Goal: Task Accomplishment & Management: Use online tool/utility

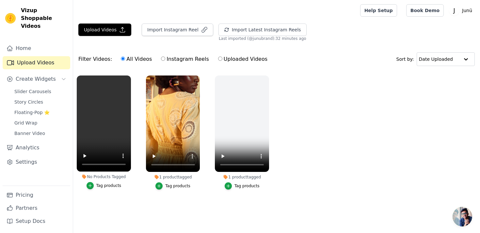
click at [102, 185] on div "Tag products" at bounding box center [108, 185] width 25 height 5
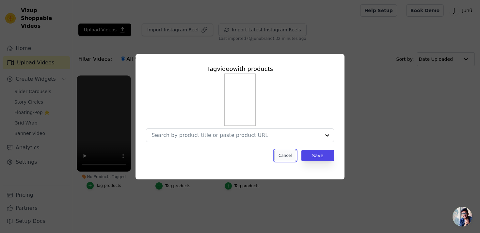
click at [286, 157] on button "Cancel" at bounding box center [285, 155] width 22 height 11
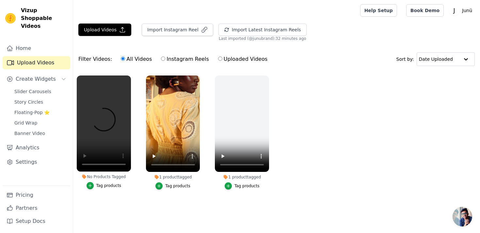
click at [95, 183] on button "Tag products" at bounding box center [103, 185] width 35 height 7
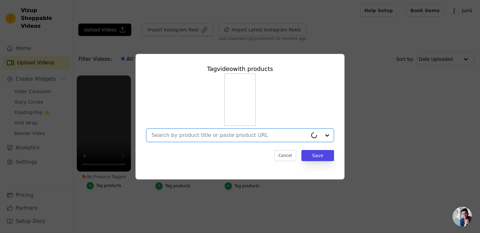
click at [215, 134] on input "No Products Tagged Tag video with products Option undefined, selected. Cancel S…" at bounding box center [229, 135] width 156 height 6
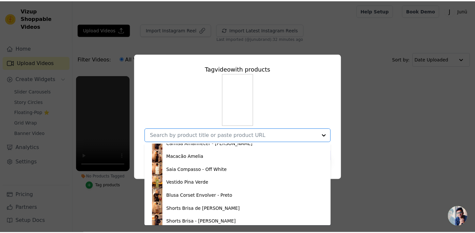
scroll to position [166, 0]
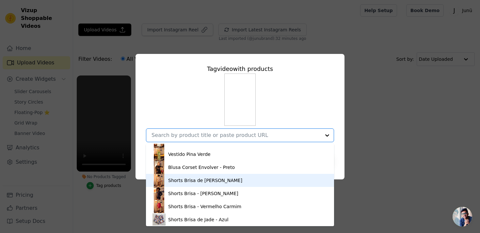
click at [212, 181] on div "Shorts Brisa de [PERSON_NAME]" at bounding box center [205, 180] width 74 height 7
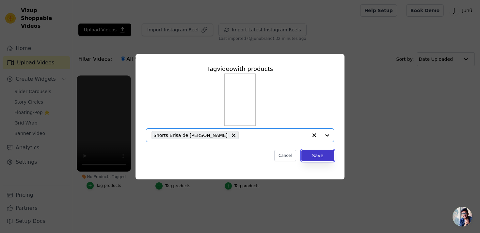
click at [316, 152] on button "Save" at bounding box center [317, 155] width 33 height 11
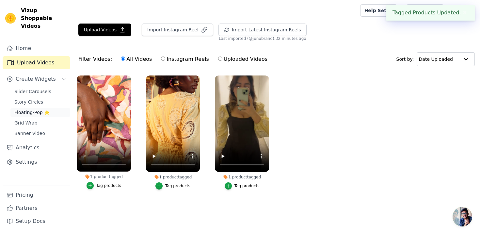
click at [41, 109] on span "Floating-Pop ⭐" at bounding box center [31, 112] width 35 height 7
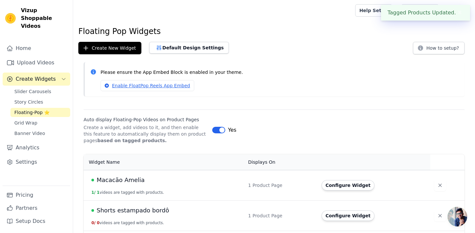
scroll to position [31, 0]
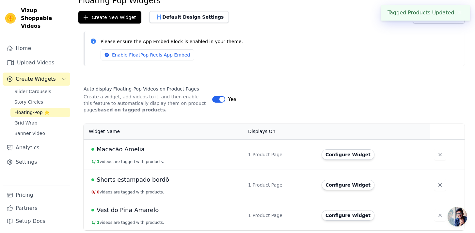
click at [146, 182] on span "Shorts estampado bordô" at bounding box center [133, 179] width 72 height 9
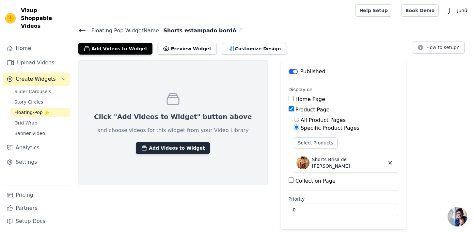
click at [163, 152] on button "Add Videos to Widget" at bounding box center [173, 148] width 74 height 12
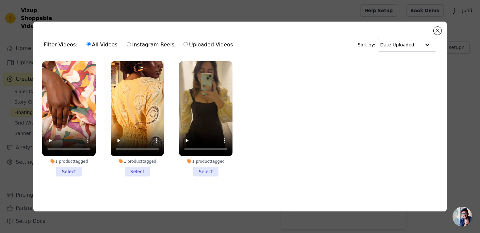
click at [69, 170] on li "1 product tagged Select" at bounding box center [68, 118] width 53 height 115
click at [0, 0] on input "1 product tagged Select" at bounding box center [0, 0] width 0 height 0
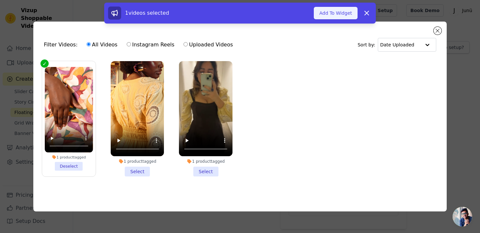
click at [345, 15] on button "Add To Widget" at bounding box center [335, 13] width 44 height 12
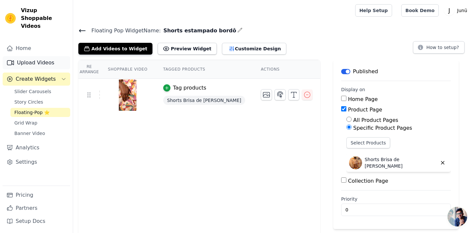
click at [37, 56] on link "Upload Videos" at bounding box center [37, 62] width 68 height 13
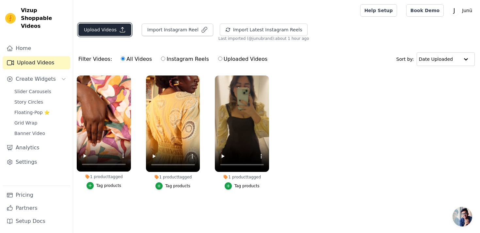
click at [103, 33] on button "Upload Videos" at bounding box center [104, 29] width 53 height 12
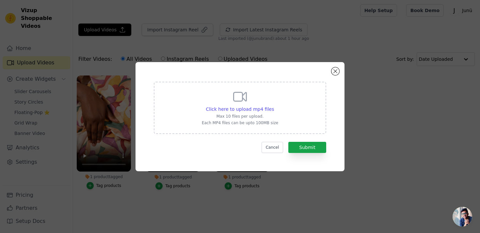
click at [213, 119] on div "Click here to upload mp4 files Max 10 files per upload. Each MP4 files can be u…" at bounding box center [240, 107] width 76 height 37
click at [273, 106] on input "Click here to upload mp4 files Max 10 files per upload. Each MP4 files can be u…" at bounding box center [273, 105] width 0 height 0
type input "C:\fakepath\Video editado - macacao estamp azul.mp4"
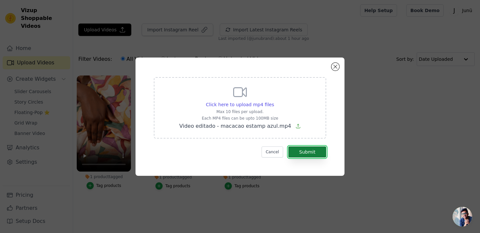
click at [294, 147] on button "Submit" at bounding box center [307, 151] width 38 height 11
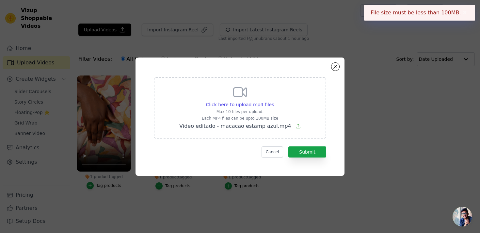
click at [363, 91] on div "Click here to upload mp4 files Max 10 files per upload. Each MP4 files can be u…" at bounding box center [239, 116] width 459 height 139
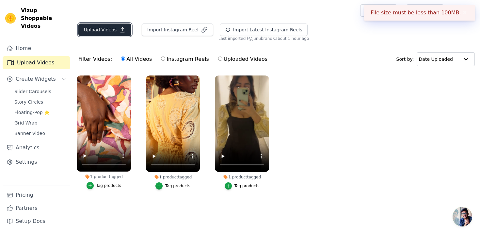
click at [107, 25] on button "Upload Videos" at bounding box center [104, 29] width 53 height 12
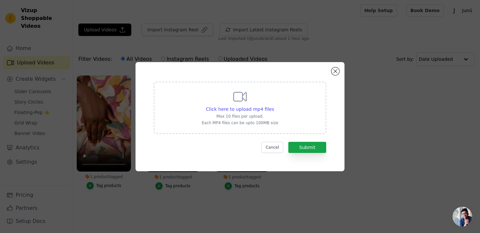
click at [238, 102] on icon at bounding box center [240, 97] width 16 height 16
click at [273, 105] on input "Click here to upload mp4 files Max 10 files per upload. Each MP4 files can be u…" at bounding box center [273, 105] width 0 height 0
click at [235, 104] on div "Click here to upload mp4 files Max 10 files per upload. Each MP4 files can be u…" at bounding box center [240, 107] width 76 height 37
click at [273, 105] on input "Click here to upload mp4 files Max 10 files per upload. Each MP4 files can be u…" at bounding box center [273, 105] width 0 height 0
type input "C:\fakepath\blusa corset preto vizup.mp4"
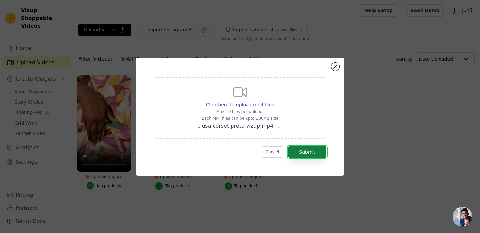
click at [305, 151] on button "Submit" at bounding box center [307, 151] width 38 height 11
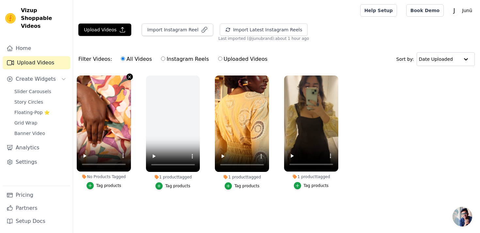
click at [129, 76] on icon "button" at bounding box center [129, 76] width 3 height 3
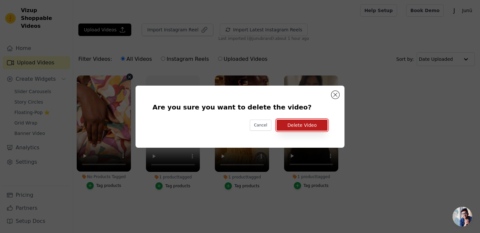
click at [305, 129] on button "Delete Video" at bounding box center [301, 124] width 51 height 11
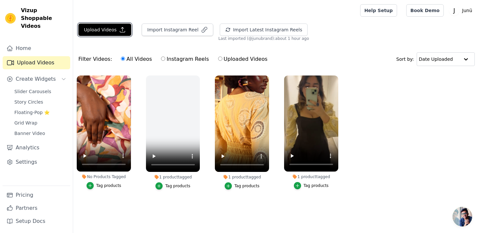
click at [105, 32] on button "Upload Videos" at bounding box center [104, 29] width 53 height 12
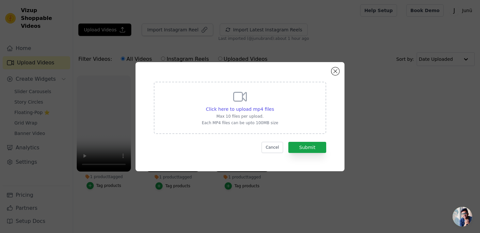
click at [191, 94] on div "Click here to upload mp4 files Max 10 files per upload. Each MP4 files can be u…" at bounding box center [240, 108] width 172 height 52
click at [273, 105] on input "Click here to upload mp4 files Max 10 files per upload. Each MP4 files can be u…" at bounding box center [273, 105] width 0 height 0
type input "C:\fakepath\blusa corset preto vizup.mp4"
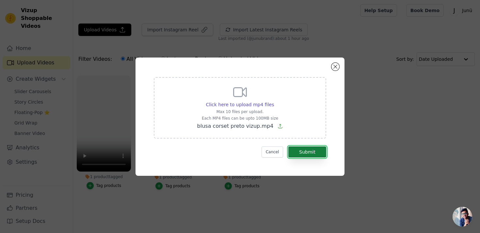
click at [305, 149] on button "Submit" at bounding box center [307, 151] width 38 height 11
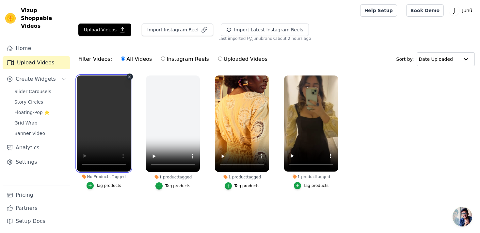
click at [130, 106] on video at bounding box center [104, 123] width 54 height 96
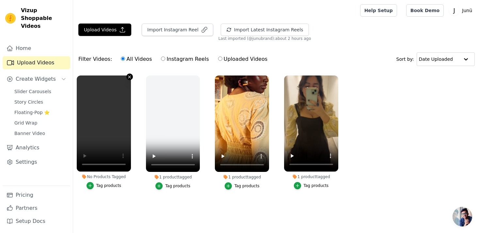
click at [127, 78] on icon "button" at bounding box center [129, 76] width 5 height 5
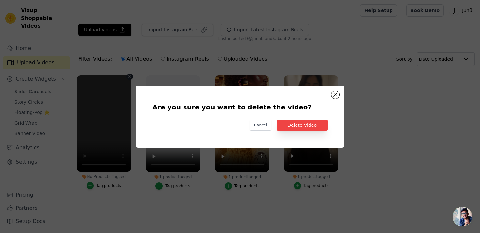
click at [281, 117] on div "Are you sure you want to delete the video? Cancel Delete Video" at bounding box center [240, 116] width 188 height 41
click at [283, 121] on button "Delete Video" at bounding box center [301, 124] width 51 height 11
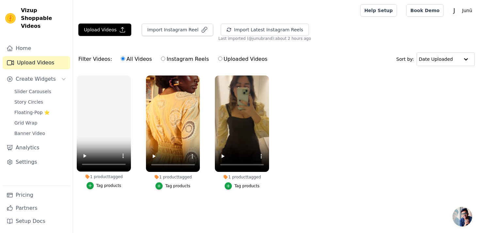
click at [27, 42] on link "Home" at bounding box center [37, 48] width 68 height 13
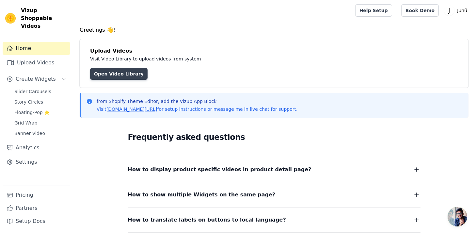
click at [127, 74] on link "Open Video Library" at bounding box center [118, 74] width 57 height 12
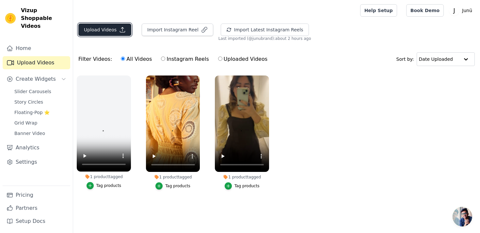
click at [112, 29] on button "Upload Videos" at bounding box center [104, 29] width 53 height 12
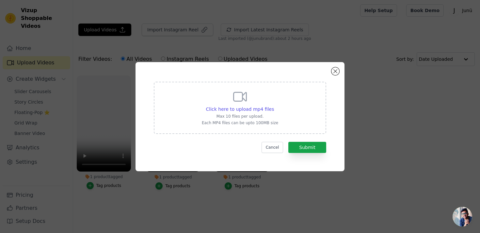
click at [239, 104] on icon at bounding box center [240, 97] width 16 height 16
click at [273, 105] on input "Click here to upload mp4 files Max 10 files per upload. Each MP4 files can be u…" at bounding box center [273, 105] width 0 height 0
type input "C:\fakepath\macacao amelia azul.mp4"
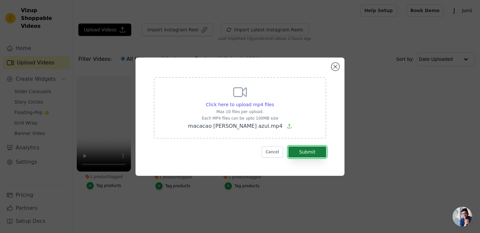
click at [293, 153] on button "Submit" at bounding box center [307, 151] width 38 height 11
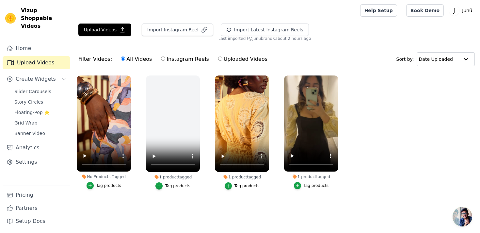
click at [111, 184] on div "Tag products" at bounding box center [108, 185] width 25 height 5
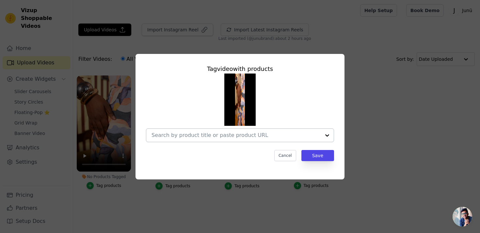
click at [244, 138] on div at bounding box center [235, 135] width 169 height 13
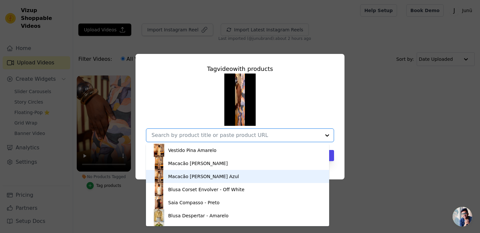
click at [238, 171] on div "Macacão [PERSON_NAME] Azul" at bounding box center [237, 176] width 170 height 13
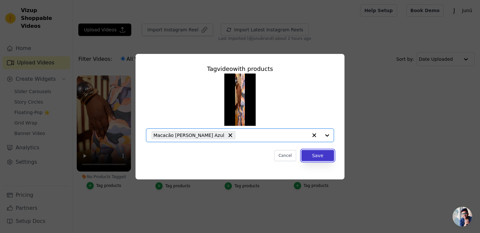
click at [319, 156] on button "Save" at bounding box center [317, 155] width 33 height 11
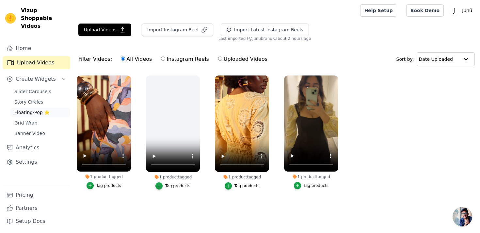
click at [38, 109] on span "Floating-Pop ⭐" at bounding box center [31, 112] width 35 height 7
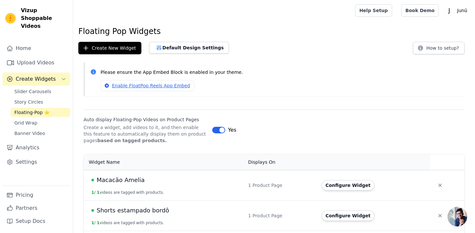
scroll to position [31, 0]
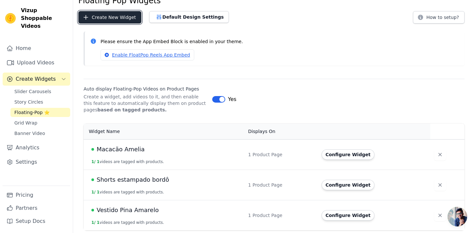
click at [122, 17] on button "Create New Widget" at bounding box center [109, 17] width 63 height 12
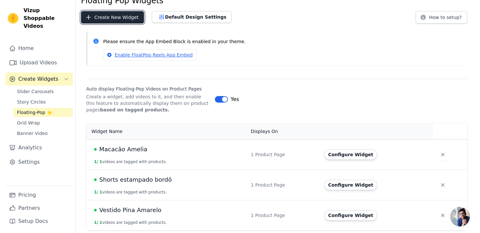
scroll to position [0, 0]
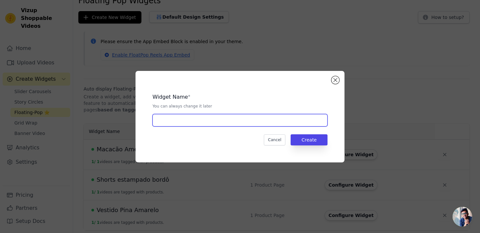
click at [194, 122] on input "text" at bounding box center [239, 120] width 175 height 12
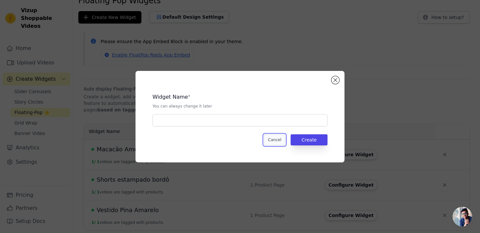
click at [270, 137] on button "Cancel" at bounding box center [275, 139] width 22 height 11
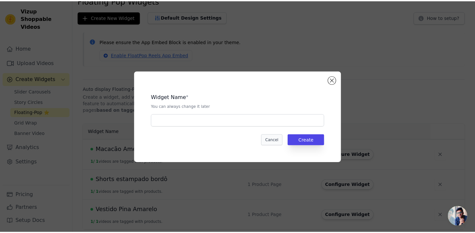
scroll to position [31, 0]
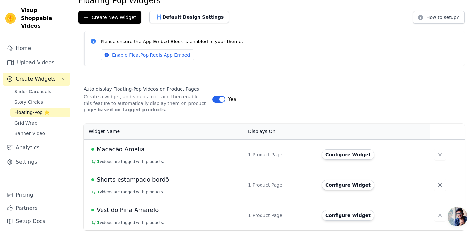
click at [118, 143] on td "Macacão Amelia 1 / 1 videos are tagged with products." at bounding box center [164, 154] width 160 height 30
click at [118, 146] on span "Macacão Amelia" at bounding box center [121, 149] width 48 height 9
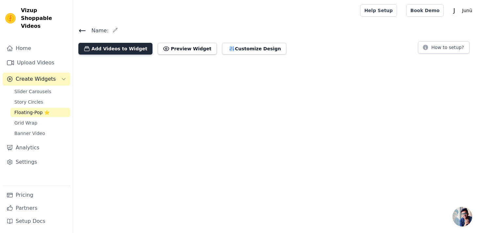
click at [136, 49] on button "Add Videos to Widget" at bounding box center [115, 49] width 74 height 12
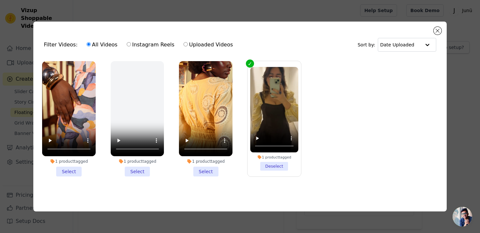
click at [73, 172] on li "1 product tagged Select" at bounding box center [68, 118] width 53 height 115
click at [0, 0] on input "1 product tagged Select" at bounding box center [0, 0] width 0 height 0
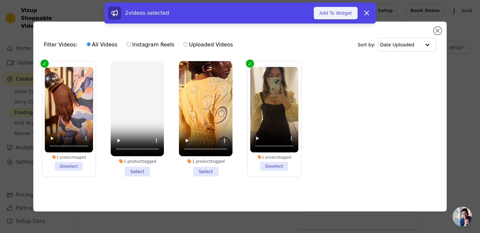
click at [334, 17] on button "Add To Widget" at bounding box center [335, 13] width 44 height 12
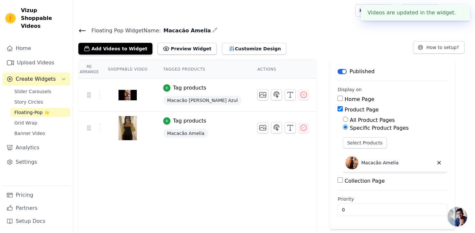
click at [222, 129] on div "Macacão Amelia" at bounding box center [202, 133] width 79 height 12
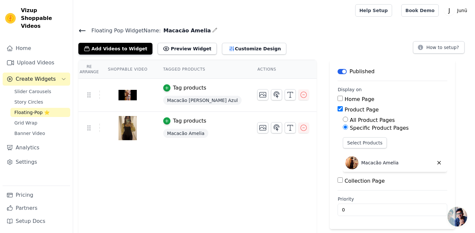
click at [112, 127] on div at bounding box center [127, 127] width 54 height 31
click at [124, 128] on img at bounding box center [127, 127] width 18 height 31
click at [166, 121] on icon "button" at bounding box center [166, 120] width 5 height 5
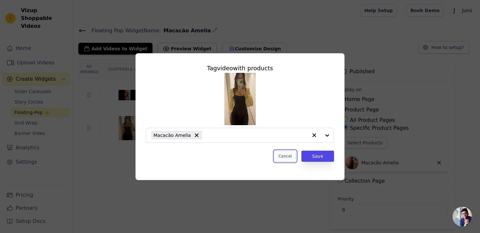
click at [285, 156] on button "Cancel" at bounding box center [285, 155] width 22 height 11
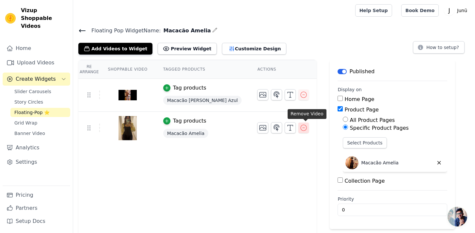
click at [304, 129] on icon "button" at bounding box center [303, 128] width 8 height 8
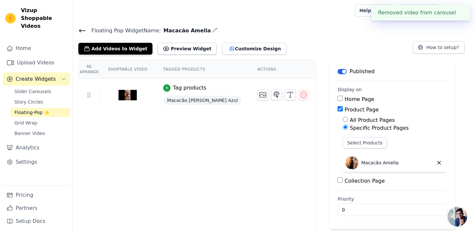
click at [212, 31] on icon "button" at bounding box center [214, 29] width 5 height 5
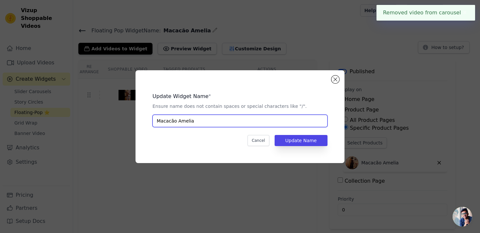
click at [197, 117] on input "Macacão Amelia" at bounding box center [239, 120] width 175 height 12
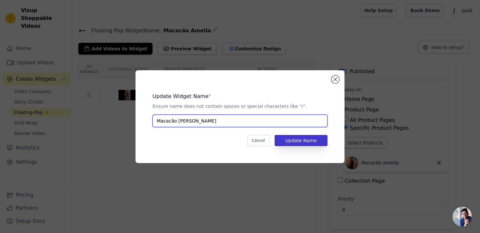
type input "Macacão [PERSON_NAME]"
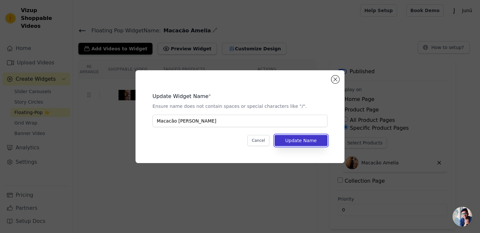
click at [293, 140] on button "Update Name" at bounding box center [300, 140] width 53 height 11
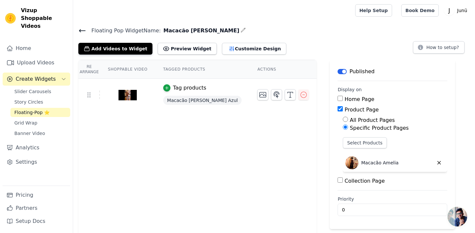
click at [83, 31] on icon at bounding box center [82, 31] width 8 height 8
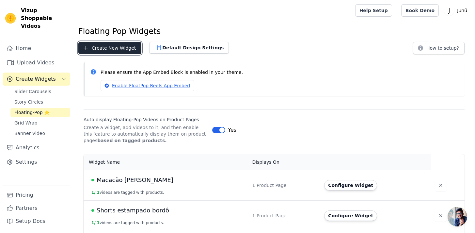
click at [105, 50] on button "Create New Widget" at bounding box center [109, 48] width 63 height 12
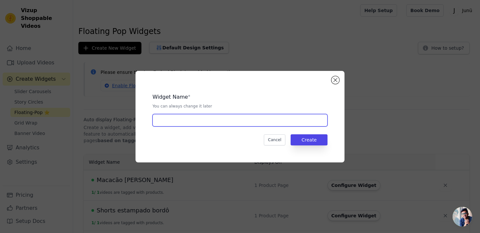
click at [173, 118] on input "text" at bounding box center [239, 120] width 175 height 12
type input "Macacão Amelia Azul"
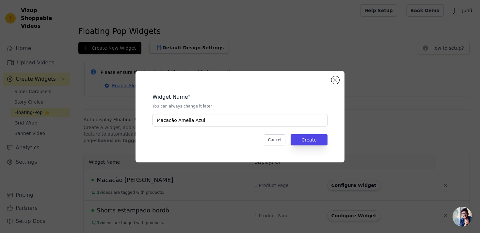
click at [324, 129] on div "Widget Name * You can always change it later Macacão Amelia Azul Cancel Create" at bounding box center [240, 116] width 188 height 70
click at [316, 136] on button "Create" at bounding box center [308, 139] width 37 height 11
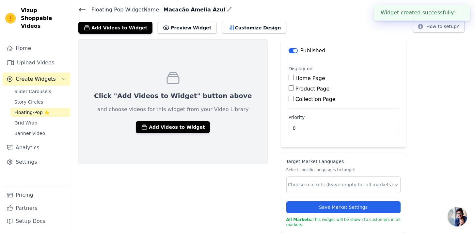
scroll to position [21, 0]
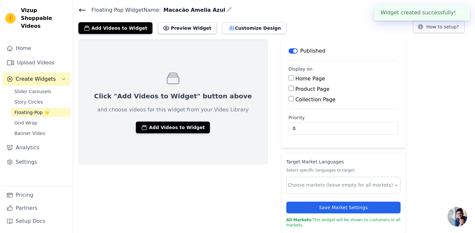
click at [165, 137] on div "Click "Add Videos to Widget" button above and choose videos for this widget fro…" at bounding box center [172, 101] width 189 height 125
click at [165, 129] on button "Add Videos to Widget" at bounding box center [173, 127] width 74 height 12
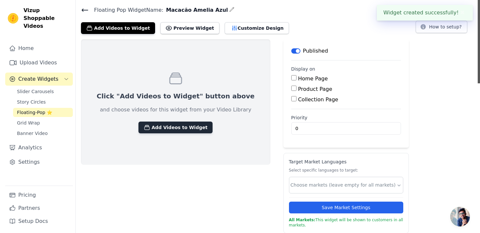
scroll to position [0, 0]
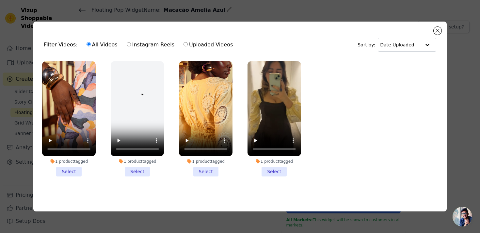
click at [73, 167] on li "1 product tagged Select" at bounding box center [68, 118] width 53 height 115
click at [0, 0] on input "1 product tagged Select" at bounding box center [0, 0] width 0 height 0
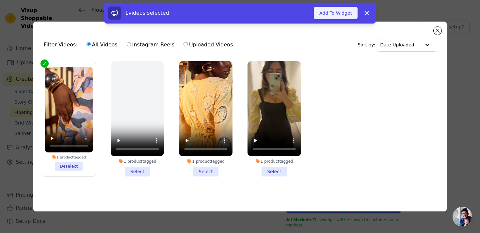
click at [348, 13] on button "Add To Widget" at bounding box center [335, 13] width 44 height 12
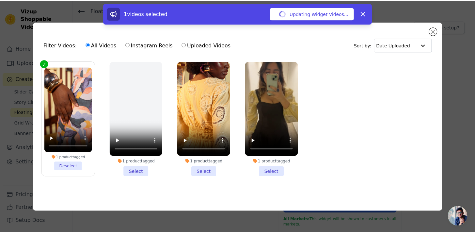
scroll to position [21, 0]
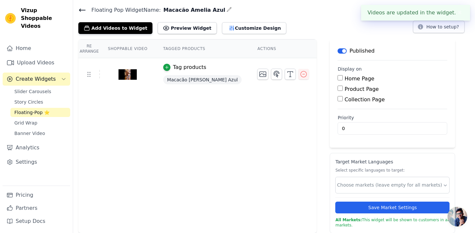
click at [350, 89] on label "Product Page" at bounding box center [361, 89] width 34 height 6
click at [343, 89] on input "Product Page" at bounding box center [339, 87] width 5 height 5
checkbox input "true"
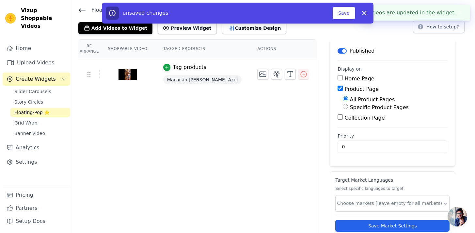
click at [355, 106] on label "Specific Product Pages" at bounding box center [379, 107] width 59 height 6
click at [348, 106] on input "Specific Product Pages" at bounding box center [345, 106] width 5 height 5
radio input "true"
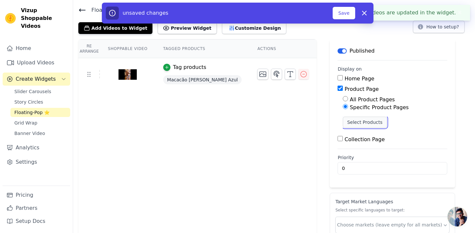
click at [359, 124] on button "Select Products" at bounding box center [365, 121] width 44 height 11
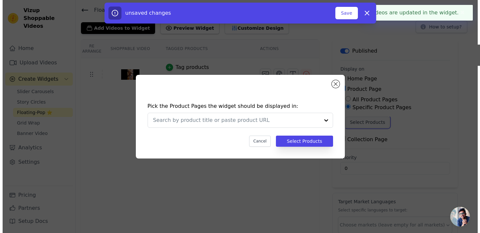
scroll to position [0, 0]
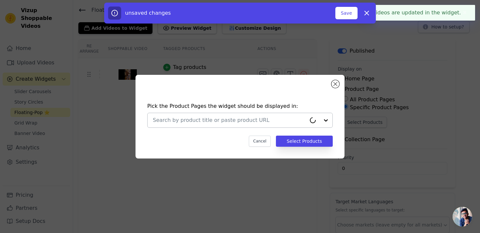
click at [312, 123] on icon at bounding box center [312, 120] width 7 height 7
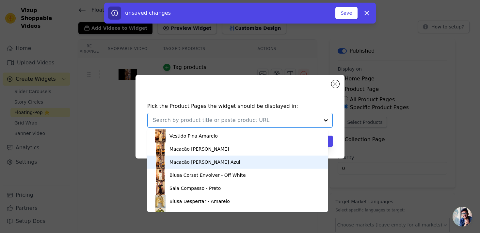
scroll to position [1, 0]
click at [265, 160] on div "Macacão [PERSON_NAME] Azul" at bounding box center [237, 161] width 167 height 13
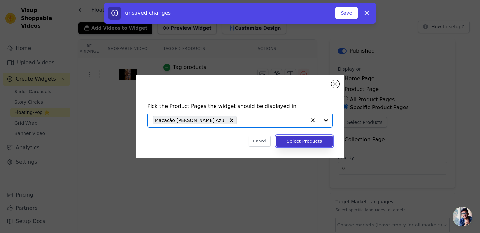
click at [309, 140] on button "Select Products" at bounding box center [304, 140] width 57 height 11
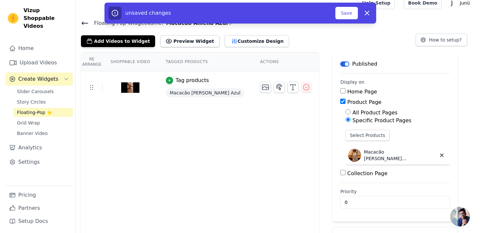
scroll to position [0, 0]
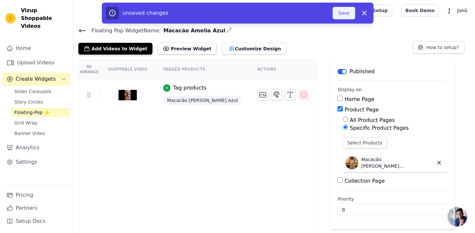
click at [344, 17] on button "Save" at bounding box center [343, 13] width 22 height 12
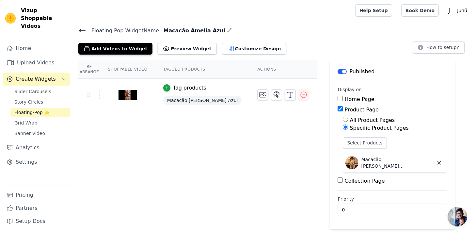
click at [34, 75] on span "Create Widgets" at bounding box center [36, 79] width 40 height 8
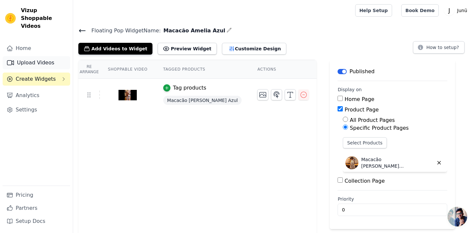
click at [32, 56] on link "Upload Videos" at bounding box center [37, 62] width 68 height 13
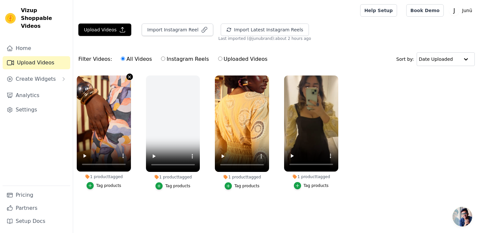
click at [130, 76] on icon "button" at bounding box center [129, 76] width 3 height 3
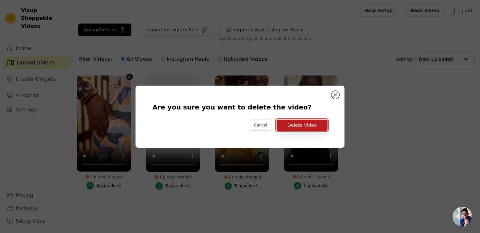
click at [298, 124] on button "Delete Video" at bounding box center [301, 124] width 51 height 11
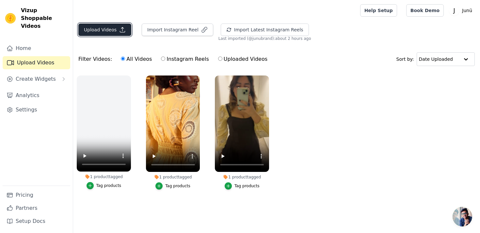
click at [119, 31] on icon "button" at bounding box center [122, 29] width 7 height 7
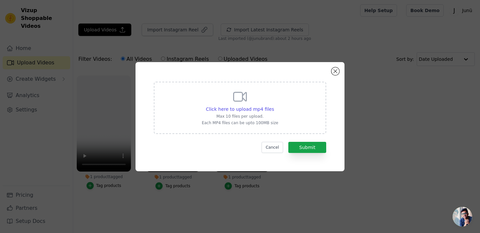
click at [203, 108] on div "Click here to upload mp4 files" at bounding box center [240, 109] width 76 height 7
click at [273, 106] on input "Click here to upload mp4 files Max 10 files per upload. Each MP4 files can be u…" at bounding box center [273, 105] width 0 height 0
type input "C:\fakepath\macacao amelia azul.mp4"
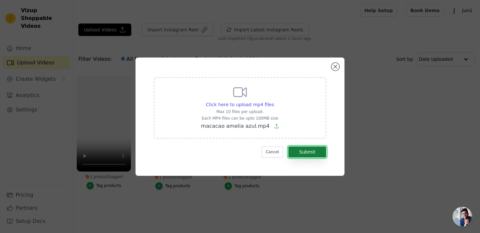
click at [313, 155] on button "Submit" at bounding box center [307, 151] width 38 height 11
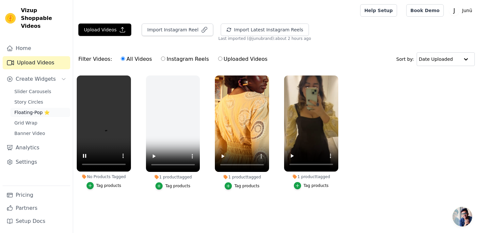
click at [34, 109] on span "Floating-Pop ⭐" at bounding box center [31, 112] width 35 height 7
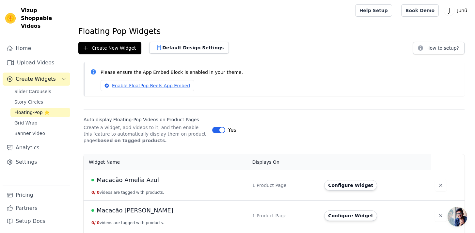
click at [133, 180] on span "Macacão Amelia Azul" at bounding box center [128, 179] width 62 height 9
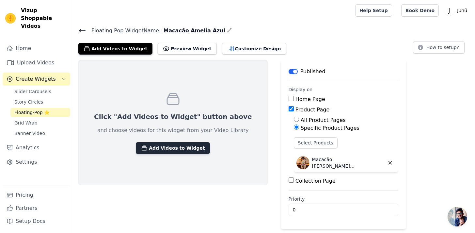
click at [156, 149] on button "Add Videos to Widget" at bounding box center [173, 148] width 74 height 12
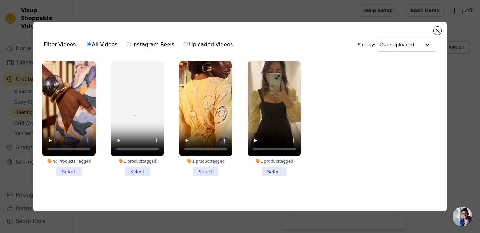
click at [71, 167] on li "No Products Tagged Select" at bounding box center [68, 118] width 53 height 115
click at [0, 0] on input "No Products Tagged Select" at bounding box center [0, 0] width 0 height 0
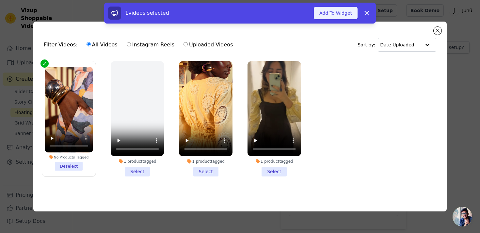
click at [354, 15] on button "Add To Widget" at bounding box center [335, 13] width 44 height 12
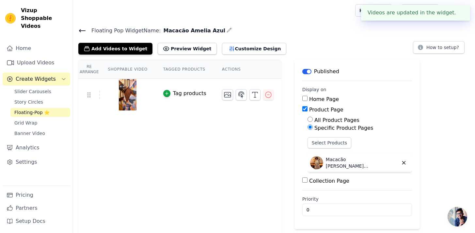
click at [184, 97] on td "Tag products" at bounding box center [184, 95] width 59 height 32
click at [168, 93] on icon "button" at bounding box center [166, 93] width 5 height 5
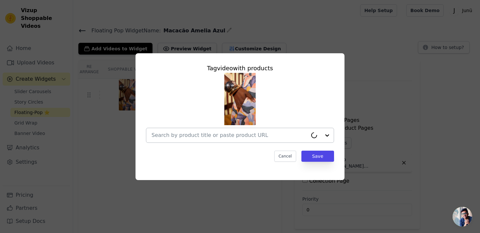
click at [207, 138] on input "text" at bounding box center [229, 135] width 156 height 8
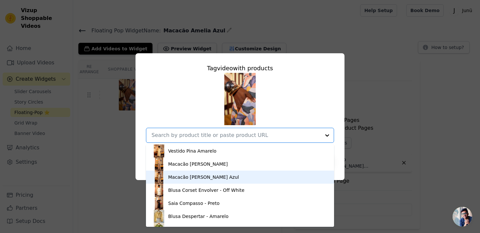
click at [208, 176] on div "Macacão [PERSON_NAME] Azul" at bounding box center [203, 177] width 71 height 7
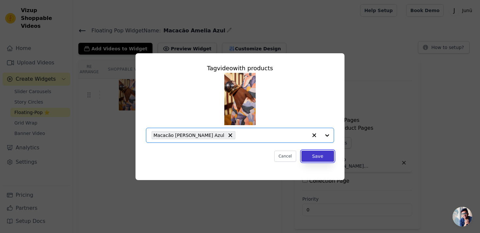
click at [313, 154] on button "Save" at bounding box center [317, 155] width 33 height 11
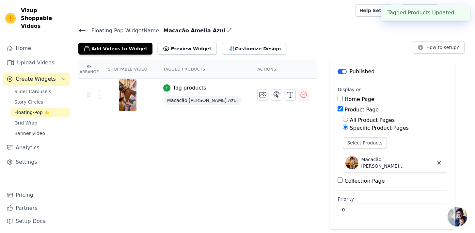
click at [323, 107] on div "Re Arrange Shoppable Video Tagged Products Actions Tag products Macacão [PERSON…" at bounding box center [274, 187] width 402 height 254
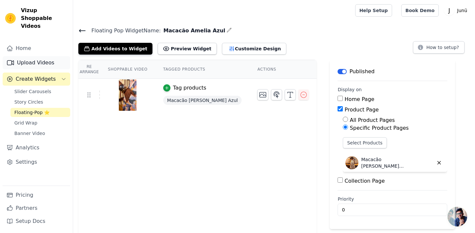
click at [47, 59] on link "Upload Videos" at bounding box center [37, 62] width 68 height 13
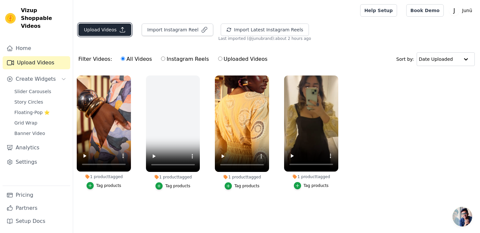
click at [105, 30] on button "Upload Videos" at bounding box center [104, 29] width 53 height 12
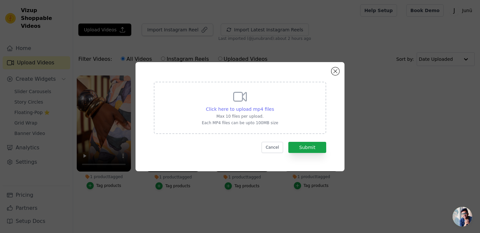
click at [215, 108] on span "Click here to upload mp4 files" at bounding box center [240, 108] width 68 height 5
click at [273, 106] on input "Click here to upload mp4 files Max 10 files per upload. Each MP4 files can be u…" at bounding box center [273, 105] width 0 height 0
type input "C:\fakepath\blusa envolver preto vizup.mp4"
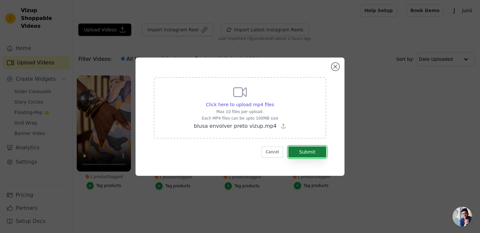
click at [311, 150] on button "Submit" at bounding box center [307, 151] width 38 height 11
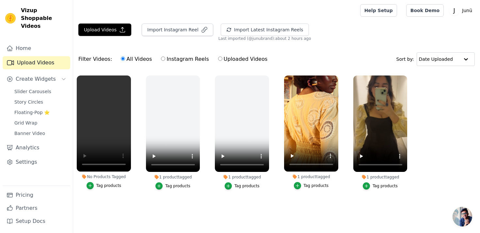
click at [114, 187] on div "Tag products" at bounding box center [108, 185] width 25 height 5
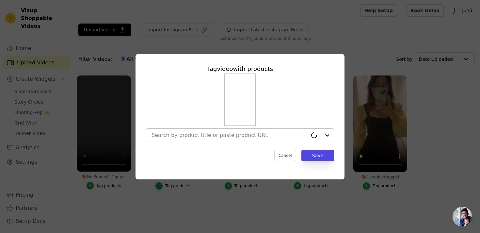
click at [185, 139] on div at bounding box center [229, 135] width 156 height 13
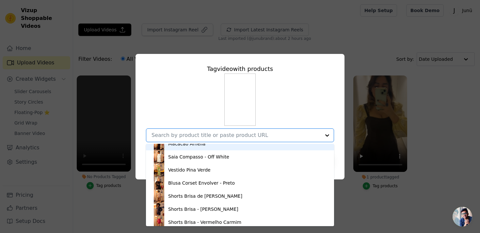
scroll to position [151, 0]
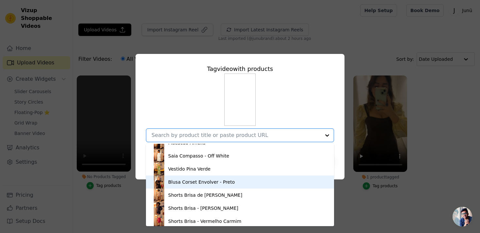
click at [196, 181] on div "Blusa Corset Envolver - Preto" at bounding box center [201, 181] width 67 height 7
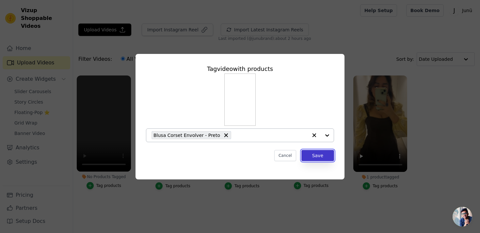
click at [316, 153] on button "Save" at bounding box center [317, 155] width 33 height 11
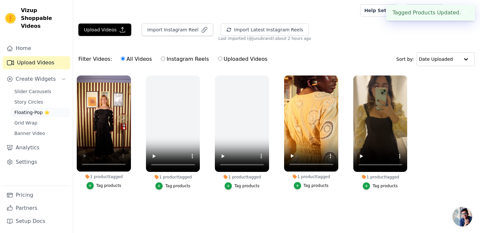
click at [39, 109] on span "Floating-Pop ⭐" at bounding box center [31, 112] width 35 height 7
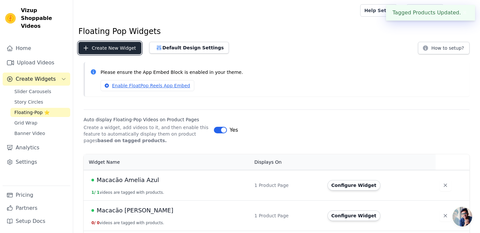
click at [112, 49] on button "Create New Widget" at bounding box center [109, 48] width 63 height 12
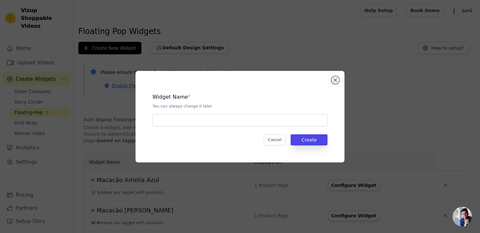
click at [179, 127] on div "Widget Name * You can always change it later Cancel Create" at bounding box center [240, 116] width 188 height 70
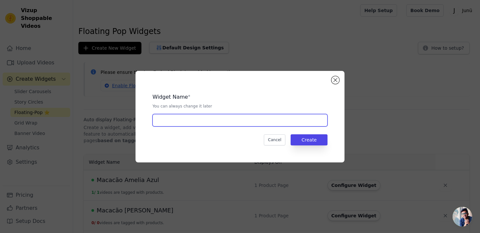
click at [180, 122] on input "text" at bounding box center [239, 120] width 175 height 12
type input "Blusa Envolver Preto"
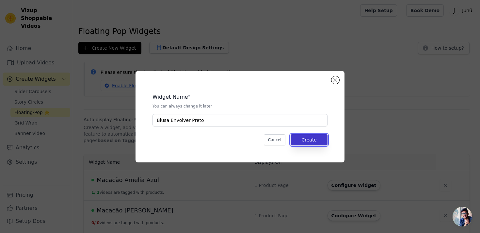
click at [297, 142] on button "Create" at bounding box center [308, 139] width 37 height 11
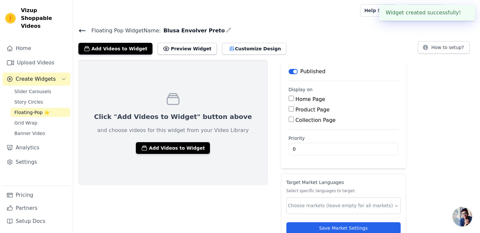
click at [179, 153] on div "Click "Add Videos to Widget" button above and choose videos for this widget fro…" at bounding box center [172, 122] width 189 height 125
click at [179, 149] on button "Add Videos to Widget" at bounding box center [173, 148] width 74 height 12
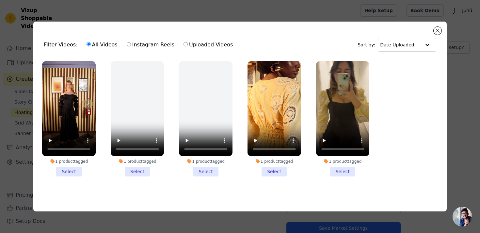
click at [76, 163] on div "1 product tagged" at bounding box center [68, 161] width 53 height 5
click at [0, 0] on input "1 product tagged Select" at bounding box center [0, 0] width 0 height 0
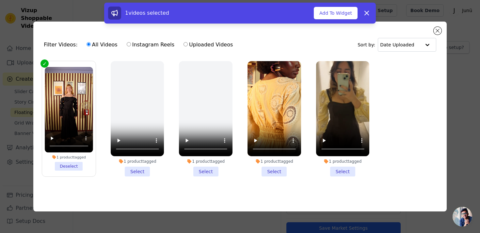
click at [76, 166] on li "1 product tagged Deselect" at bounding box center [69, 118] width 48 height 103
click at [0, 0] on input "1 product tagged Deselect" at bounding box center [0, 0] width 0 height 0
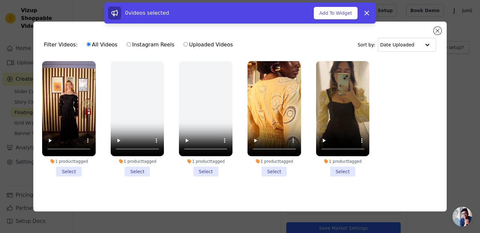
click at [76, 166] on li "1 product tagged Select" at bounding box center [68, 118] width 53 height 115
click at [0, 0] on input "1 product tagged Select" at bounding box center [0, 0] width 0 height 0
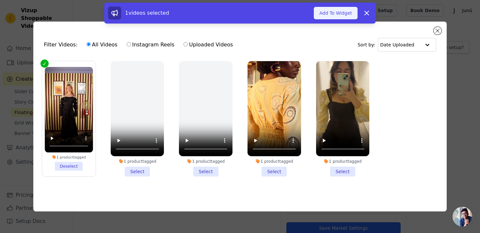
click at [343, 11] on button "Add To Widget" at bounding box center [335, 13] width 44 height 12
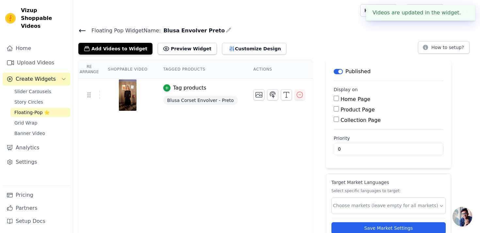
click at [355, 108] on label "Product Page" at bounding box center [357, 109] width 34 height 6
click at [339, 108] on input "Product Page" at bounding box center [335, 108] width 5 height 5
checkbox input "true"
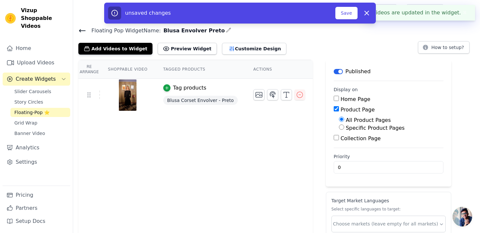
click at [355, 126] on label "Specific Product Pages" at bounding box center [374, 128] width 59 height 6
click at [344, 126] on input "Specific Product Pages" at bounding box center [341, 126] width 5 height 5
radio input "true"
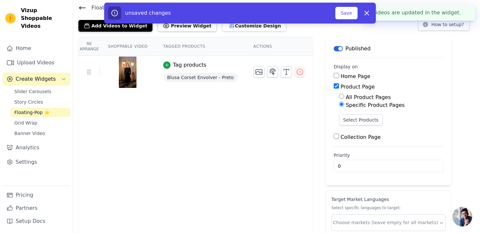
scroll to position [32, 0]
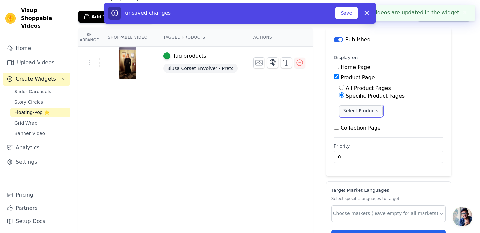
click at [355, 115] on button "Select Products" at bounding box center [361, 110] width 44 height 11
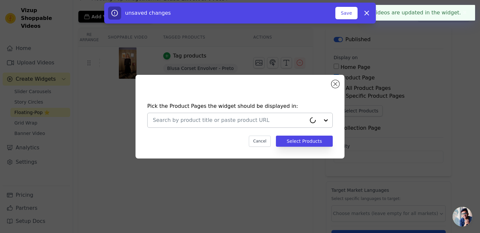
click at [271, 121] on input "text" at bounding box center [229, 120] width 153 height 8
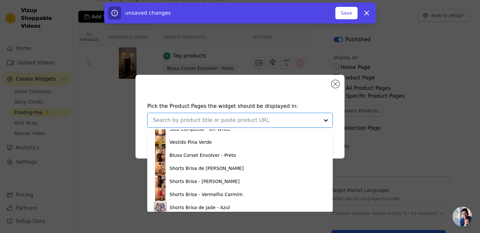
scroll to position [168, 0]
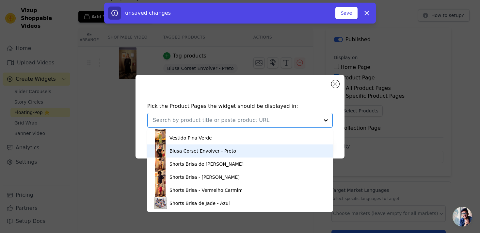
click at [224, 152] on div "Blusa Corset Envolver - Preto" at bounding box center [202, 150] width 67 height 7
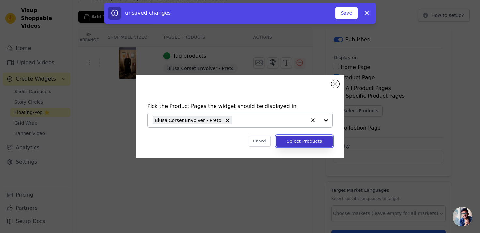
click at [287, 142] on button "Select Products" at bounding box center [304, 140] width 57 height 11
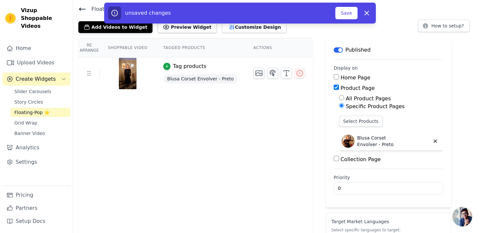
scroll to position [0, 0]
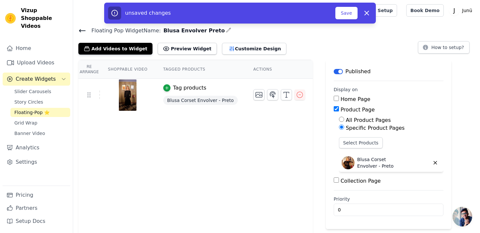
click at [342, 20] on div "unsaved changes Save Dismiss" at bounding box center [239, 13] width 271 height 21
click at [343, 10] on button "Save" at bounding box center [346, 13] width 22 height 12
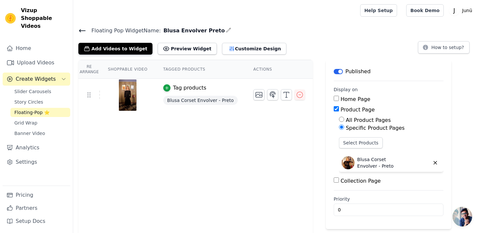
click at [41, 75] on span "Create Widgets" at bounding box center [36, 79] width 40 height 8
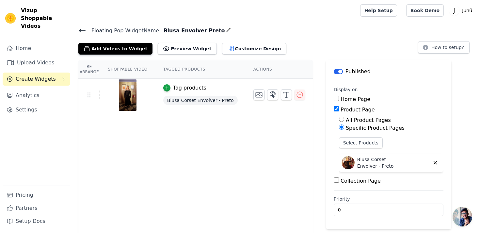
click at [85, 30] on icon at bounding box center [82, 30] width 6 height 3
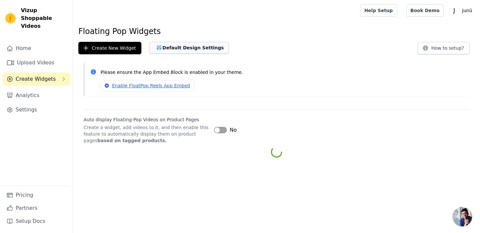
click at [172, 47] on button "Default Design Settings" at bounding box center [189, 48] width 80 height 12
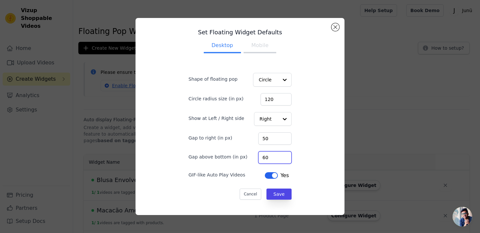
drag, startPoint x: 275, startPoint y: 158, endPoint x: 258, endPoint y: 158, distance: 16.6
click at [258, 158] on div "Gap above bottom (in px) 60" at bounding box center [239, 157] width 103 height 14
type input "80"
click at [278, 196] on button "Save" at bounding box center [278, 193] width 25 height 11
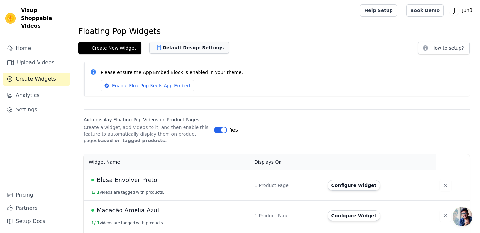
click at [182, 45] on button "Default Design Settings" at bounding box center [189, 48] width 80 height 12
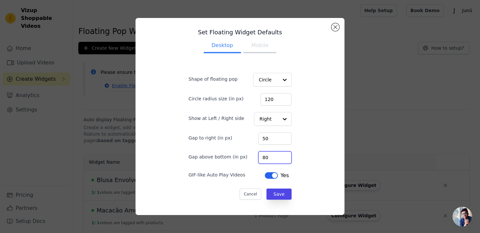
drag, startPoint x: 271, startPoint y: 159, endPoint x: 259, endPoint y: 158, distance: 11.8
click at [259, 158] on div "Gap above bottom (in px) 80" at bounding box center [239, 157] width 103 height 14
type input "120"
click at [281, 198] on button "Save" at bounding box center [278, 193] width 25 height 11
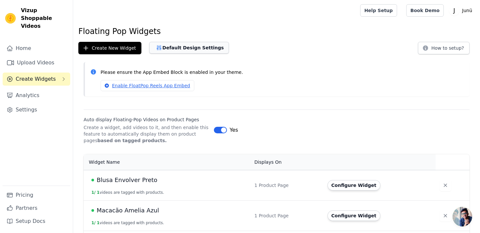
click at [180, 48] on button "Default Design Settings" at bounding box center [189, 48] width 80 height 12
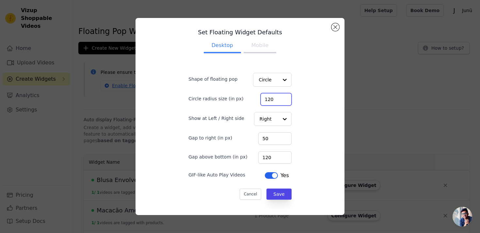
click at [275, 100] on input "120" at bounding box center [275, 99] width 31 height 12
click at [272, 159] on input "120" at bounding box center [274, 157] width 33 height 12
type input "150"
click at [279, 196] on button "Save" at bounding box center [278, 193] width 25 height 11
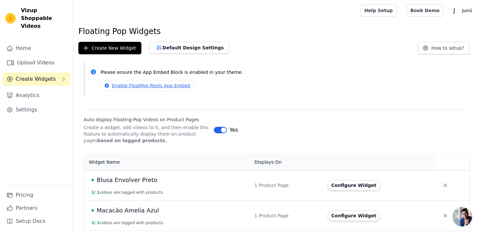
click at [182, 54] on div "Floating Pop Widgets Create New Widget Default Design Settings How to setup? Pl…" at bounding box center [276, 175] width 406 height 298
click at [182, 51] on button "Default Design Settings" at bounding box center [189, 48] width 80 height 12
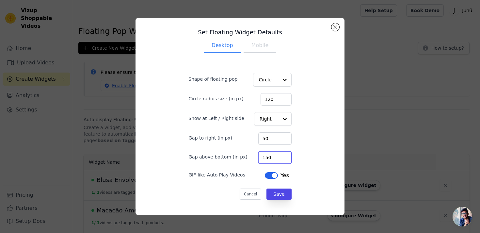
drag, startPoint x: 275, startPoint y: 159, endPoint x: 256, endPoint y: 159, distance: 18.9
click at [256, 159] on div "Gap above bottom (in px) 150" at bounding box center [239, 157] width 103 height 14
type input "230"
click at [278, 192] on button "Save" at bounding box center [278, 193] width 25 height 11
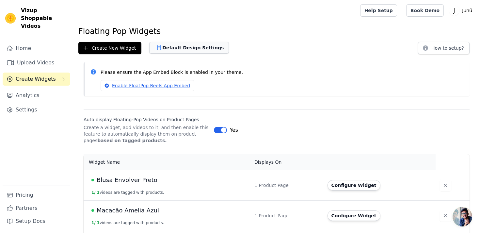
click at [178, 46] on button "Default Design Settings" at bounding box center [189, 48] width 80 height 12
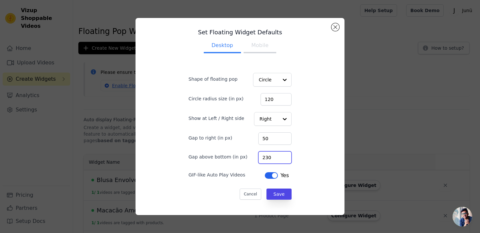
drag, startPoint x: 277, startPoint y: 157, endPoint x: 272, endPoint y: 157, distance: 4.9
click at [272, 157] on input "230" at bounding box center [274, 157] width 33 height 12
type input "260"
click at [281, 188] on form "Shape of floating pop Circle Circle radius size (in px) 120 Show at Left / Righ…" at bounding box center [239, 133] width 113 height 144
click at [282, 193] on button "Save" at bounding box center [278, 193] width 25 height 11
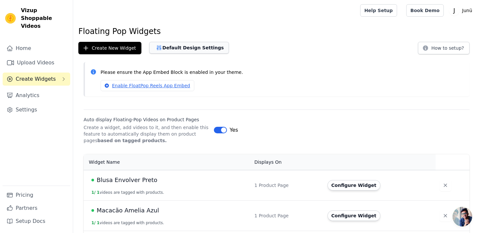
click at [180, 43] on button "Default Design Settings" at bounding box center [189, 48] width 80 height 12
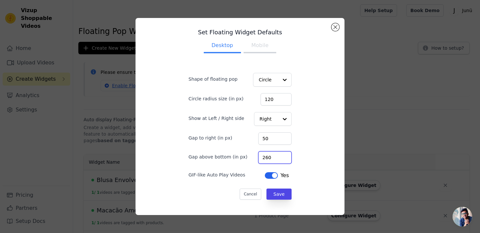
click at [274, 157] on input "260" at bounding box center [274, 157] width 33 height 12
type input "300"
click at [280, 195] on button "Save" at bounding box center [278, 193] width 25 height 11
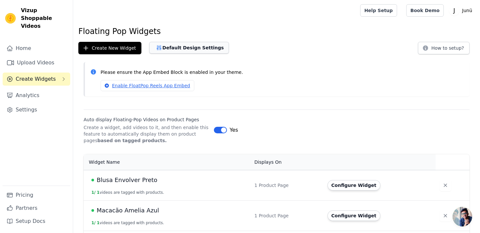
click at [208, 50] on button "Default Design Settings" at bounding box center [189, 48] width 80 height 12
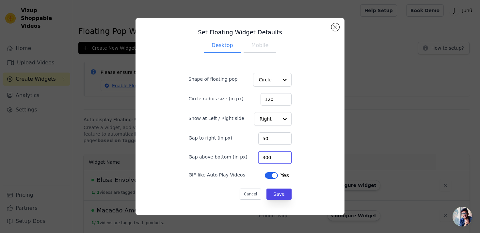
click at [273, 159] on input "300" at bounding box center [274, 157] width 33 height 12
type input "340"
click at [274, 194] on button "Save" at bounding box center [278, 193] width 25 height 11
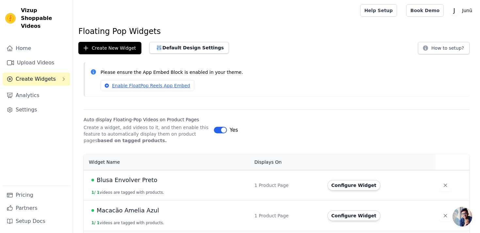
click at [176, 56] on div "Floating Pop Widgets Create New Widget Default Design Settings How to setup? Pl…" at bounding box center [276, 175] width 406 height 298
click at [178, 47] on button "Default Design Settings" at bounding box center [189, 48] width 80 height 12
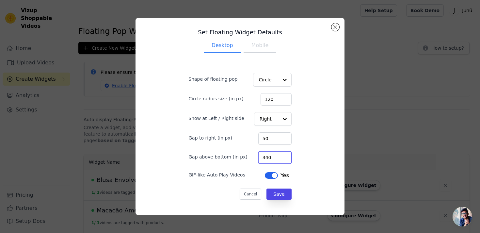
click at [273, 158] on input "340" at bounding box center [274, 157] width 33 height 12
type input "380"
click at [276, 196] on button "Save" at bounding box center [278, 193] width 25 height 11
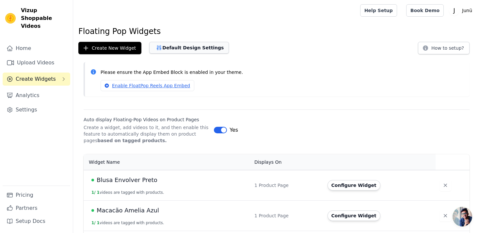
click at [180, 50] on button "Default Design Settings" at bounding box center [189, 48] width 80 height 12
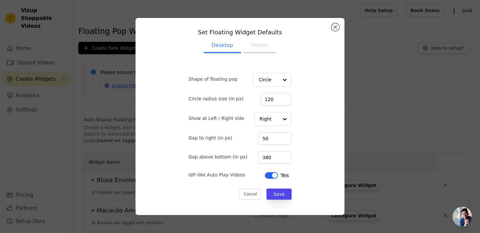
click at [258, 49] on button "Mobile" at bounding box center [259, 46] width 33 height 14
drag, startPoint x: 273, startPoint y: 158, endPoint x: 267, endPoint y: 157, distance: 6.9
click at [267, 157] on input "380" at bounding box center [274, 157] width 33 height 12
type input "60"
click at [279, 194] on button "Save" at bounding box center [278, 193] width 25 height 11
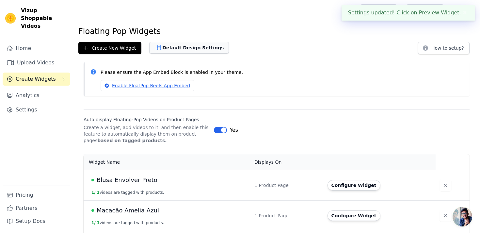
click at [200, 47] on button "Default Design Settings" at bounding box center [189, 48] width 80 height 12
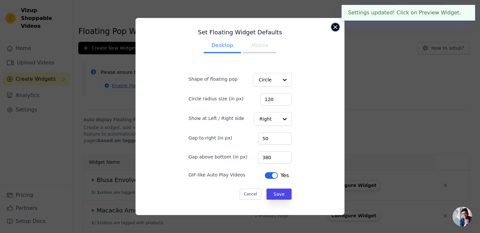
click at [335, 26] on button "Close modal" at bounding box center [335, 27] width 8 height 8
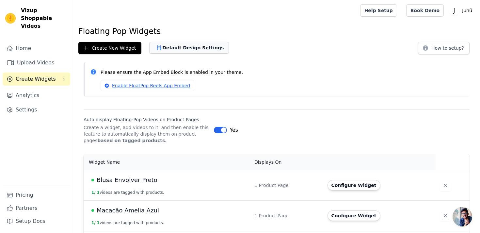
click at [200, 45] on button "Default Design Settings" at bounding box center [189, 48] width 80 height 12
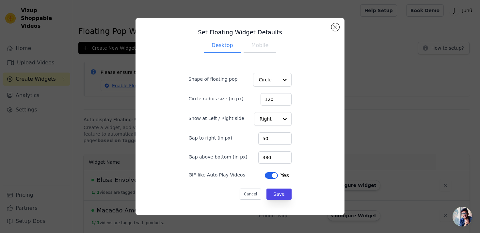
click at [257, 54] on ul "Desktop Mobile" at bounding box center [240, 46] width 124 height 20
click at [258, 50] on button "Mobile" at bounding box center [259, 46] width 33 height 14
click at [275, 99] on input "120" at bounding box center [275, 99] width 31 height 12
type input "80"
click at [272, 141] on input "50" at bounding box center [274, 138] width 33 height 12
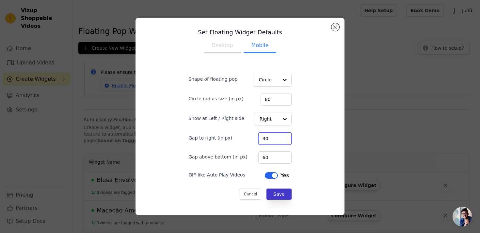
type input "30"
click at [278, 194] on button "Save" at bounding box center [278, 193] width 25 height 11
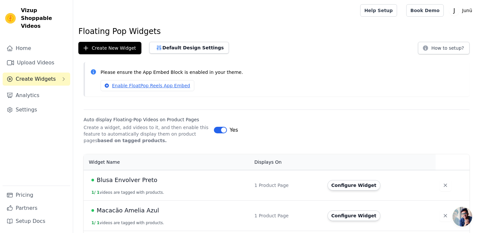
click at [329, 65] on div "Please ensure the App Embed Block is enabled in your theme. Enable FloatPop Ree…" at bounding box center [277, 79] width 386 height 34
click at [316, 44] on div "Create New Widget Default Design Settings How to setup?" at bounding box center [276, 48] width 396 height 12
click at [38, 47] on link "Home" at bounding box center [37, 48] width 68 height 13
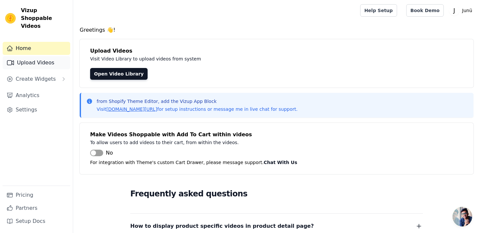
click at [38, 56] on link "Upload Videos" at bounding box center [37, 62] width 68 height 13
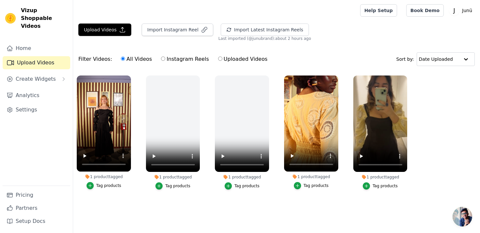
click at [95, 185] on button "Tag products" at bounding box center [103, 185] width 35 height 7
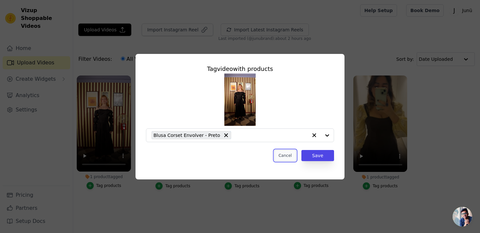
click at [291, 156] on button "Cancel" at bounding box center [285, 155] width 22 height 11
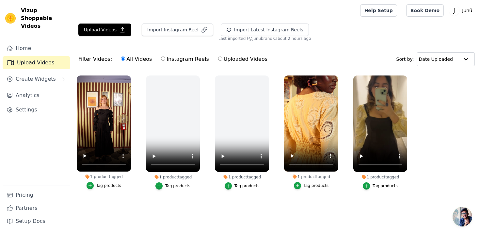
click at [195, 201] on ul "1 product tagged Tag products 1 product tagged Tag products 1 product tagged Ta…" at bounding box center [276, 139] width 406 height 134
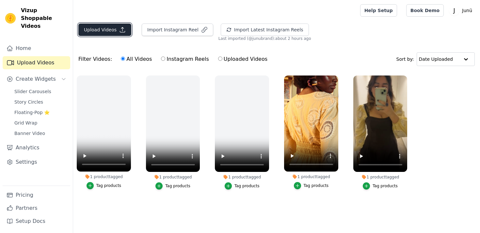
click at [107, 35] on button "Upload Videos" at bounding box center [104, 29] width 53 height 12
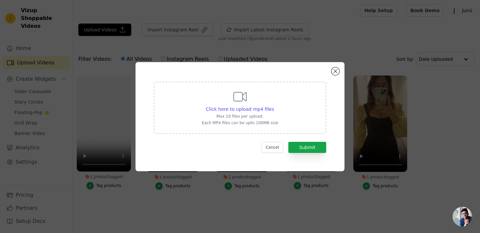
click at [220, 105] on div "Click here to upload mp4 files Max 10 files per upload. Each MP4 files can be u…" at bounding box center [240, 107] width 76 height 37
click at [273, 105] on input "Click here to upload mp4 files Max 10 files per upload. Each MP4 files can be u…" at bounding box center [273, 105] width 0 height 0
type input "C:\fakepath\camisa estamp bordo.mp4"
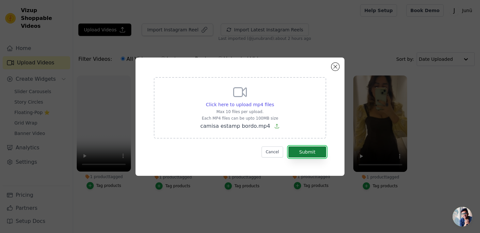
click at [317, 152] on button "Submit" at bounding box center [307, 151] width 38 height 11
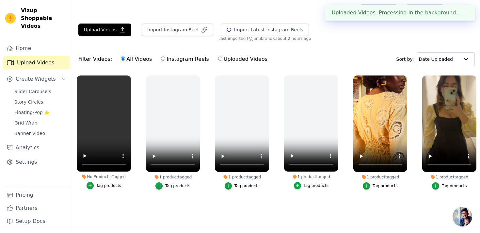
click at [110, 187] on div "Tag products" at bounding box center [108, 185] width 25 height 5
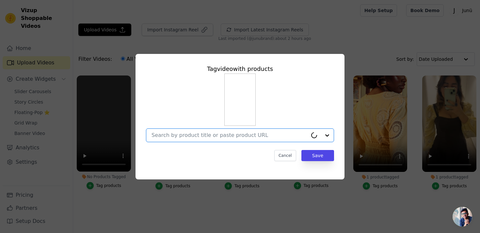
click at [221, 137] on input "No Products Tagged Tag video with products Option undefined, selected. Cancel S…" at bounding box center [229, 135] width 156 height 6
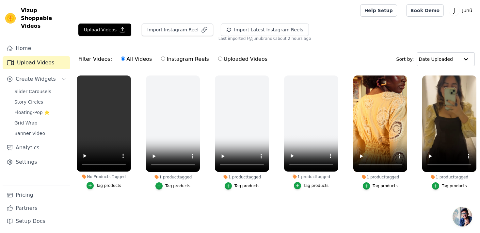
click at [106, 187] on div "Tag products" at bounding box center [108, 185] width 25 height 5
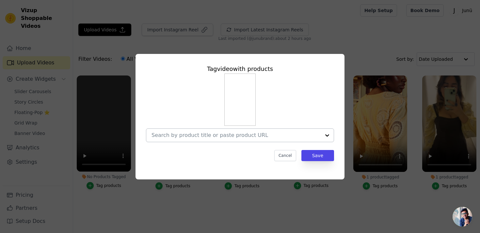
click at [237, 136] on input "No Products Tagged Tag video with products Cancel Save Tag products" at bounding box center [235, 135] width 169 height 6
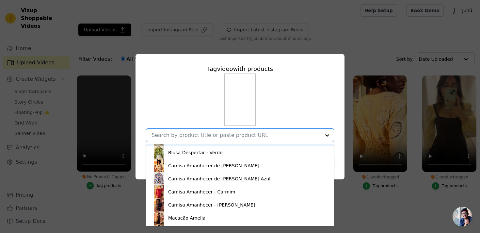
scroll to position [81, 0]
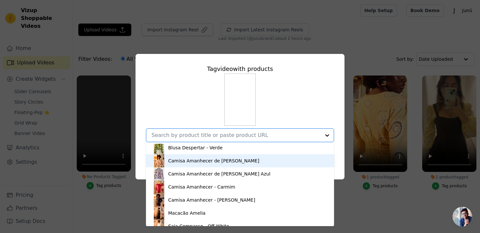
click at [233, 160] on div "Camisa Amanhecer de [PERSON_NAME]" at bounding box center [213, 160] width 91 height 7
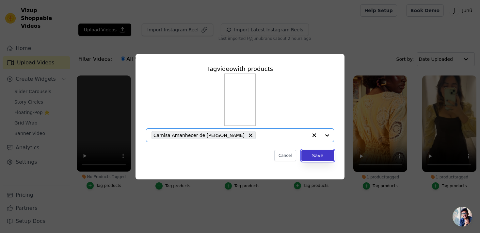
click at [312, 158] on button "Save" at bounding box center [317, 155] width 33 height 11
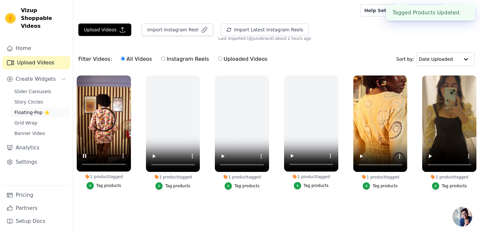
click at [40, 109] on span "Floating-Pop ⭐" at bounding box center [31, 112] width 35 height 7
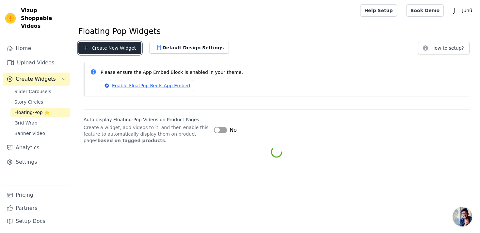
click at [119, 45] on button "Create New Widget" at bounding box center [109, 48] width 63 height 12
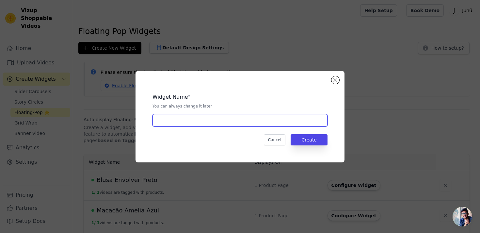
click at [166, 115] on input "text" at bounding box center [239, 120] width 175 height 12
type input "Camisa Estampada Bordô"
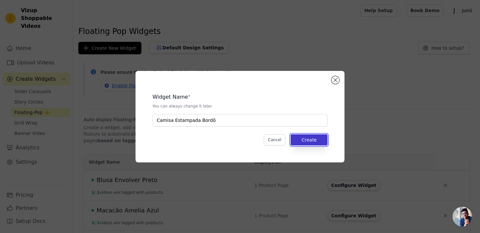
click at [310, 137] on button "Create" at bounding box center [308, 139] width 37 height 11
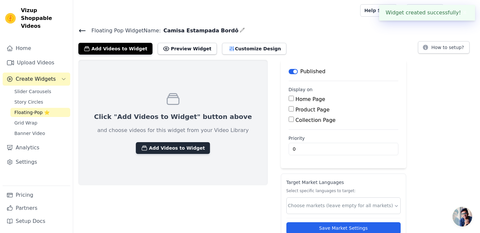
click at [171, 144] on button "Add Videos to Widget" at bounding box center [173, 148] width 74 height 12
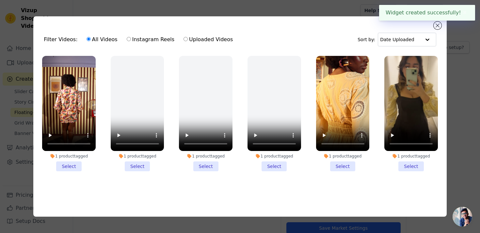
click at [67, 168] on li "1 product tagged Select" at bounding box center [68, 113] width 53 height 115
click at [0, 0] on input "1 product tagged Select" at bounding box center [0, 0] width 0 height 0
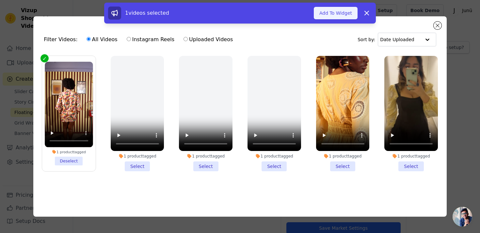
click at [331, 12] on button "Add To Widget" at bounding box center [335, 13] width 44 height 12
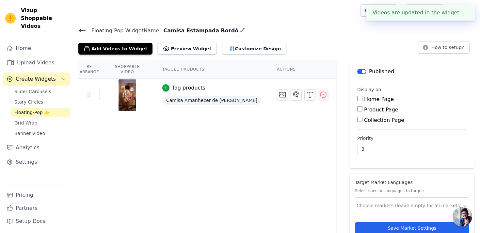
click at [364, 110] on label "Product Page" at bounding box center [381, 109] width 34 height 6
click at [357, 110] on input "Product Page" at bounding box center [359, 108] width 5 height 5
checkbox input "true"
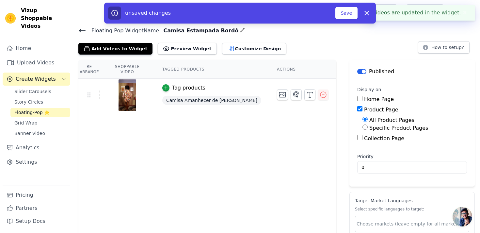
click at [369, 127] on label "Specific Product Pages" at bounding box center [398, 128] width 59 height 6
click at [363, 127] on input "Specific Product Pages" at bounding box center [364, 126] width 5 height 5
radio input "true"
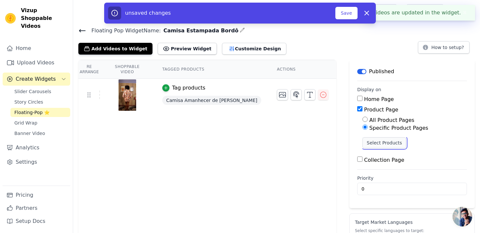
click at [362, 143] on button "Select Products" at bounding box center [384, 142] width 44 height 11
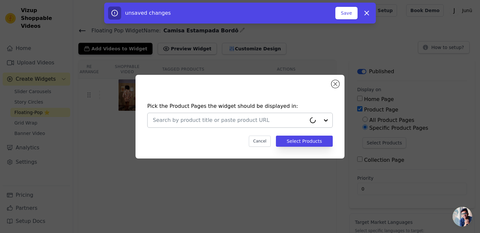
click at [288, 117] on input "text" at bounding box center [229, 120] width 153 height 8
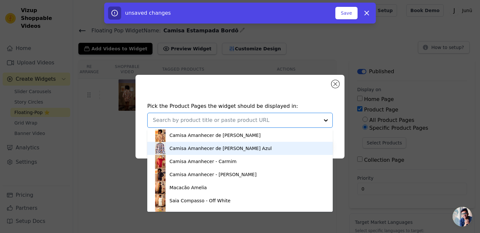
scroll to position [91, 0]
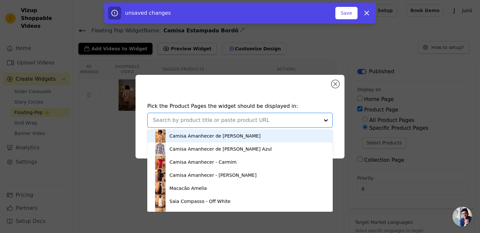
click at [237, 135] on div "Camisa Amanhecer de [PERSON_NAME]" at bounding box center [214, 135] width 91 height 7
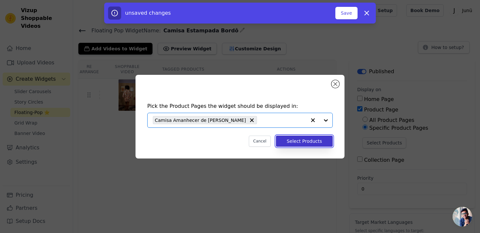
click at [306, 143] on button "Select Products" at bounding box center [304, 140] width 57 height 11
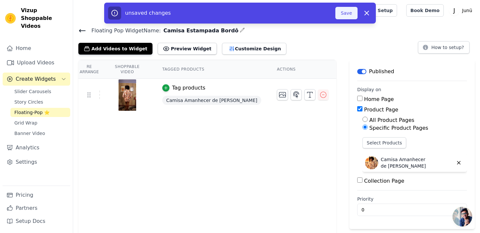
click at [343, 16] on button "Save" at bounding box center [346, 13] width 22 height 12
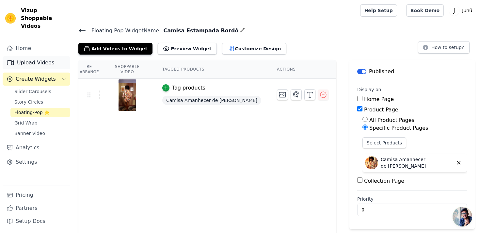
click at [51, 56] on link "Upload Videos" at bounding box center [37, 62] width 68 height 13
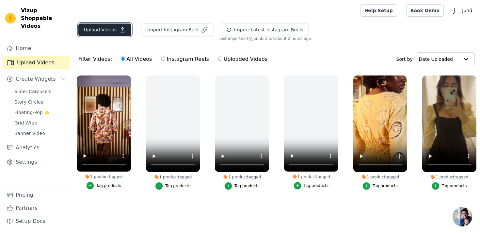
click at [108, 29] on button "Upload Videos" at bounding box center [104, 29] width 53 height 12
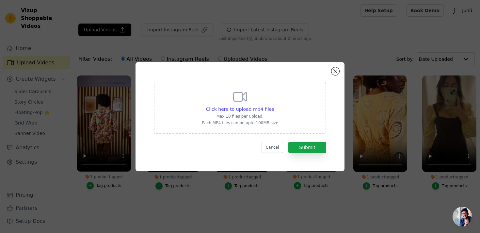
click at [221, 104] on div "Click here to upload mp4 files Max 10 files per upload. Each MP4 files can be u…" at bounding box center [240, 107] width 76 height 37
click at [273, 105] on input "Click here to upload mp4 files Max 10 files per upload. Each MP4 files can be u…" at bounding box center [273, 105] width 0 height 0
type input "C:\fakepath\macacao amelia cacau vizup 1.mp4"
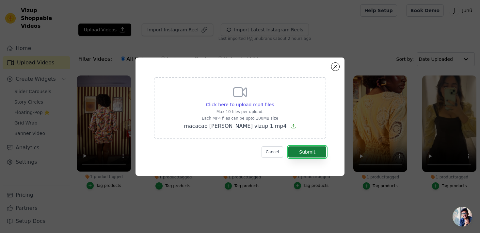
click at [307, 149] on button "Submit" at bounding box center [307, 151] width 38 height 11
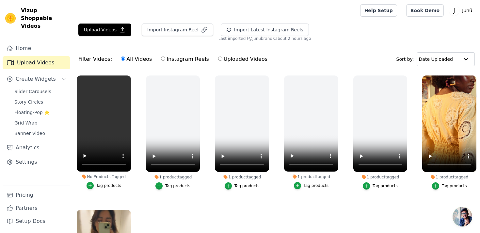
click at [111, 186] on div "Tag products" at bounding box center [108, 185] width 25 height 5
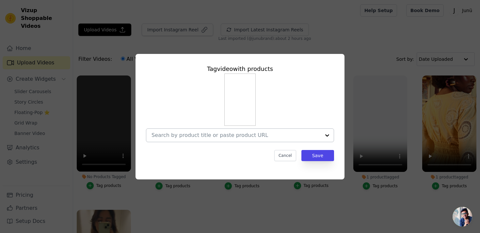
click at [208, 134] on input "No Products Tagged Tag video with products Cancel Save Tag products" at bounding box center [235, 135] width 169 height 6
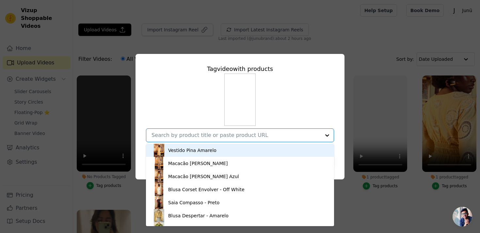
click at [208, 133] on input "No Products Tagged Tag video with products Vestido Pina Amarelo Macacão Amelia …" at bounding box center [235, 135] width 169 height 6
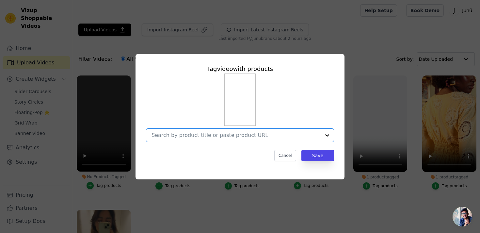
click at [259, 131] on div at bounding box center [235, 135] width 169 height 13
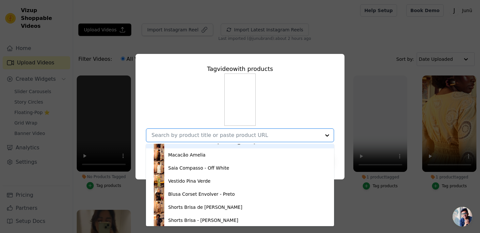
scroll to position [139, 0]
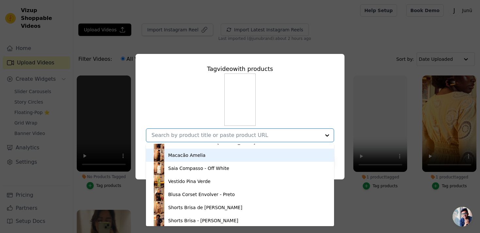
click at [237, 154] on div "Macacão Amelia" at bounding box center [239, 154] width 175 height 13
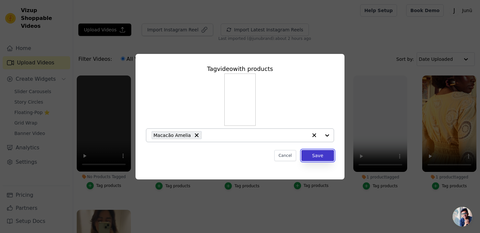
click at [328, 158] on button "Save" at bounding box center [317, 155] width 33 height 11
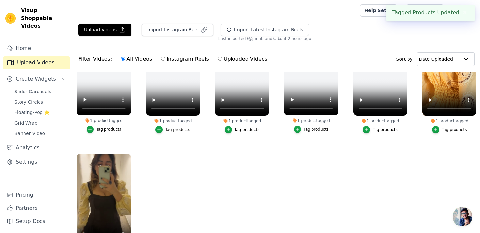
scroll to position [0, 0]
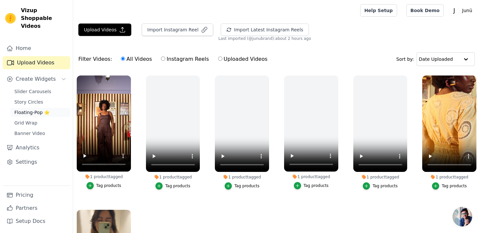
click at [40, 109] on span "Floating-Pop ⭐" at bounding box center [31, 112] width 35 height 7
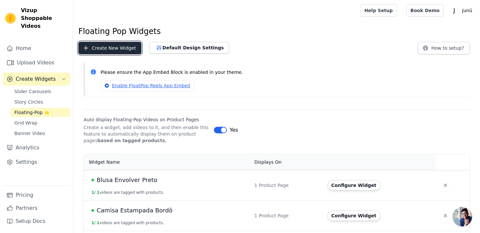
click at [124, 45] on button "Create New Widget" at bounding box center [109, 48] width 63 height 12
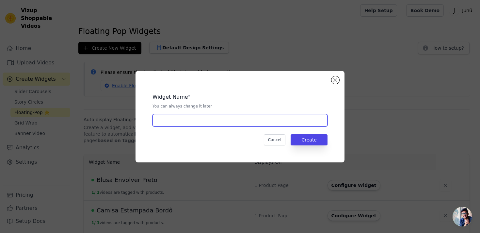
click at [165, 116] on input "text" at bounding box center [239, 120] width 175 height 12
type input ","
type input "Macacão [PERSON_NAME]"
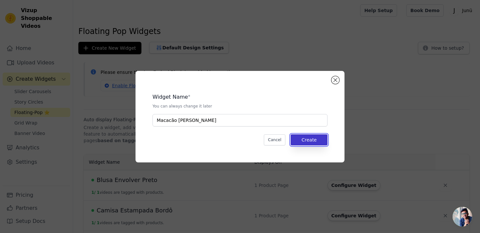
click at [311, 138] on button "Create" at bounding box center [308, 139] width 37 height 11
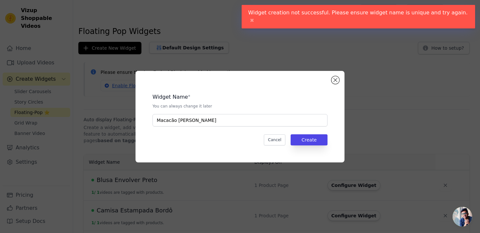
click at [259, 146] on div "Widget Name * You can always change it later Macacão Amelia Cacau Cancel Create" at bounding box center [240, 116] width 188 height 70
click at [267, 144] on button "Cancel" at bounding box center [275, 139] width 22 height 11
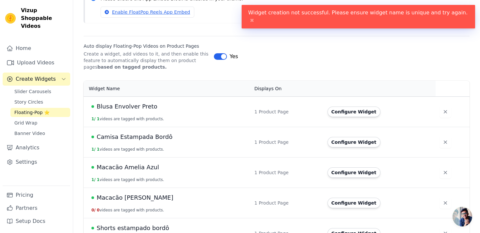
scroll to position [122, 0]
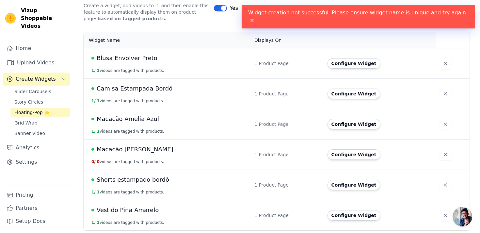
click at [137, 149] on span "Macacão [PERSON_NAME]" at bounding box center [135, 149] width 77 height 9
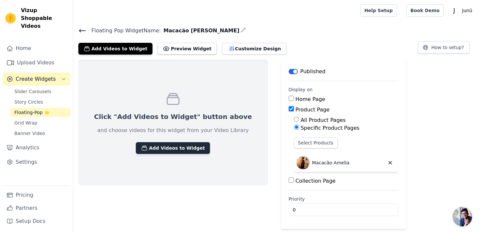
click at [171, 151] on button "Add Videos to Widget" at bounding box center [173, 148] width 74 height 12
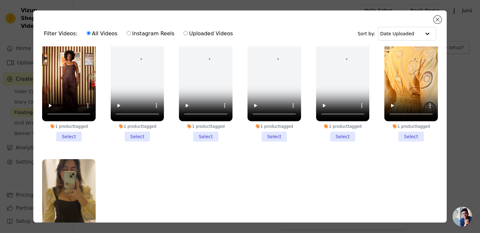
scroll to position [25, 0]
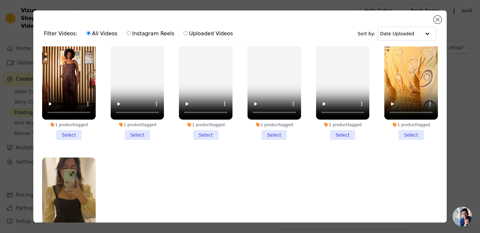
click at [74, 136] on li "1 product tagged Select" at bounding box center [68, 81] width 53 height 115
click at [0, 0] on input "1 product tagged Select" at bounding box center [0, 0] width 0 height 0
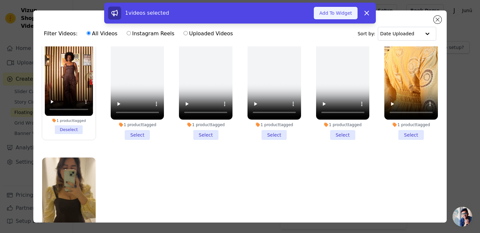
click at [340, 11] on button "Add To Widget" at bounding box center [335, 13] width 44 height 12
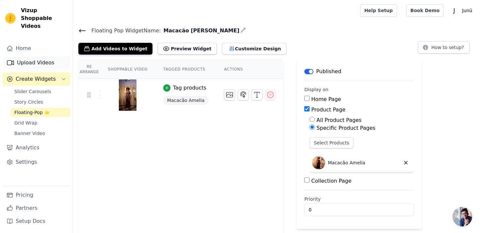
click at [32, 56] on link "Upload Videos" at bounding box center [37, 62] width 68 height 13
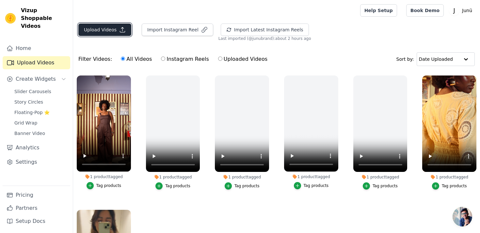
click at [109, 32] on button "Upload Videos" at bounding box center [104, 29] width 53 height 12
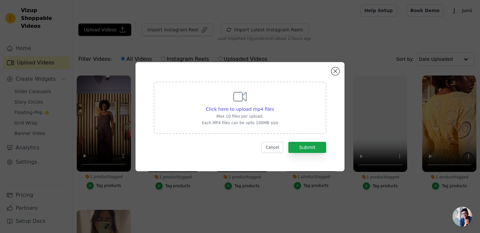
click at [245, 113] on div "Click here to upload mp4 files Max 10 files per upload. Each MP4 files can be u…" at bounding box center [240, 107] width 76 height 37
click at [273, 106] on input "Click here to upload mp4 files Max 10 files per upload. Each MP4 files can be u…" at bounding box center [273, 105] width 0 height 0
type input "C:\fakepath\macacao amelia cacau vizup 2.mp4"
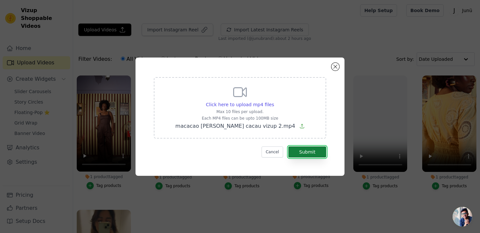
click at [309, 151] on button "Submit" at bounding box center [307, 151] width 38 height 11
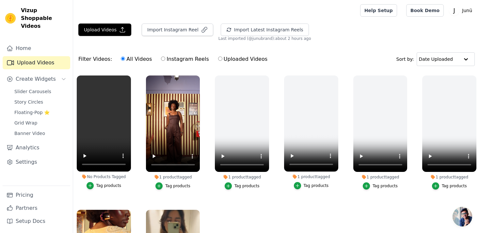
click at [98, 189] on button "Tag products" at bounding box center [103, 185] width 35 height 7
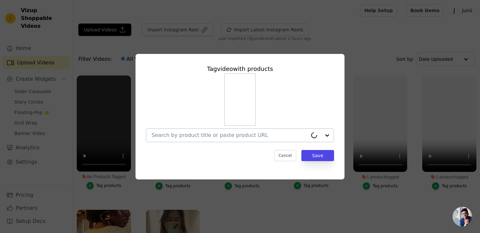
click at [209, 129] on div at bounding box center [229, 135] width 156 height 13
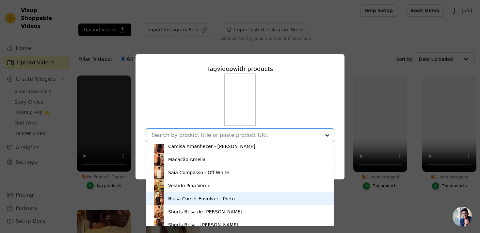
scroll to position [134, 0]
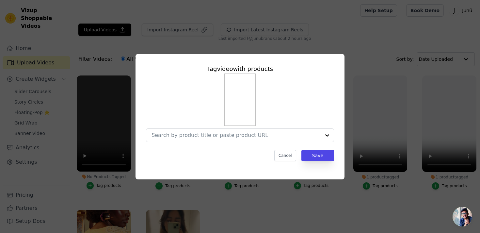
click at [342, 207] on div "Tag video with products Cancel Save" at bounding box center [240, 116] width 480 height 233
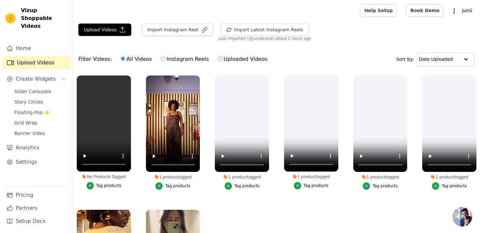
click at [187, 176] on div "1 product tagged" at bounding box center [173, 176] width 54 height 5
click at [162, 183] on div "button" at bounding box center [158, 185] width 7 height 7
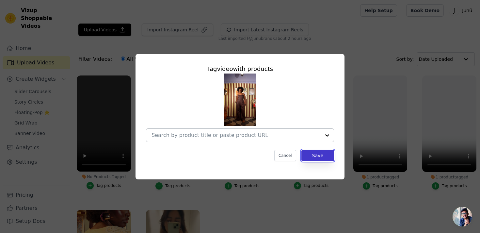
click at [314, 154] on button "Save" at bounding box center [317, 155] width 33 height 11
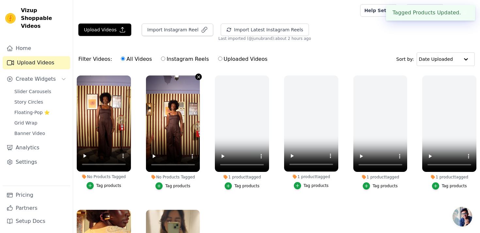
click at [198, 76] on icon "button" at bounding box center [198, 76] width 5 height 5
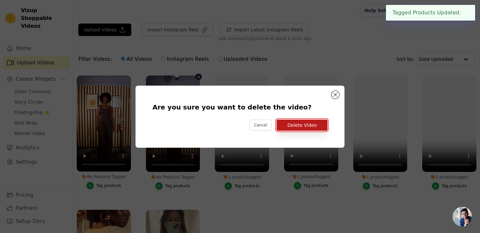
click at [291, 120] on button "Delete Video" at bounding box center [301, 124] width 51 height 11
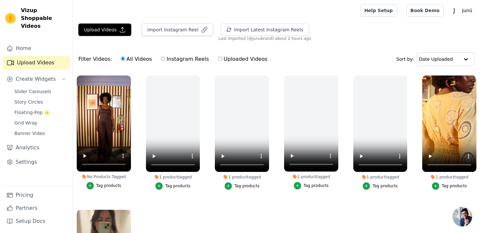
click at [103, 186] on div "Tag products" at bounding box center [108, 185] width 25 height 5
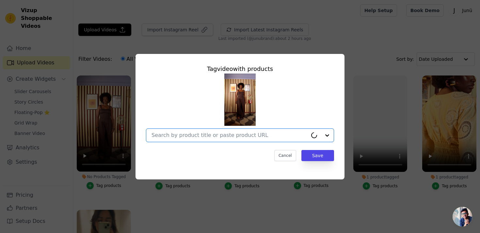
click at [211, 136] on input "No Products Tagged Tag video with products Option undefined, selected. Cancel S…" at bounding box center [229, 135] width 156 height 6
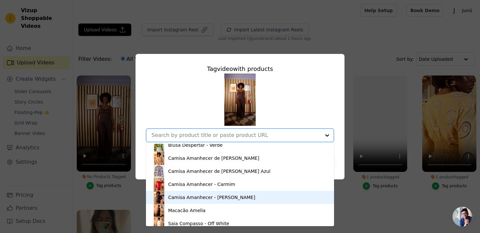
scroll to position [82, 0]
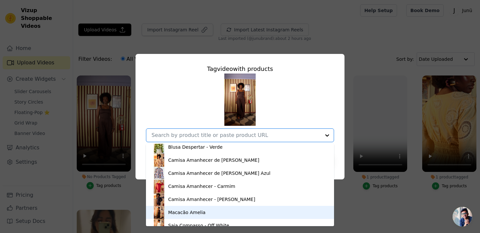
click at [185, 207] on div "Macacão Amelia" at bounding box center [239, 212] width 175 height 13
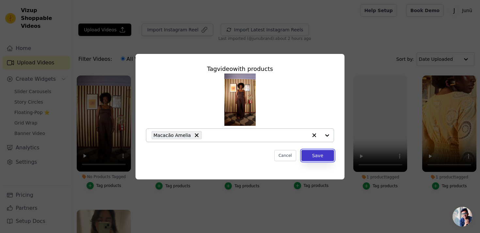
click at [311, 157] on button "Save" at bounding box center [317, 155] width 33 height 11
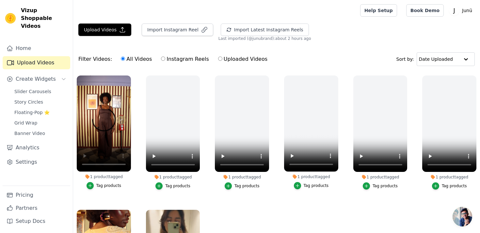
click at [140, 114] on ul "1 product tagged Tag products 1 product tagged Tag products 1 product tagged Ta…" at bounding box center [276, 178] width 406 height 212
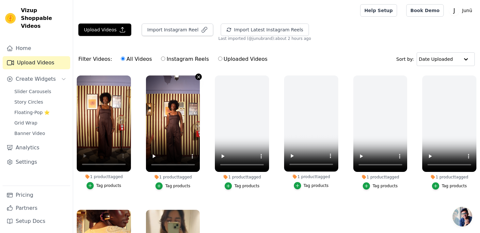
click at [198, 76] on icon "button" at bounding box center [198, 76] width 3 height 3
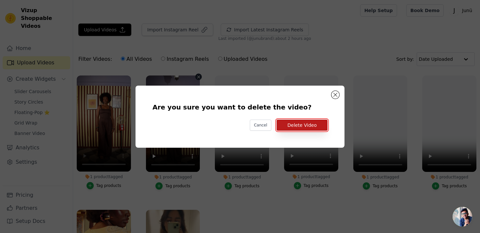
click at [302, 127] on button "Delete Video" at bounding box center [301, 124] width 51 height 11
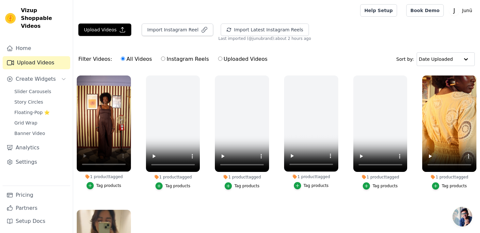
click at [110, 185] on div "Tag products" at bounding box center [108, 185] width 25 height 5
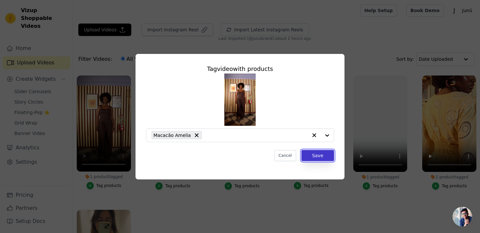
click at [314, 156] on button "Save" at bounding box center [317, 155] width 33 height 11
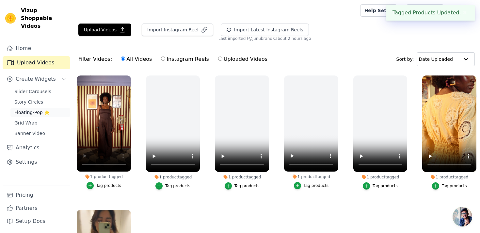
click at [33, 109] on span "Floating-Pop ⭐" at bounding box center [31, 112] width 35 height 7
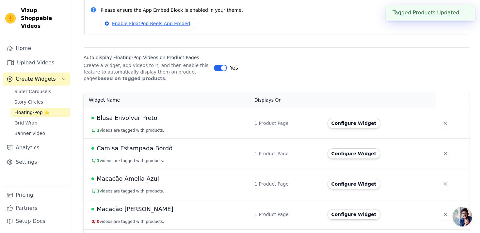
scroll to position [122, 0]
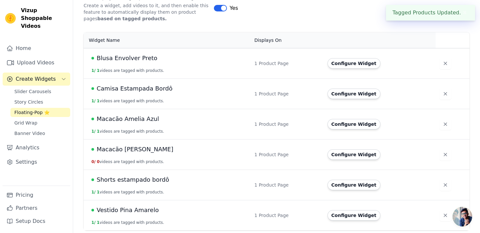
click at [140, 151] on span "Macacão [PERSON_NAME]" at bounding box center [135, 149] width 77 height 9
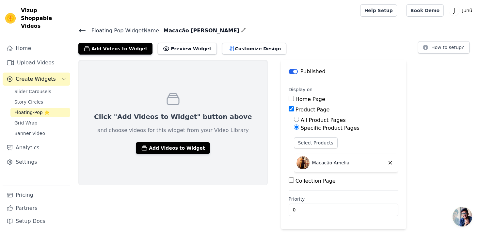
click at [151, 136] on div "Click "Add Videos to Widget" button above and choose videos for this widget fro…" at bounding box center [172, 122] width 189 height 125
click at [151, 147] on button "Add Videos to Widget" at bounding box center [173, 148] width 74 height 12
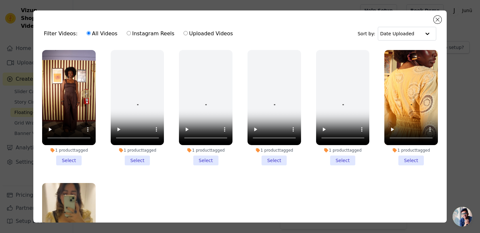
click at [70, 159] on li "1 product tagged Select" at bounding box center [68, 107] width 53 height 115
click at [0, 0] on input "1 product tagged Select" at bounding box center [0, 0] width 0 height 0
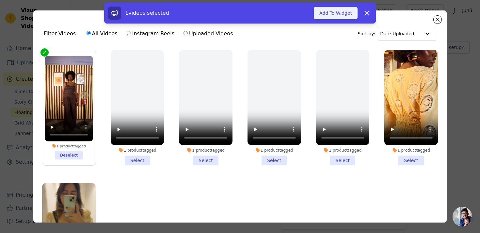
click at [340, 14] on button "Add To Widget" at bounding box center [335, 13] width 44 height 12
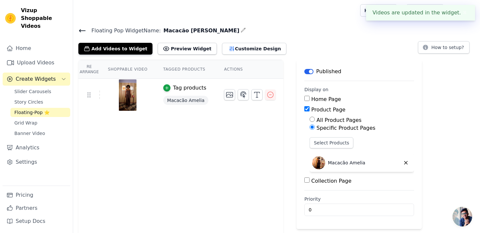
click at [79, 31] on icon at bounding box center [82, 31] width 8 height 8
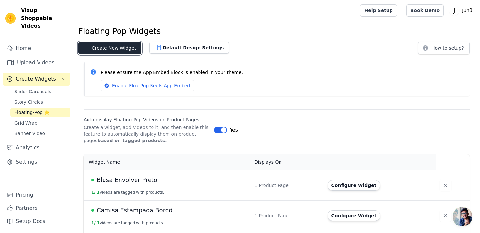
click at [106, 48] on button "Create New Widget" at bounding box center [109, 48] width 63 height 12
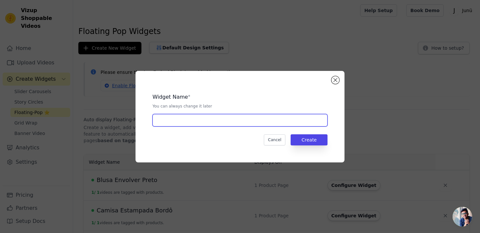
click at [213, 119] on input "text" at bounding box center [239, 120] width 175 height 12
type input "Camisa Amanhecer [PERSON_NAME]"
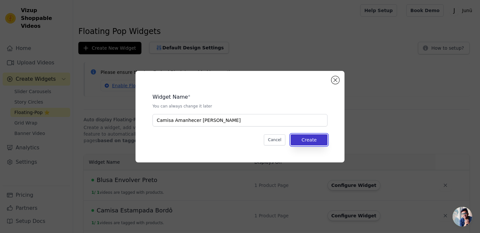
click at [307, 139] on button "Create" at bounding box center [308, 139] width 37 height 11
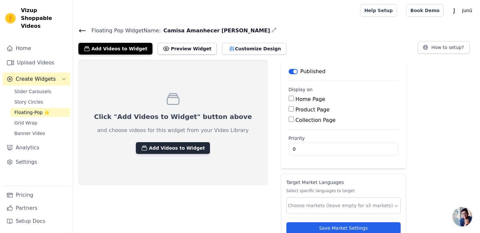
click at [159, 145] on button "Add Videos to Widget" at bounding box center [173, 148] width 74 height 12
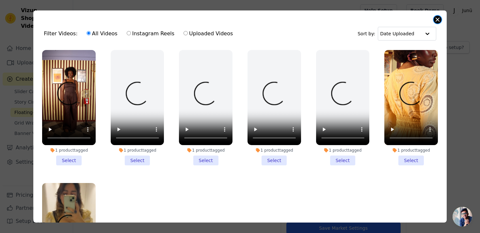
click at [435, 19] on button "Close modal" at bounding box center [437, 20] width 8 height 8
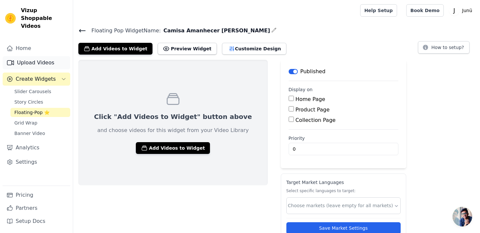
click at [24, 56] on link "Upload Videos" at bounding box center [37, 62] width 68 height 13
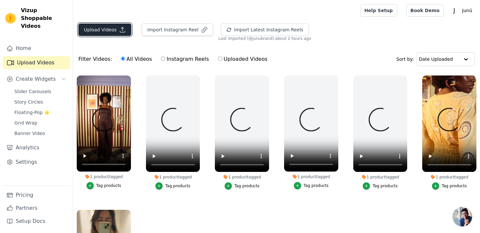
click at [105, 29] on button "Upload Videos" at bounding box center [104, 29] width 53 height 12
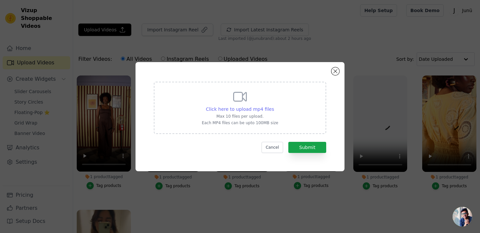
click at [256, 106] on span "Click here to upload mp4 files" at bounding box center [240, 108] width 68 height 5
click at [273, 106] on input "Click here to upload mp4 files Max 10 files per upload. Each MP4 files can be u…" at bounding box center [273, 105] width 0 height 0
type input "C:\fakepath\conjunto azul marinho vizup.mp4"
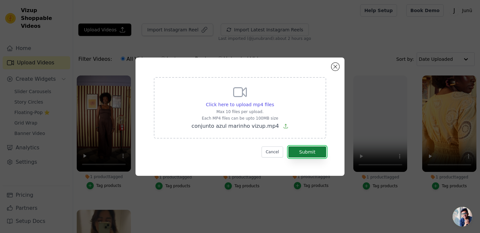
click at [302, 155] on button "Submit" at bounding box center [307, 151] width 38 height 11
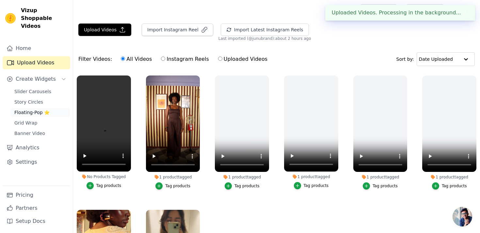
click at [37, 109] on span "Floating-Pop ⭐" at bounding box center [31, 112] width 35 height 7
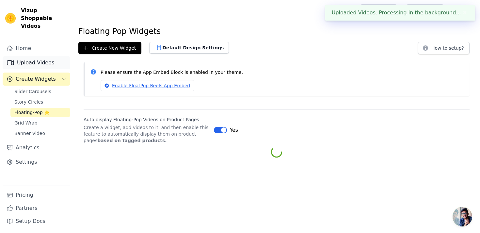
click at [37, 57] on link "Upload Videos" at bounding box center [37, 62] width 68 height 13
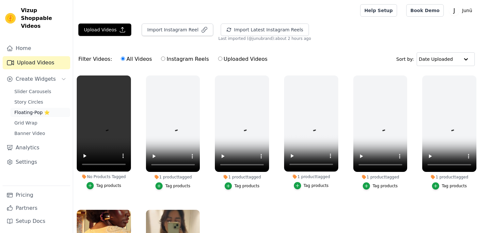
click at [40, 109] on span "Floating-Pop ⭐" at bounding box center [31, 112] width 35 height 7
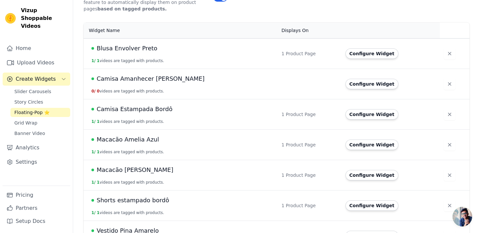
scroll to position [113, 0]
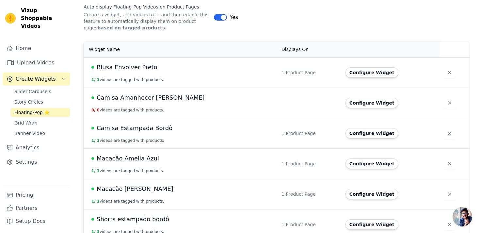
click at [162, 97] on span "Camisa Amanhecer [PERSON_NAME]" at bounding box center [151, 97] width 108 height 9
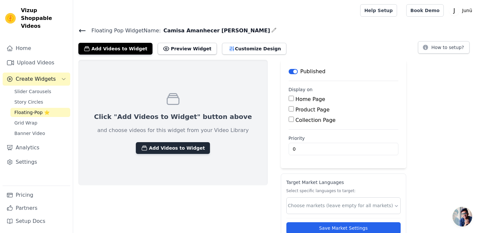
click at [162, 144] on button "Add Videos to Widget" at bounding box center [173, 148] width 74 height 12
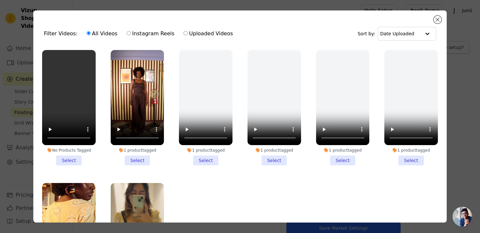
click at [69, 158] on li "No Products Tagged Select" at bounding box center [68, 107] width 53 height 115
click at [0, 0] on input "No Products Tagged Select" at bounding box center [0, 0] width 0 height 0
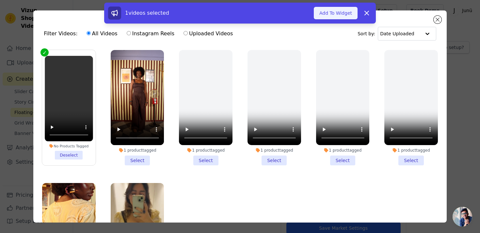
click at [324, 15] on button "Add To Widget" at bounding box center [335, 13] width 44 height 12
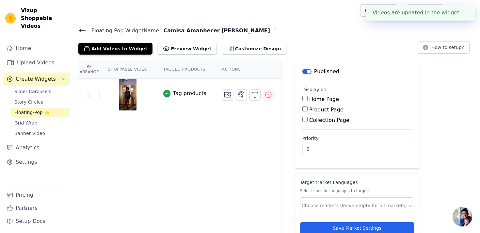
click at [332, 109] on label "Product Page" at bounding box center [326, 109] width 34 height 6
click at [307, 109] on input "Product Page" at bounding box center [304, 108] width 5 height 5
checkbox input "true"
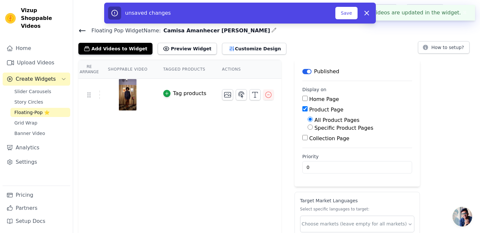
click at [332, 131] on div "Specific Product Pages" at bounding box center [359, 128] width 104 height 8
click at [329, 127] on label "Specific Product Pages" at bounding box center [343, 128] width 59 height 6
click at [313, 127] on input "Specific Product Pages" at bounding box center [309, 126] width 5 height 5
radio input "true"
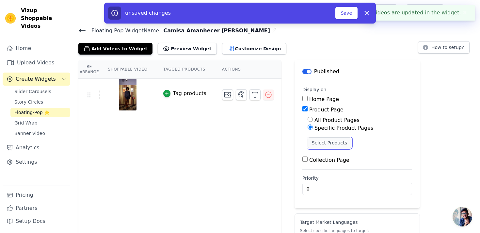
click at [330, 143] on button "Select Products" at bounding box center [329, 142] width 44 height 11
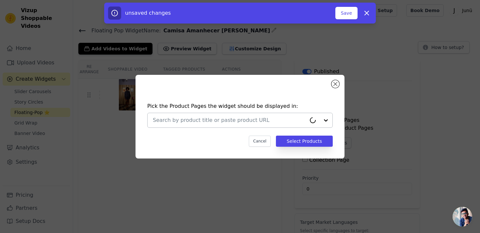
click at [262, 118] on input "text" at bounding box center [229, 120] width 153 height 8
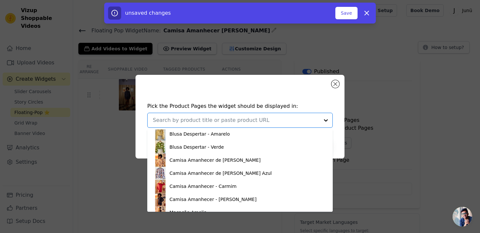
scroll to position [69, 0]
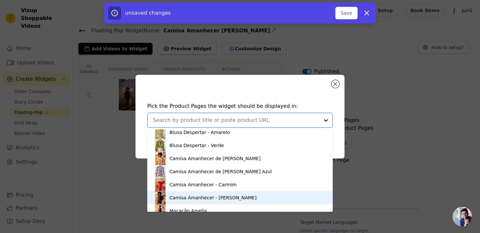
click at [219, 196] on div "Camisa Amanhecer - [PERSON_NAME]" at bounding box center [212, 197] width 87 height 7
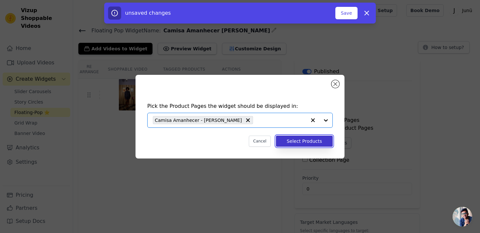
click at [311, 139] on button "Select Products" at bounding box center [304, 140] width 57 height 11
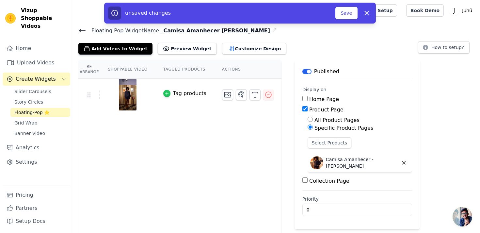
click at [168, 93] on icon "button" at bounding box center [166, 93] width 5 height 5
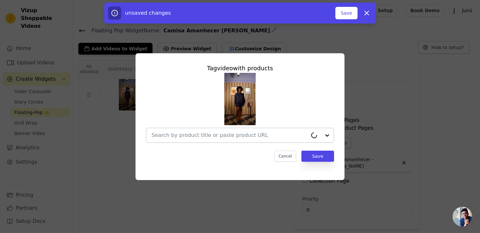
click at [205, 136] on input "text" at bounding box center [229, 135] width 156 height 8
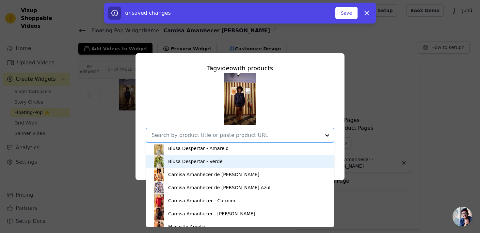
scroll to position [71, 0]
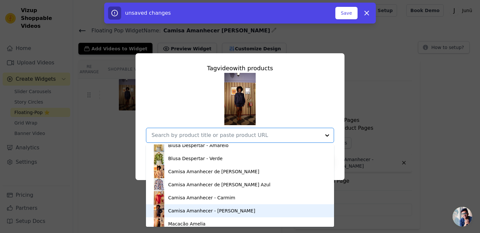
click at [223, 208] on div "Camisa Amanhecer - [PERSON_NAME]" at bounding box center [211, 210] width 87 height 7
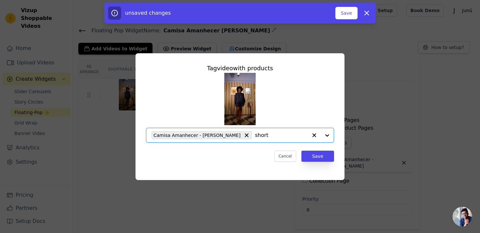
type input "shorts"
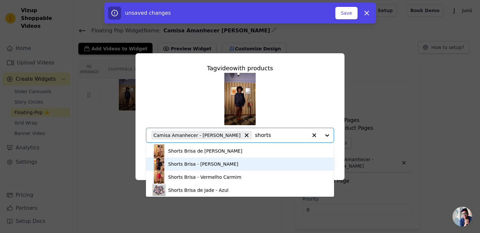
click at [225, 163] on div "Shorts Brisa - [PERSON_NAME]" at bounding box center [239, 163] width 175 height 13
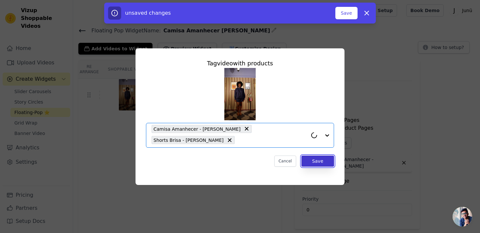
click at [304, 160] on button "Save" at bounding box center [317, 160] width 33 height 11
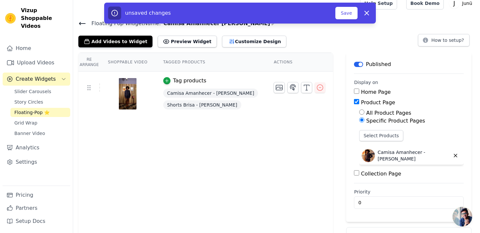
scroll to position [0, 0]
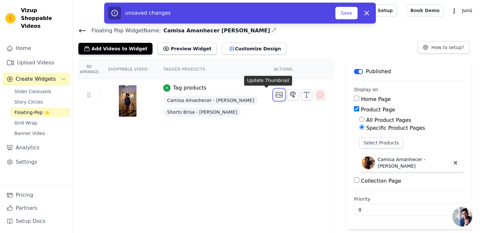
click at [275, 96] on icon "button" at bounding box center [279, 95] width 8 height 8
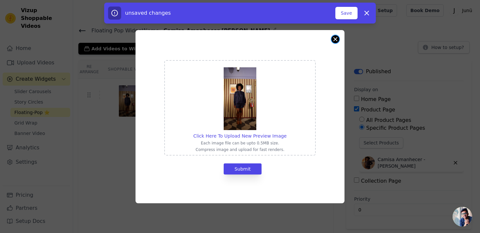
click at [336, 39] on button "Close modal" at bounding box center [335, 39] width 8 height 8
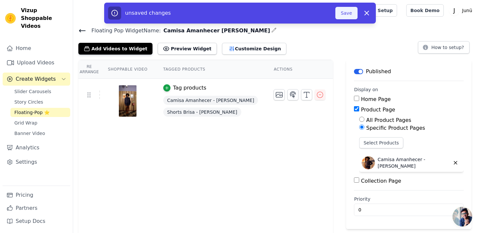
click at [347, 8] on button "Save" at bounding box center [346, 13] width 22 height 12
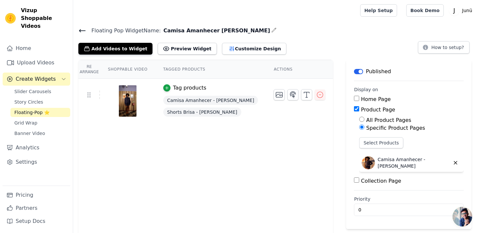
click at [304, 34] on h4 "Floating Pop Widget Name: [PERSON_NAME] [PERSON_NAME]" at bounding box center [276, 30] width 396 height 9
click at [39, 59] on link "Upload Videos" at bounding box center [37, 62] width 68 height 13
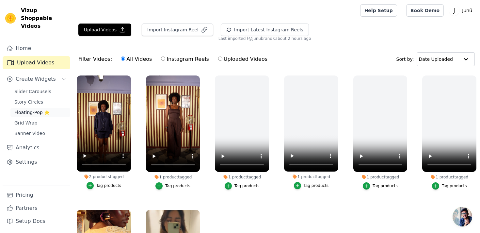
click at [27, 109] on span "Floating-Pop ⭐" at bounding box center [31, 112] width 35 height 7
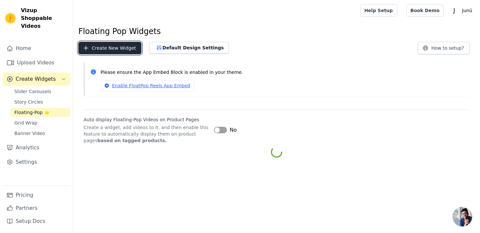
click at [118, 51] on button "Create New Widget" at bounding box center [109, 48] width 63 height 12
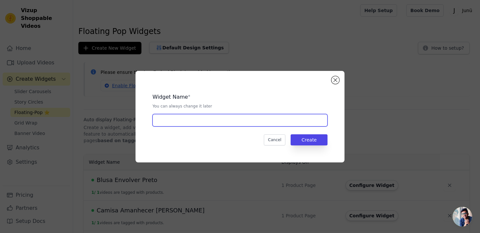
click at [180, 120] on input "text" at bounding box center [239, 120] width 175 height 12
type input "s"
type input "Shorts Brisa Azul Marinho"
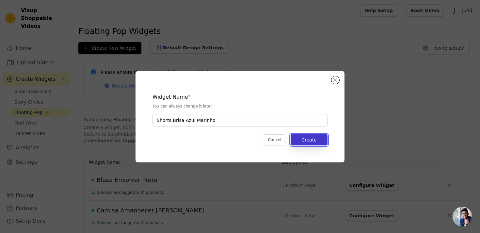
click at [310, 139] on button "Create" at bounding box center [308, 139] width 37 height 11
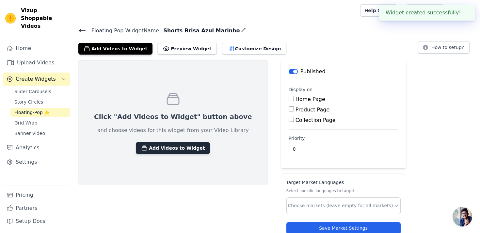
click at [180, 149] on button "Add Videos to Widget" at bounding box center [173, 148] width 74 height 12
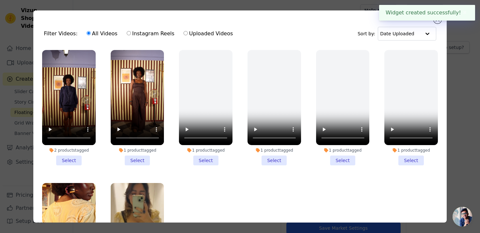
click at [73, 160] on li "2 products tagged Select" at bounding box center [68, 107] width 53 height 115
click at [0, 0] on input "2 products tagged Select" at bounding box center [0, 0] width 0 height 0
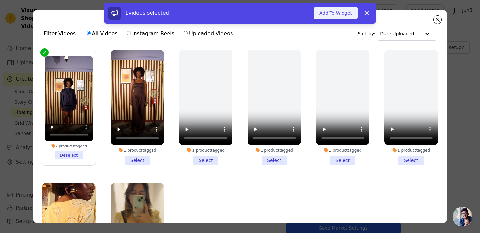
click at [319, 16] on button "Add To Widget" at bounding box center [335, 13] width 44 height 12
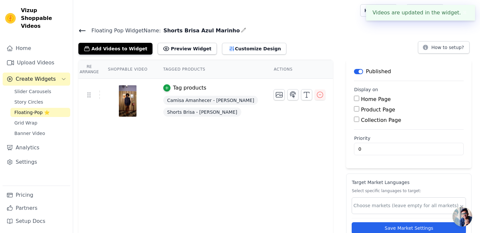
click at [372, 112] on label "Product Page" at bounding box center [378, 109] width 34 height 6
click at [359, 111] on input "Product Page" at bounding box center [356, 108] width 5 height 5
checkbox input "true"
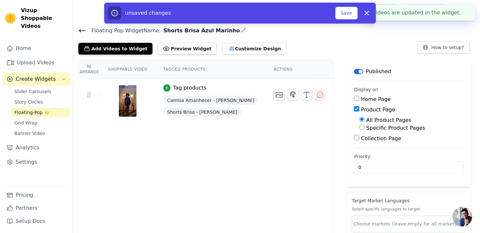
click at [371, 126] on label "Specific Product Pages" at bounding box center [395, 128] width 59 height 6
click at [364, 126] on input "Specific Product Pages" at bounding box center [361, 126] width 5 height 5
radio input "true"
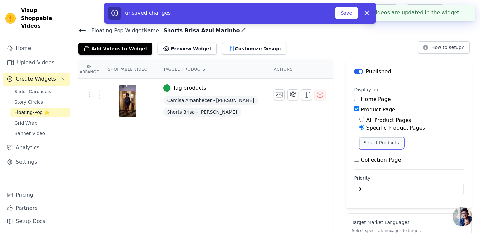
click at [368, 140] on button "Select Products" at bounding box center [381, 142] width 44 height 11
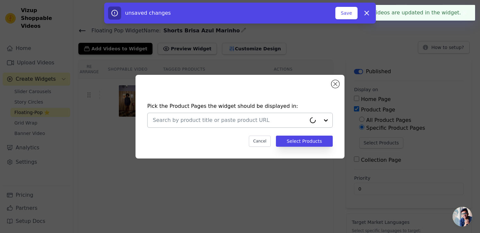
click at [291, 116] on input "text" at bounding box center [229, 120] width 153 height 8
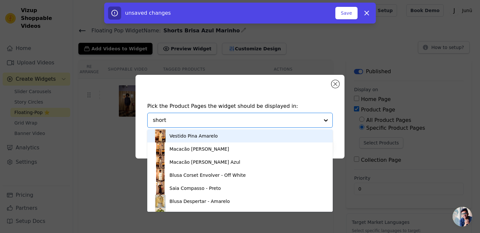
type input "shorts"
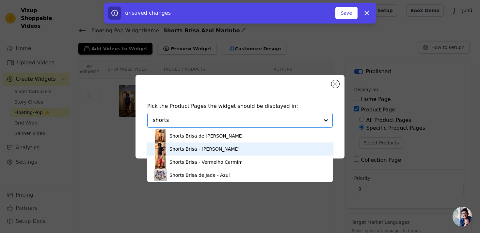
click at [216, 153] on div "Shorts Brisa - [PERSON_NAME]" at bounding box center [240, 148] width 172 height 13
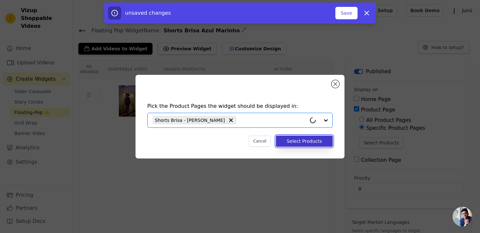
click at [301, 142] on button "Select Products" at bounding box center [304, 140] width 57 height 11
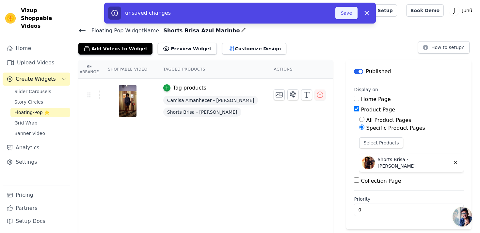
click at [342, 12] on button "Save" at bounding box center [346, 13] width 22 height 12
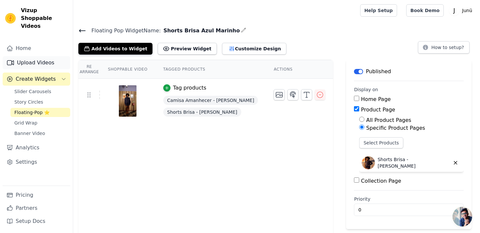
click at [44, 59] on link "Upload Videos" at bounding box center [37, 62] width 68 height 13
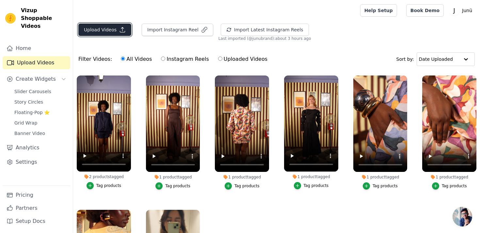
click at [109, 29] on button "Upload Videos" at bounding box center [104, 29] width 53 height 12
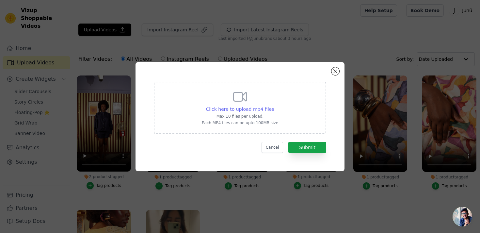
click at [224, 108] on span "Click here to upload mp4 files" at bounding box center [240, 108] width 68 height 5
click at [273, 106] on input "Click here to upload mp4 files Max 10 files per upload. Each MP4 files can be u…" at bounding box center [273, 105] width 0 height 0
type input "C:\fakepath\macacao amelia azul 2 vizup.mp4"
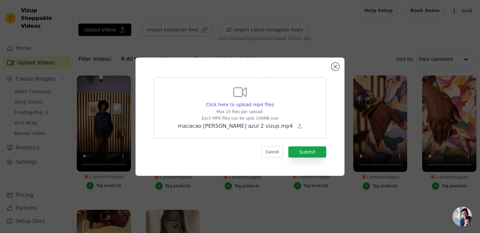
click at [307, 138] on form "Click here to upload mp4 files Max 10 files per upload. Each MP4 files can be u…" at bounding box center [240, 117] width 172 height 80
click at [308, 147] on button "Submit" at bounding box center [307, 151] width 38 height 11
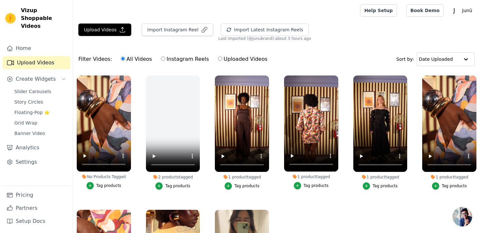
click at [113, 183] on div "Tag products" at bounding box center [108, 185] width 25 height 5
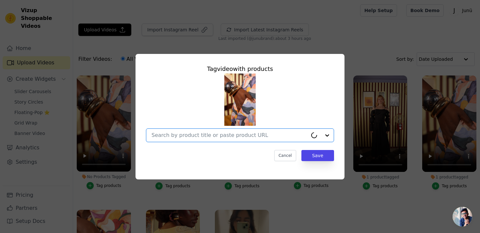
click at [197, 137] on input "No Products Tagged Tag video with products Option undefined, selected. Cancel S…" at bounding box center [229, 135] width 156 height 6
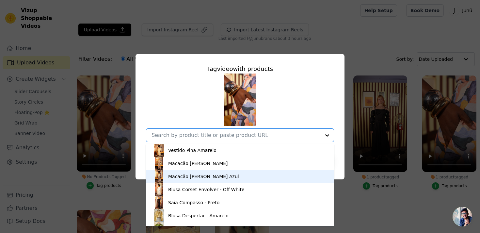
click at [201, 173] on div "Macacão [PERSON_NAME] Azul" at bounding box center [203, 176] width 71 height 7
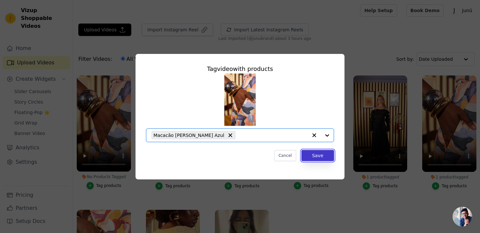
click at [317, 152] on button "Save" at bounding box center [317, 155] width 33 height 11
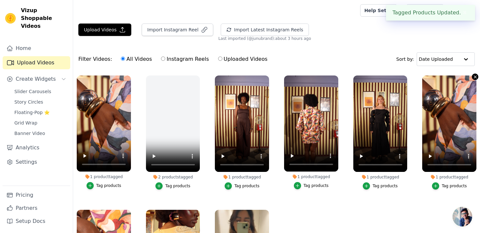
click at [475, 77] on icon "button" at bounding box center [474, 76] width 3 height 3
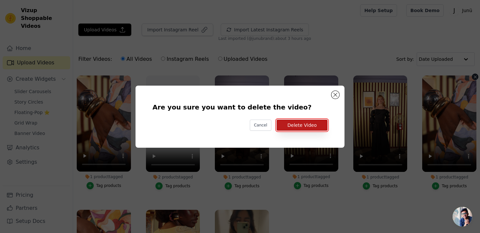
click at [322, 125] on button "Delete Video" at bounding box center [301, 124] width 51 height 11
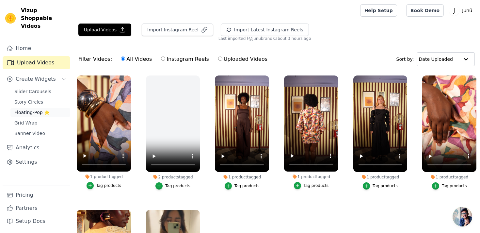
click at [33, 109] on span "Floating-Pop ⭐" at bounding box center [31, 112] width 35 height 7
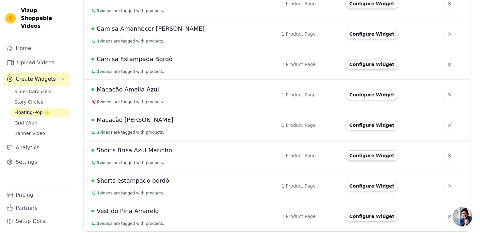
scroll to position [182, 0]
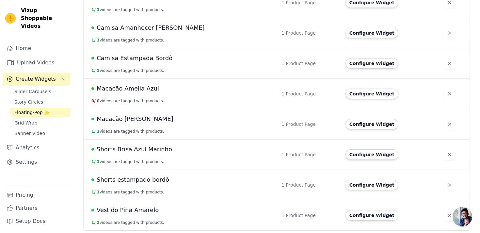
click at [163, 93] on td "Macacão [PERSON_NAME] Azul 0 / 0 videos are tagged with products." at bounding box center [181, 93] width 194 height 30
click at [137, 91] on span "Macacão Amelia Azul" at bounding box center [128, 88] width 62 height 9
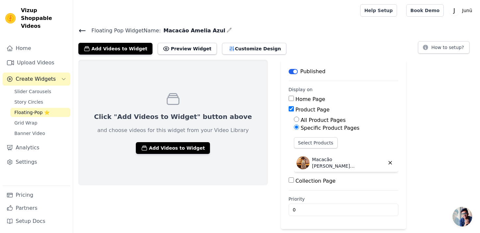
click at [166, 139] on div "Click "Add Videos to Widget" button above and choose videos for this widget fro…" at bounding box center [172, 122] width 189 height 125
click at [166, 144] on button "Add Videos to Widget" at bounding box center [173, 148] width 74 height 12
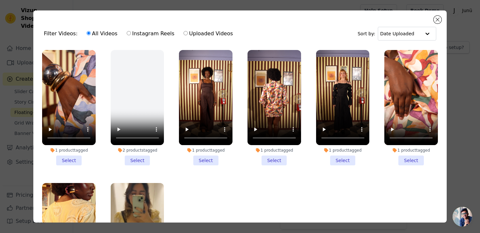
click at [69, 154] on li "1 product tagged Select" at bounding box center [68, 107] width 53 height 115
click at [0, 0] on input "1 product tagged Select" at bounding box center [0, 0] width 0 height 0
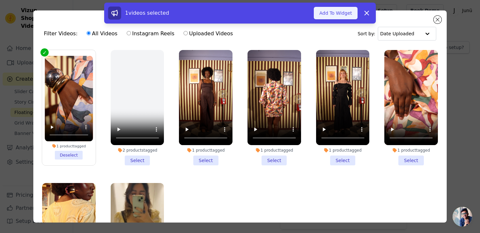
click at [341, 10] on button "Add To Widget" at bounding box center [335, 13] width 44 height 12
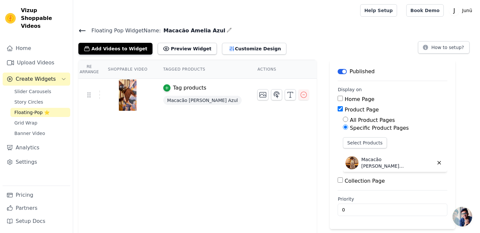
click at [307, 38] on div "Floating Pop Widget Name: Macacão [PERSON_NAME] Add Videos to Widget Preview Wi…" at bounding box center [276, 40] width 406 height 28
click at [32, 56] on link "Upload Videos" at bounding box center [37, 62] width 68 height 13
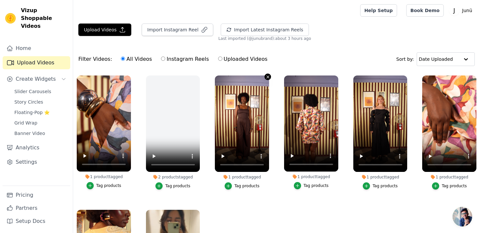
click at [268, 76] on icon "button" at bounding box center [267, 76] width 5 height 5
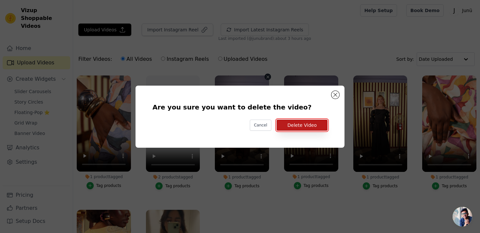
click at [284, 126] on button "Delete Video" at bounding box center [301, 124] width 51 height 11
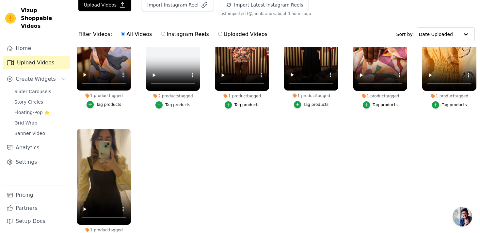
scroll to position [24, 0]
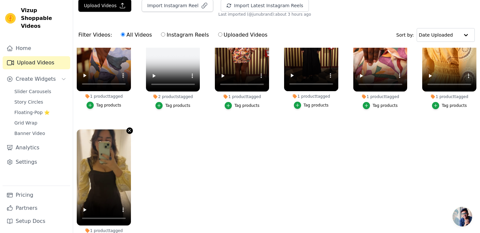
click at [127, 130] on icon "button" at bounding box center [129, 130] width 5 height 5
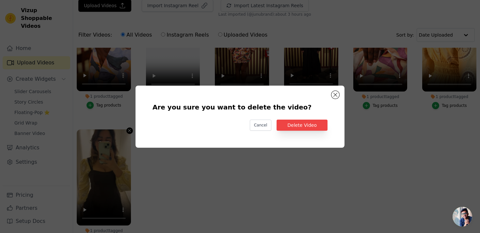
scroll to position [0, 0]
click at [297, 122] on button "Delete Video" at bounding box center [301, 124] width 51 height 11
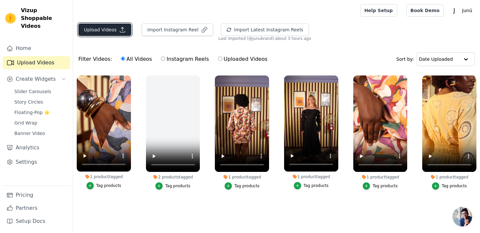
click at [110, 26] on button "Upload Videos" at bounding box center [104, 29] width 53 height 12
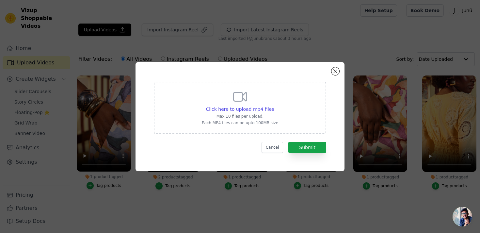
click at [268, 102] on div "Click here to upload mp4 files Max 10 files per upload. Each MP4 files can be u…" at bounding box center [240, 107] width 76 height 37
click at [273, 105] on input "Click here to upload mp4 files Max 10 files per upload. Each MP4 files can be u…" at bounding box center [273, 105] width 0 height 0
type input "C:\fakepath\macacao amelia cacau 3 vizup.mp4"
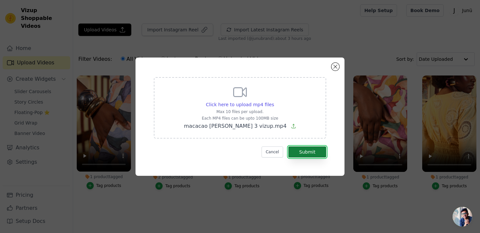
click at [303, 153] on button "Submit" at bounding box center [307, 151] width 38 height 11
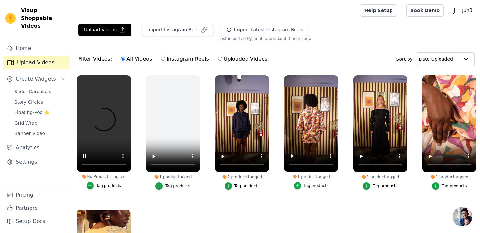
click at [117, 184] on div "Tag products" at bounding box center [108, 185] width 25 height 5
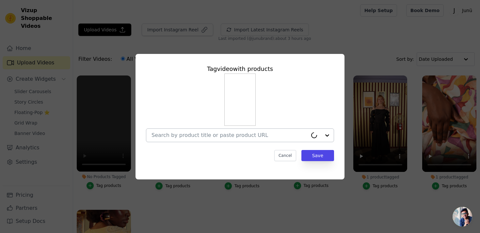
click at [225, 133] on input "No Products Tagged Tag video with products Cancel Save Tag products" at bounding box center [229, 135] width 156 height 6
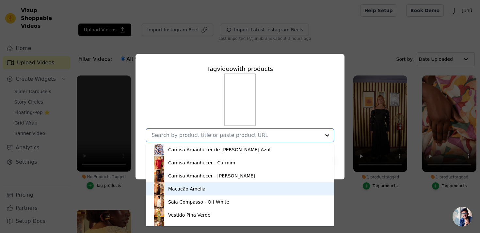
scroll to position [104, 0]
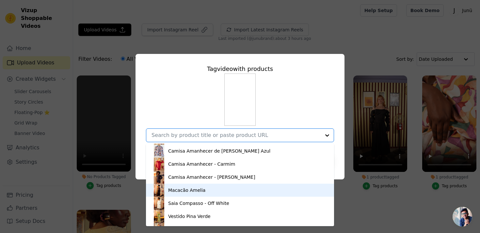
click at [216, 188] on div "Macacão Amelia" at bounding box center [239, 189] width 175 height 13
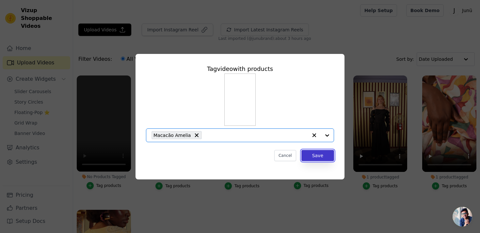
click at [305, 154] on button "Save" at bounding box center [317, 155] width 33 height 11
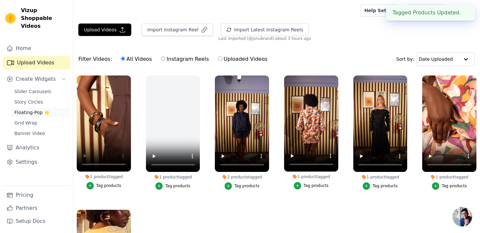
click at [39, 109] on span "Floating-Pop ⭐" at bounding box center [31, 112] width 35 height 7
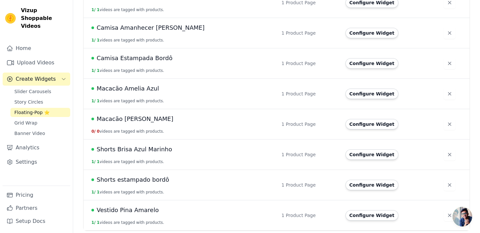
scroll to position [182, 0]
click at [146, 118] on span "Macacão [PERSON_NAME]" at bounding box center [135, 118] width 77 height 9
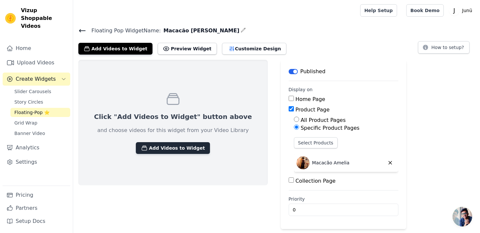
click at [156, 152] on button "Add Videos to Widget" at bounding box center [173, 148] width 74 height 12
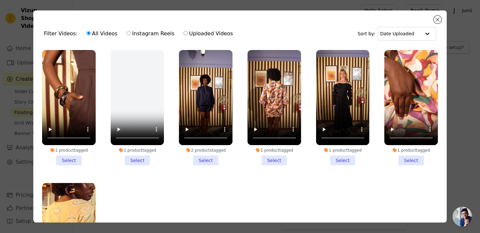
click at [70, 159] on li "1 product tagged Select" at bounding box center [68, 107] width 53 height 115
click at [0, 0] on input "1 product tagged Select" at bounding box center [0, 0] width 0 height 0
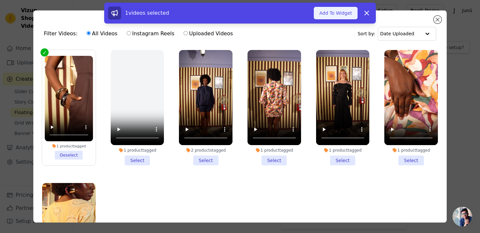
click at [334, 11] on button "Add To Widget" at bounding box center [335, 13] width 44 height 12
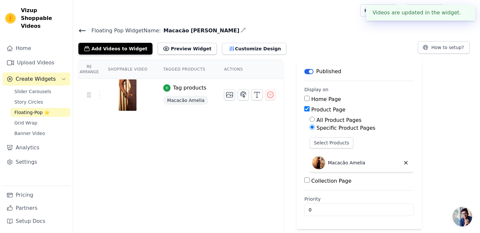
click at [324, 47] on div "Add Videos to Widget Preview Widget Customize Design How to setup?" at bounding box center [276, 47] width 396 height 14
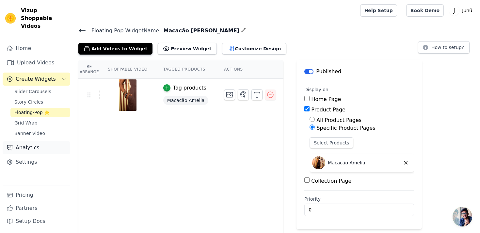
click at [43, 141] on link "Analytics" at bounding box center [37, 147] width 68 height 13
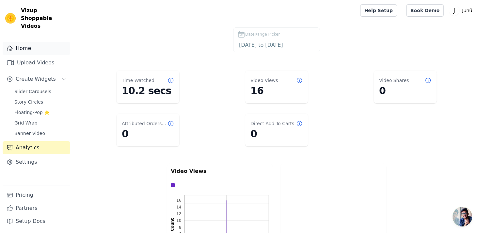
click at [53, 42] on link "Home" at bounding box center [37, 48] width 68 height 13
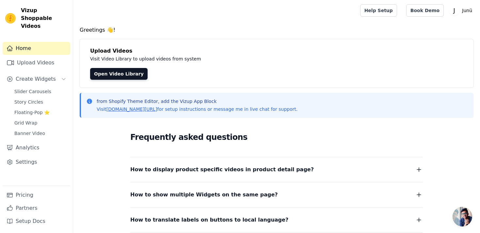
click at [130, 18] on div at bounding box center [215, 10] width 274 height 21
click at [399, 31] on h4 "Greetings 👋!" at bounding box center [276, 30] width 393 height 8
click at [47, 56] on link "Upload Videos" at bounding box center [37, 62] width 68 height 13
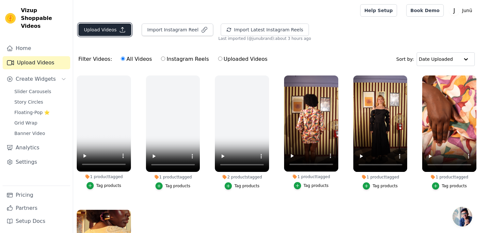
click at [112, 32] on button "Upload Videos" at bounding box center [104, 29] width 53 height 12
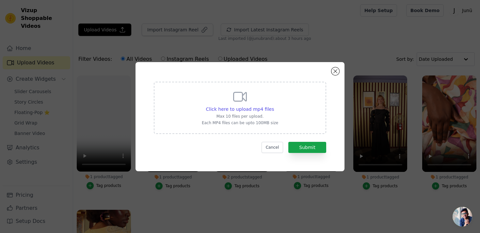
click at [237, 97] on icon at bounding box center [240, 97] width 16 height 16
click at [273, 105] on input "Click here to upload mp4 files Max 10 files per upload. Each MP4 files can be u…" at bounding box center [273, 105] width 0 height 0
type input "C:\fakepath\macacao [PERSON_NAME] vizup .mp4"
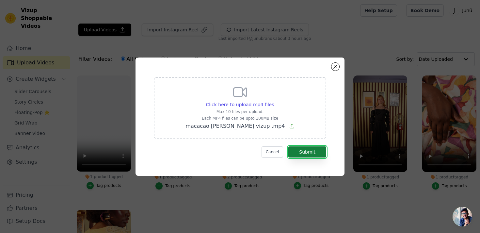
click at [294, 146] on button "Submit" at bounding box center [307, 151] width 38 height 11
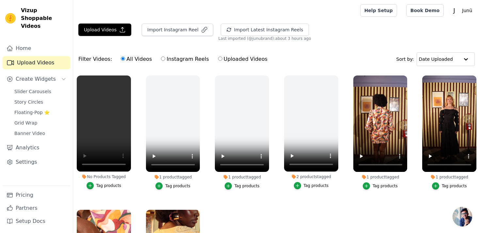
click at [104, 186] on div "Tag products" at bounding box center [108, 185] width 25 height 5
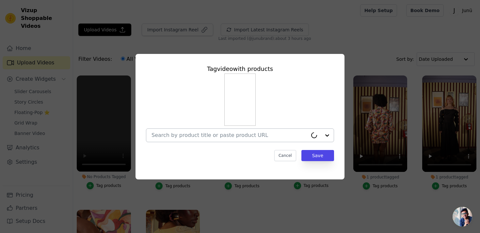
click at [216, 132] on input "No Products Tagged Tag video with products Cancel Save Tag products" at bounding box center [229, 135] width 156 height 6
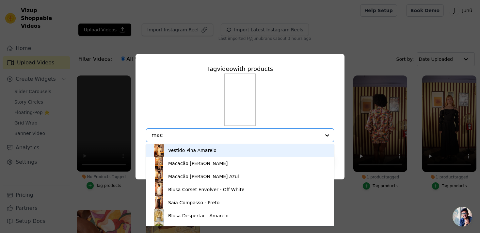
type input "maca"
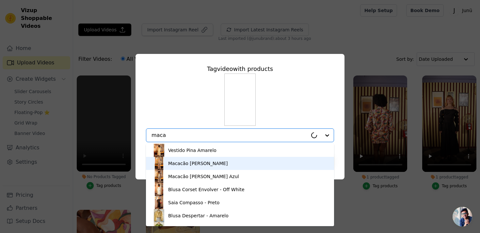
click at [220, 161] on div "Macacão Amelia - Lamparina Bordô" at bounding box center [198, 163] width 60 height 7
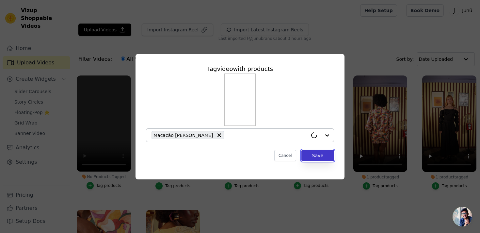
click at [322, 159] on button "Save" at bounding box center [317, 155] width 33 height 11
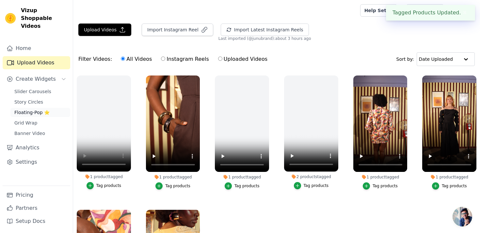
click at [35, 109] on span "Floating-Pop ⭐" at bounding box center [31, 112] width 35 height 7
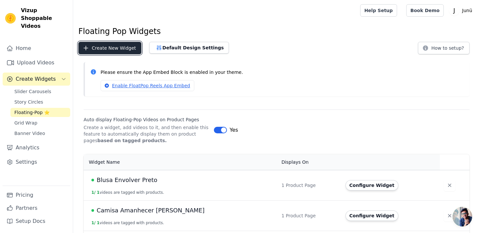
click at [127, 52] on button "Create New Widget" at bounding box center [109, 48] width 63 height 12
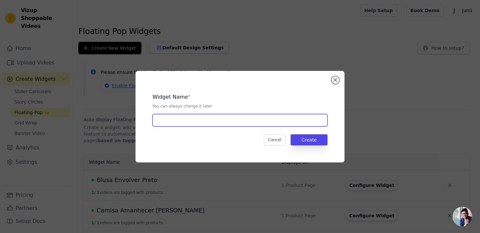
click at [159, 118] on input "text" at bounding box center [239, 120] width 175 height 12
type input "m"
type input "Macacão Amelia Bordô"
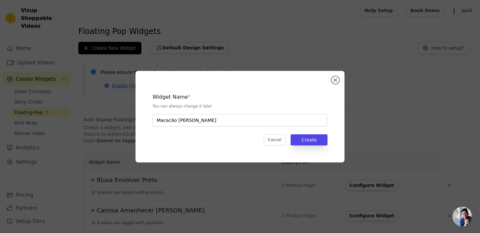
click at [303, 145] on div "Widget Name * You can always change it later Macacão Amelia Bordô Cancel Create" at bounding box center [240, 116] width 188 height 70
click at [303, 142] on button "Create" at bounding box center [308, 139] width 37 height 11
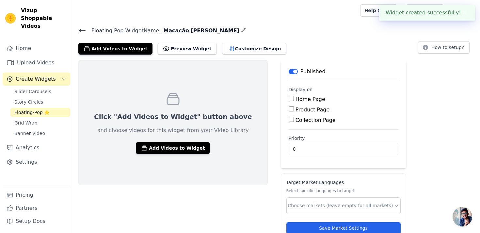
click at [177, 153] on div "Click "Add Videos to Widget" button above and choose videos for this widget fro…" at bounding box center [172, 122] width 189 height 125
click at [176, 145] on button "Add Videos to Widget" at bounding box center [173, 148] width 74 height 12
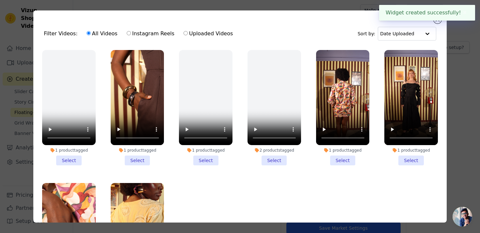
click at [65, 157] on li "1 product tagged Select" at bounding box center [68, 107] width 53 height 115
click at [0, 0] on input "1 product tagged Select" at bounding box center [0, 0] width 0 height 0
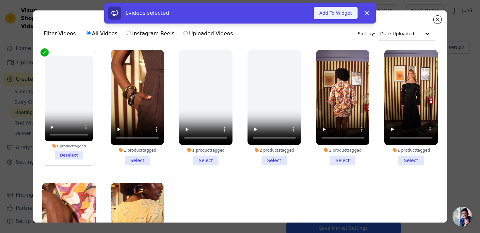
click at [333, 15] on button "Add To Widget" at bounding box center [335, 13] width 44 height 12
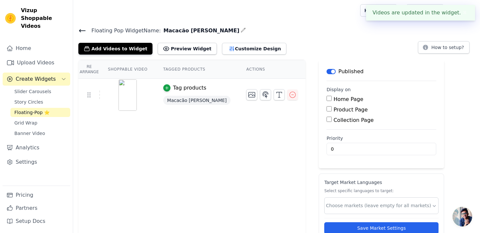
click at [360, 106] on label "Product Page" at bounding box center [350, 109] width 34 height 6
click at [331, 106] on input "Product Page" at bounding box center [328, 108] width 5 height 5
checkbox input "true"
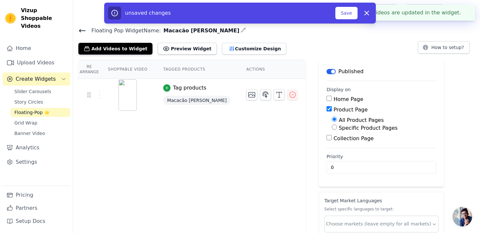
click at [361, 127] on label "Specific Product Pages" at bounding box center [367, 128] width 59 height 6
click at [337, 127] on input "Specific Product Pages" at bounding box center [333, 126] width 5 height 5
radio input "true"
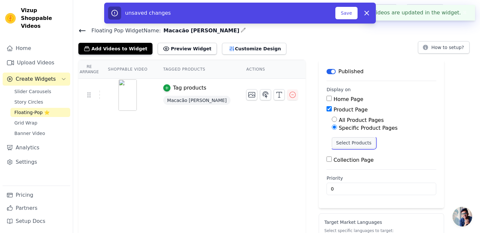
click at [362, 144] on button "Select Products" at bounding box center [353, 142] width 44 height 11
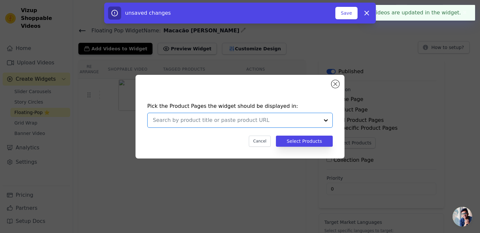
click at [300, 119] on input "text" at bounding box center [236, 120] width 166 height 8
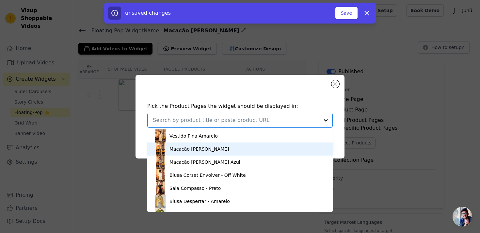
click at [252, 151] on div "Macacão [PERSON_NAME]" at bounding box center [240, 148] width 172 height 13
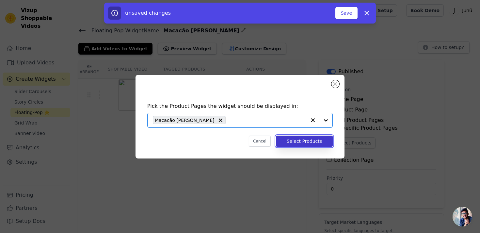
click at [304, 144] on button "Select Products" at bounding box center [304, 140] width 57 height 11
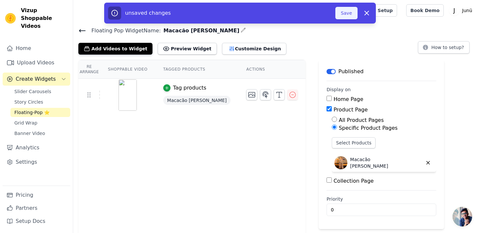
click at [344, 12] on button "Save" at bounding box center [346, 13] width 22 height 12
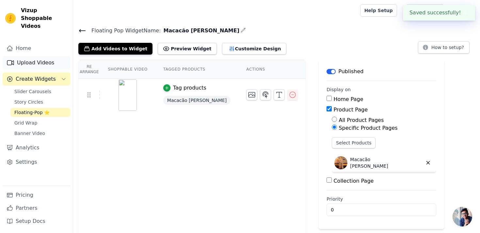
click at [59, 56] on link "Upload Videos" at bounding box center [37, 62] width 68 height 13
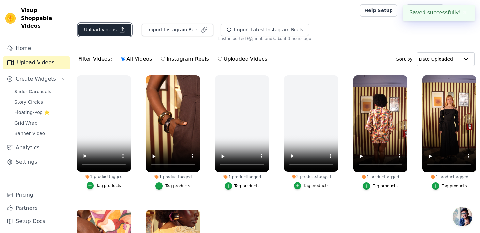
click at [119, 31] on icon "button" at bounding box center [122, 29] width 7 height 7
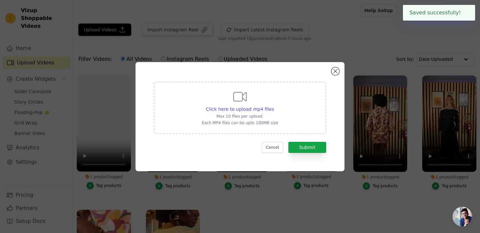
click at [224, 113] on div "Click here to upload mp4 files Max 10 files per upload. Each MP4 files can be u…" at bounding box center [240, 107] width 76 height 37
click at [273, 106] on input "Click here to upload mp4 files Max 10 files per upload. Each MP4 files can be u…" at bounding box center [273, 105] width 0 height 0
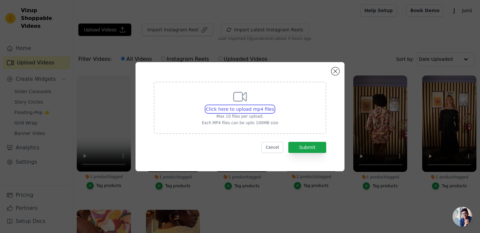
type input "C:\fakepath\vestido pina verde vizup.mp4"
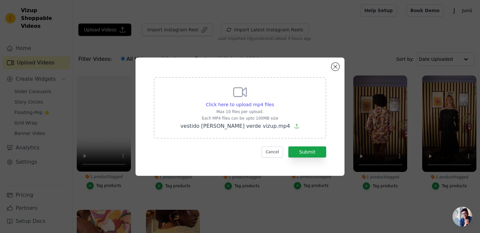
click at [303, 162] on div "Click here to upload mp4 files Max 10 files per upload. Each MP4 files can be u…" at bounding box center [239, 116] width 185 height 95
click at [304, 149] on button "Submit" at bounding box center [307, 151] width 38 height 11
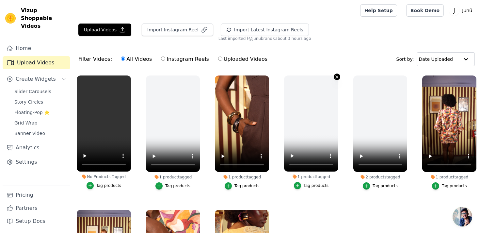
click at [336, 76] on icon "button" at bounding box center [336, 76] width 5 height 5
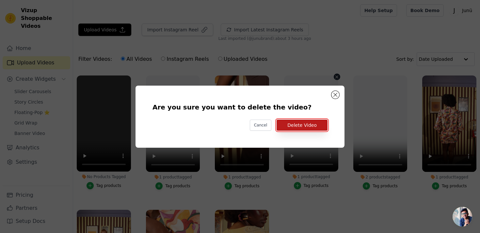
click at [309, 125] on button "Delete Video" at bounding box center [301, 124] width 51 height 11
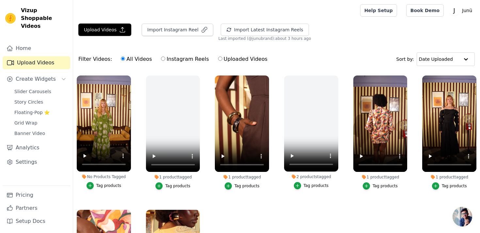
click at [99, 184] on div "Tag products" at bounding box center [108, 185] width 25 height 5
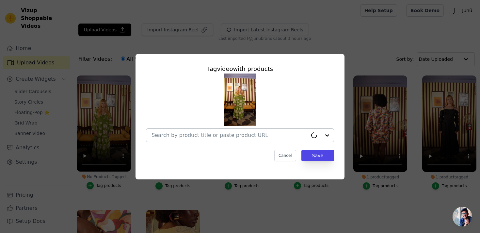
click at [209, 138] on div at bounding box center [229, 135] width 156 height 13
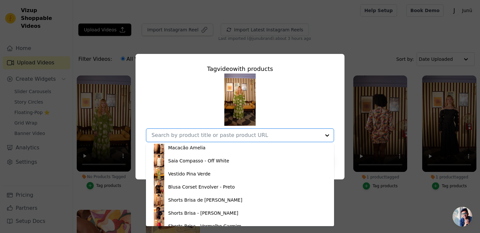
scroll to position [147, 0]
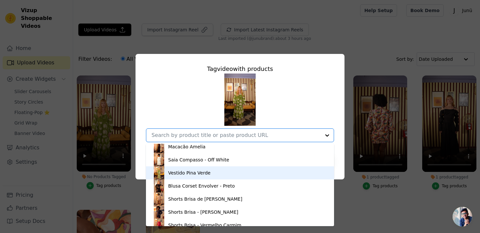
click at [203, 178] on div "Vestido Pina Verde" at bounding box center [239, 172] width 175 height 13
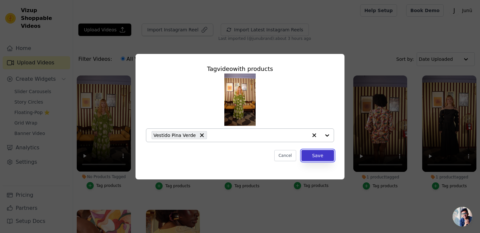
click at [307, 158] on button "Save" at bounding box center [317, 155] width 33 height 11
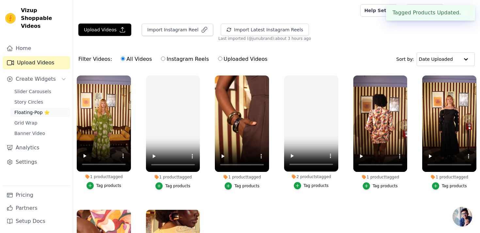
click at [39, 109] on span "Floating-Pop ⭐" at bounding box center [31, 112] width 35 height 7
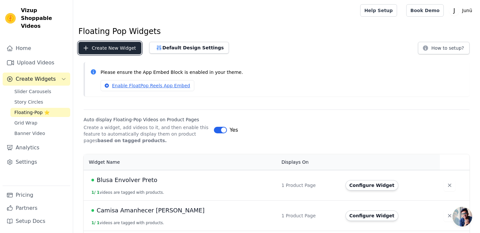
click at [129, 52] on button "Create New Widget" at bounding box center [109, 48] width 63 height 12
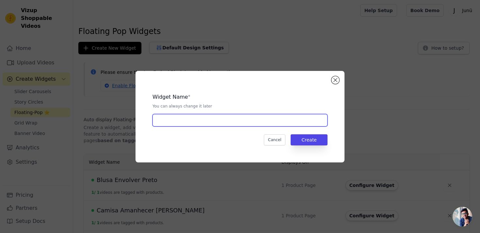
click at [196, 120] on input "text" at bounding box center [239, 120] width 175 height 12
type input "Vestido Pina Verde"
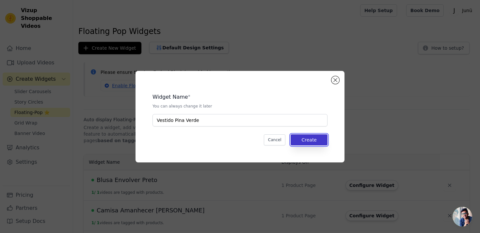
click at [299, 142] on button "Create" at bounding box center [308, 139] width 37 height 11
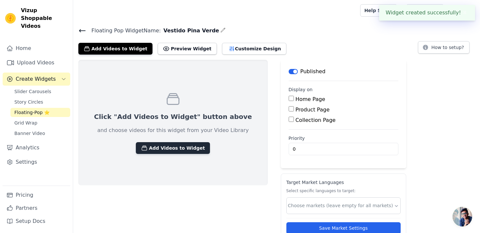
click at [171, 150] on button "Add Videos to Widget" at bounding box center [173, 148] width 74 height 12
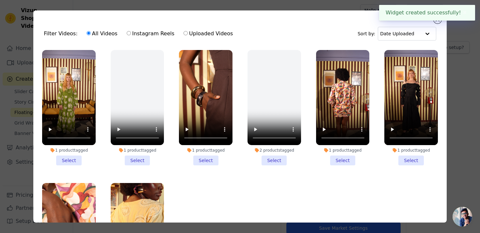
click at [76, 155] on li "1 product tagged Select" at bounding box center [68, 107] width 53 height 115
click at [0, 0] on input "1 product tagged Select" at bounding box center [0, 0] width 0 height 0
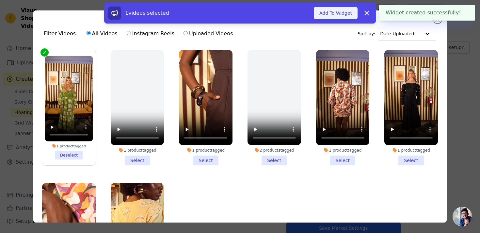
click at [323, 13] on button "Add To Widget" at bounding box center [335, 13] width 44 height 12
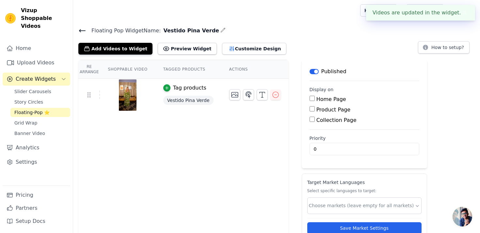
click at [327, 108] on label "Product Page" at bounding box center [333, 109] width 34 height 6
click at [314, 108] on input "Product Page" at bounding box center [311, 108] width 5 height 5
checkbox input "true"
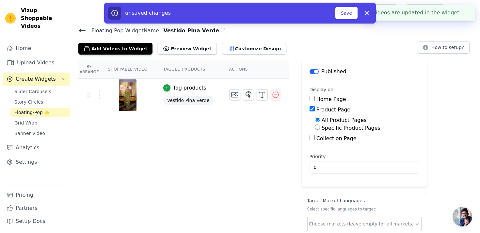
click at [328, 126] on label "Specific Product Pages" at bounding box center [350, 128] width 59 height 6
click at [320, 126] on input "Specific Product Pages" at bounding box center [316, 126] width 5 height 5
radio input "true"
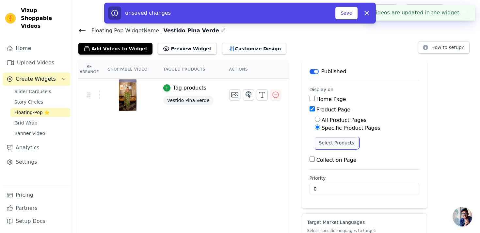
click at [332, 140] on button "Select Products" at bounding box center [336, 142] width 44 height 11
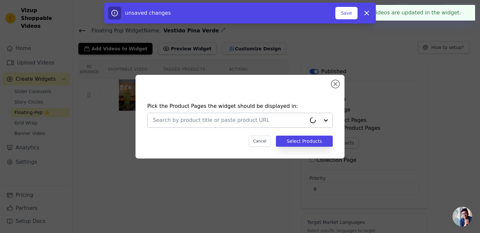
click at [260, 121] on input "text" at bounding box center [229, 120] width 153 height 8
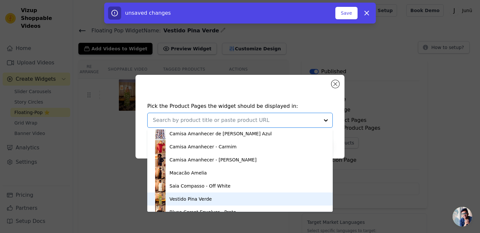
scroll to position [122, 0]
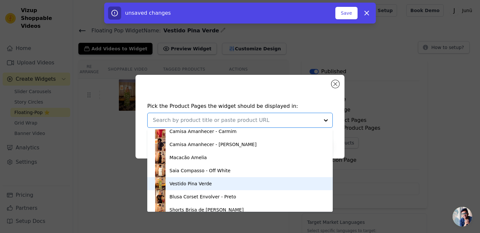
click at [208, 187] on div "Vestido Pina Verde" at bounding box center [240, 183] width 172 height 13
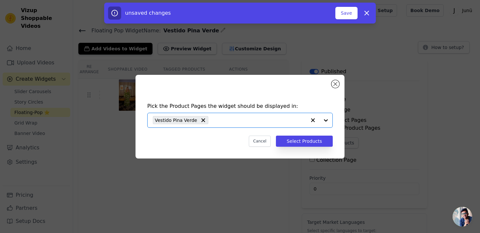
click at [298, 146] on div "Pick the Product Pages the widget should be displayed in: Option Vestido Pina V…" at bounding box center [240, 124] width 198 height 57
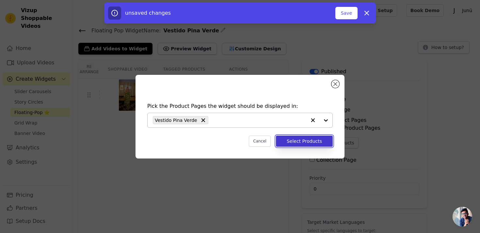
click at [297, 142] on button "Select Products" at bounding box center [304, 140] width 57 height 11
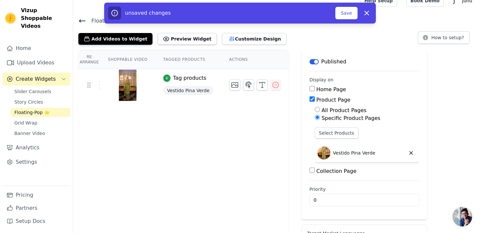
scroll to position [9, 0]
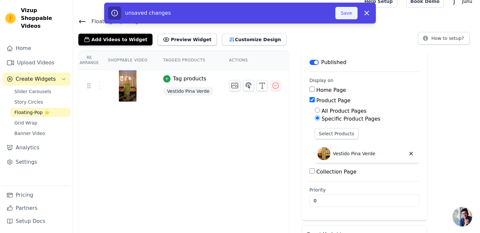
click at [344, 14] on button "Save" at bounding box center [346, 13] width 22 height 12
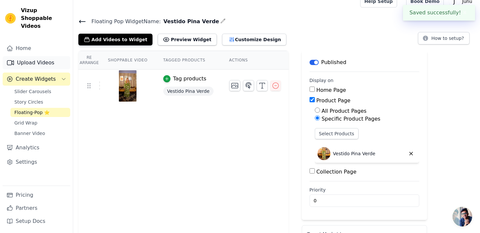
click at [26, 56] on link "Upload Videos" at bounding box center [37, 62] width 68 height 13
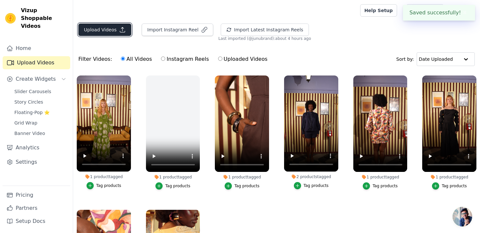
click at [98, 32] on button "Upload Videos" at bounding box center [104, 29] width 53 height 12
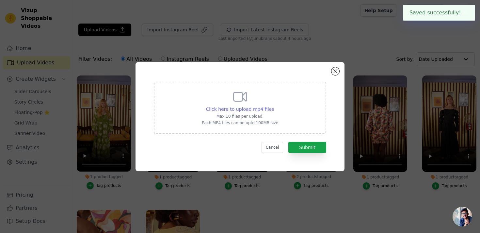
click at [245, 107] on span "Click here to upload mp4 files" at bounding box center [240, 108] width 68 height 5
click at [273, 106] on input "Click here to upload mp4 files Max 10 files per upload. Each MP4 files can be u…" at bounding box center [273, 105] width 0 height 0
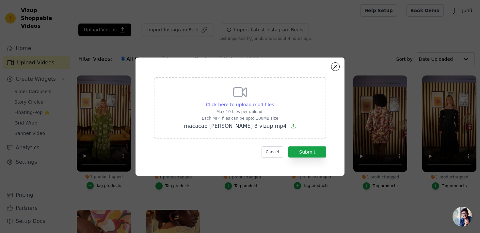
click at [225, 104] on span "Click here to upload mp4 files" at bounding box center [240, 104] width 68 height 5
click at [273, 101] on input "Click here to upload mp4 files Max 10 files per upload. Each MP4 files can be u…" at bounding box center [273, 101] width 0 height 0
type input "C:\fakepath\macacao amelia azul 3 vizup.mp4"
click at [302, 153] on button "Submit" at bounding box center [307, 151] width 38 height 11
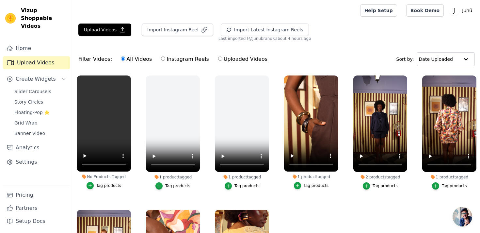
click at [118, 187] on div "Tag products" at bounding box center [108, 185] width 25 height 5
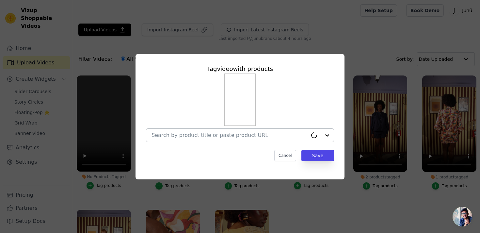
click at [192, 138] on input "No Products Tagged Tag video with products Cancel Save Tag products" at bounding box center [229, 135] width 156 height 6
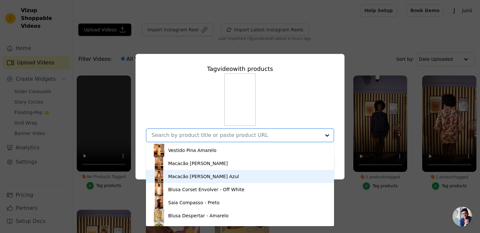
click at [210, 173] on div "Macacão [PERSON_NAME] Azul" at bounding box center [203, 176] width 71 height 7
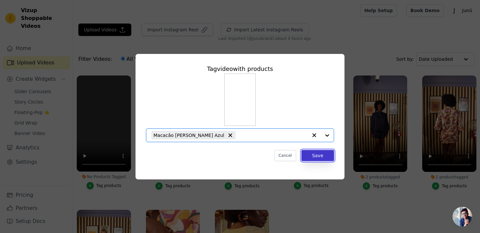
click at [305, 159] on button "Save" at bounding box center [317, 155] width 33 height 11
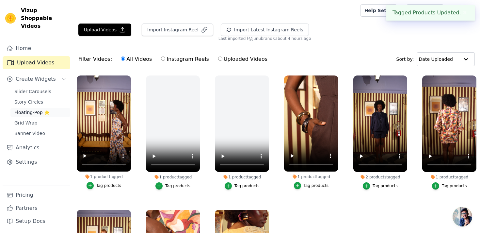
click at [35, 109] on span "Floating-Pop ⭐" at bounding box center [31, 112] width 35 height 7
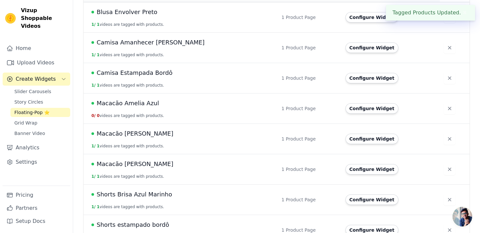
scroll to position [175, 0]
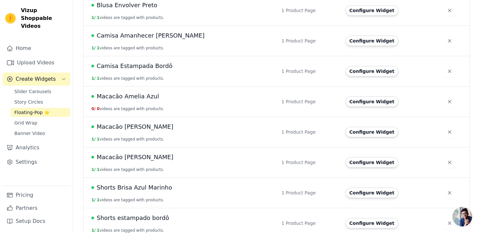
click at [134, 94] on span "Macacão Amelia Azul" at bounding box center [128, 96] width 62 height 9
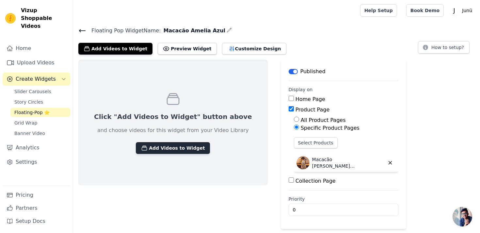
click at [153, 150] on button "Add Videos to Widget" at bounding box center [173, 148] width 74 height 12
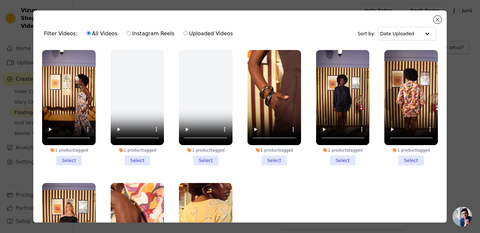
click at [70, 158] on li "1 product tagged Select" at bounding box center [68, 107] width 53 height 115
click at [0, 0] on input "1 product tagged Select" at bounding box center [0, 0] width 0 height 0
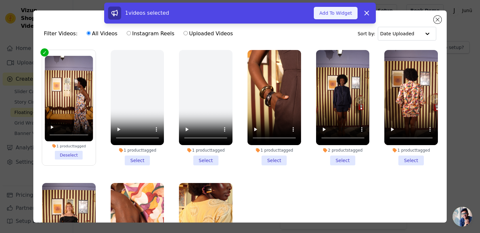
click at [324, 14] on button "Add To Widget" at bounding box center [335, 13] width 44 height 12
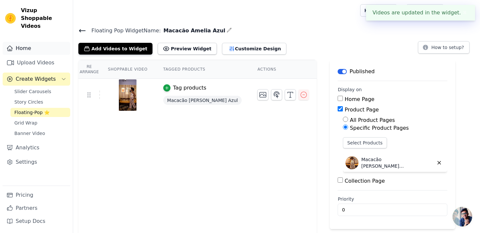
click at [31, 45] on link "Home" at bounding box center [37, 48] width 68 height 13
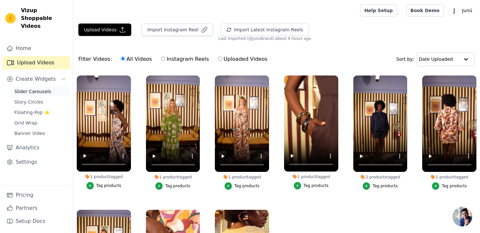
click at [49, 87] on link "Slider Carousels" at bounding box center [40, 91] width 60 height 9
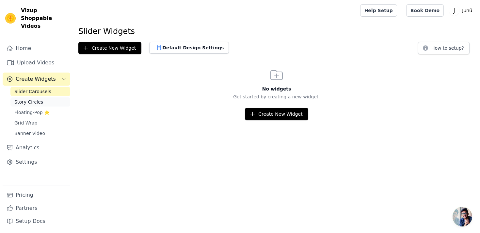
click at [52, 97] on link "Story Circles" at bounding box center [40, 101] width 60 height 9
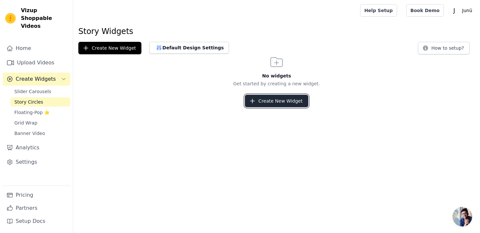
click at [287, 99] on button "Create New Widget" at bounding box center [276, 101] width 63 height 12
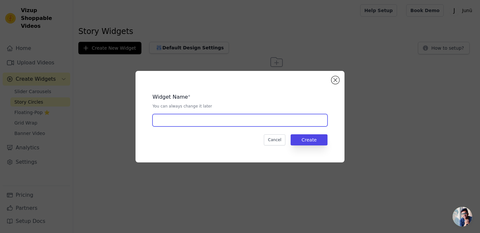
click at [252, 117] on input "text" at bounding box center [239, 120] width 175 height 12
type input "videos da campanha"
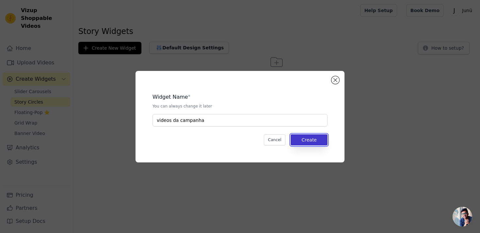
click at [314, 140] on button "Create" at bounding box center [308, 139] width 37 height 11
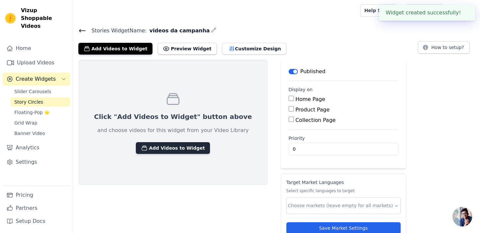
click at [178, 143] on button "Add Videos to Widget" at bounding box center [173, 148] width 74 height 12
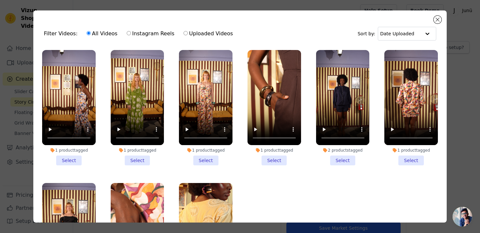
click at [146, 35] on label "Instagram Reels" at bounding box center [150, 33] width 48 height 8
click at [131, 35] on input "Instagram Reels" at bounding box center [129, 33] width 4 height 4
radio input "true"
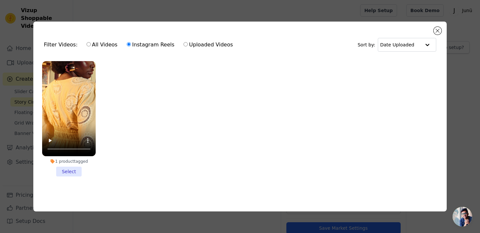
click at [197, 44] on label "Uploaded Videos" at bounding box center [208, 44] width 50 height 8
click at [188, 44] on input "Uploaded Videos" at bounding box center [185, 44] width 4 height 4
radio input "true"
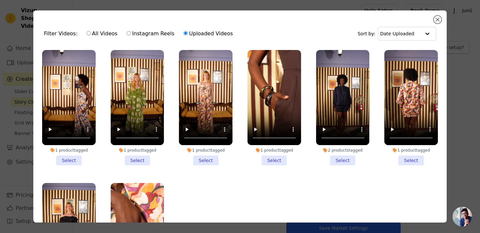
click at [162, 36] on label "Instagram Reels" at bounding box center [150, 33] width 48 height 8
click at [131, 35] on input "Instagram Reels" at bounding box center [129, 33] width 4 height 4
radio input "true"
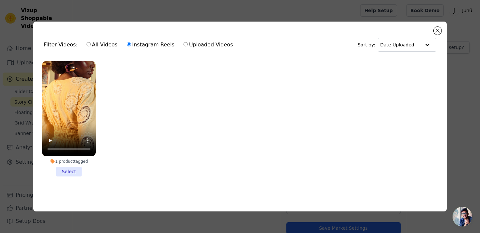
click at [102, 45] on label "All Videos" at bounding box center [102, 44] width 32 height 8
click at [91, 45] on input "All Videos" at bounding box center [88, 44] width 4 height 4
radio input "true"
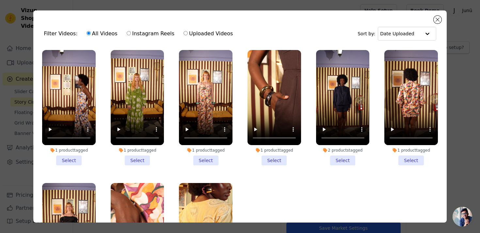
click at [73, 163] on li "1 product tagged Select" at bounding box center [68, 107] width 53 height 115
click at [0, 0] on input "1 product tagged Select" at bounding box center [0, 0] width 0 height 0
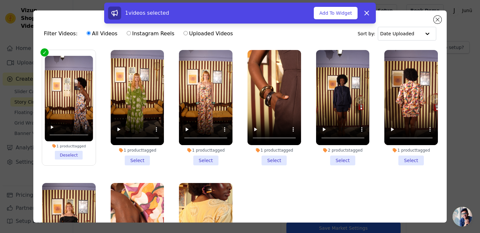
click at [123, 160] on li "1 product tagged Select" at bounding box center [137, 107] width 53 height 115
click at [0, 0] on input "1 product tagged Select" at bounding box center [0, 0] width 0 height 0
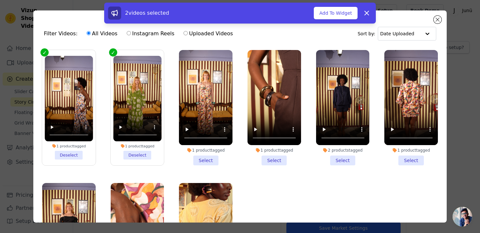
click at [201, 159] on li "1 product tagged Select" at bounding box center [205, 107] width 53 height 115
click at [0, 0] on input "1 product tagged Select" at bounding box center [0, 0] width 0 height 0
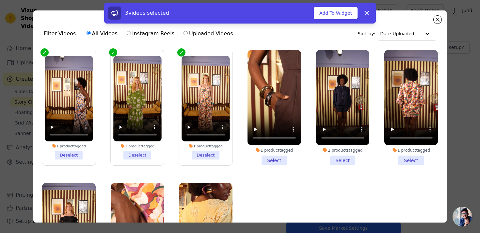
click at [266, 159] on li "1 product tagged Select" at bounding box center [273, 107] width 53 height 115
click at [0, 0] on input "1 product tagged Select" at bounding box center [0, 0] width 0 height 0
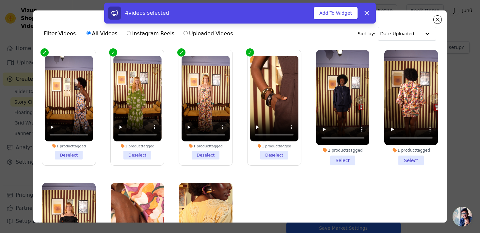
click at [355, 158] on li "2 products tagged Select" at bounding box center [342, 107] width 53 height 115
click at [0, 0] on input "2 products tagged Select" at bounding box center [0, 0] width 0 height 0
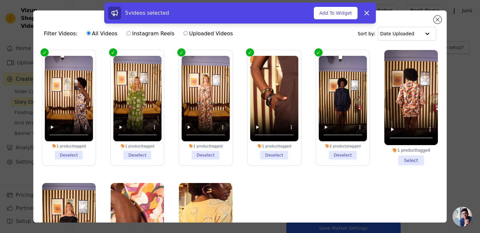
click at [410, 160] on li "1 product tagged Select" at bounding box center [410, 107] width 53 height 115
click at [0, 0] on input "1 product tagged Select" at bounding box center [0, 0] width 0 height 0
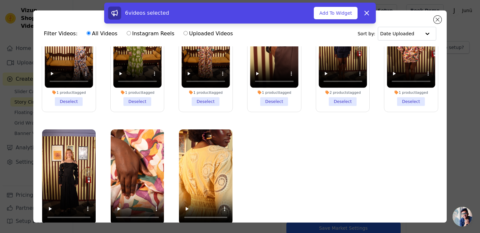
scroll to position [57, 0]
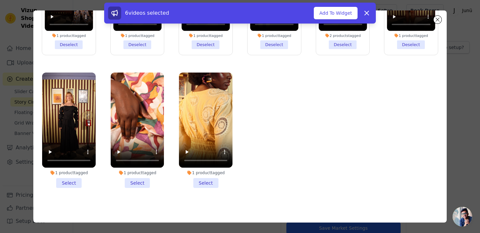
click at [210, 176] on li "1 product tagged Select" at bounding box center [205, 129] width 53 height 115
click at [0, 0] on input "1 product tagged Select" at bounding box center [0, 0] width 0 height 0
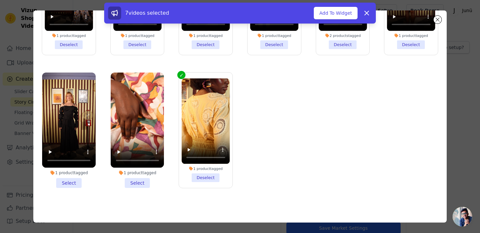
click at [143, 182] on li "1 product tagged Select" at bounding box center [137, 129] width 53 height 115
click at [0, 0] on input "1 product tagged Select" at bounding box center [0, 0] width 0 height 0
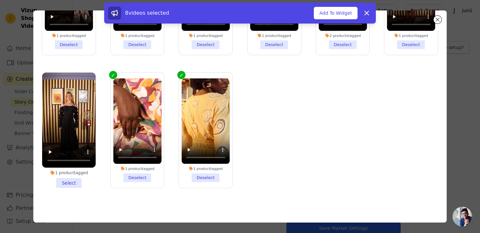
click at [58, 184] on li "1 product tagged Select" at bounding box center [68, 129] width 53 height 115
click at [0, 0] on input "1 product tagged Select" at bounding box center [0, 0] width 0 height 0
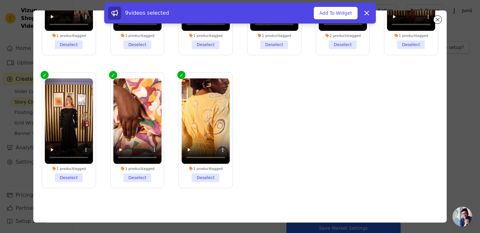
scroll to position [0, 0]
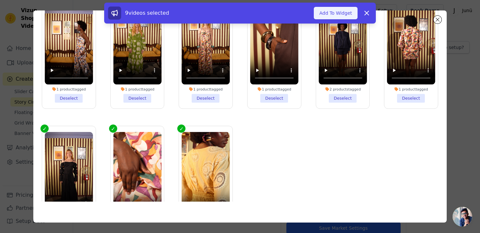
click at [337, 14] on button "Add To Widget" at bounding box center [335, 13] width 44 height 12
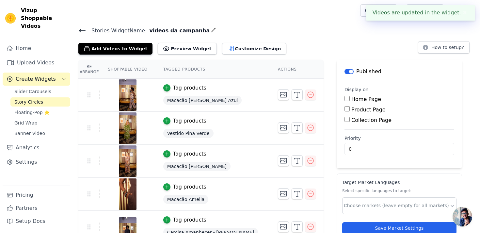
click at [211, 30] on icon "button" at bounding box center [213, 30] width 4 height 4
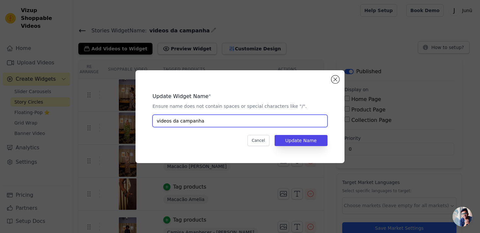
drag, startPoint x: 176, startPoint y: 119, endPoint x: 234, endPoint y: 119, distance: 58.1
click at [234, 119] on input "videos da campanha" at bounding box center [239, 120] width 175 height 12
type input "videos p/ ecomm"
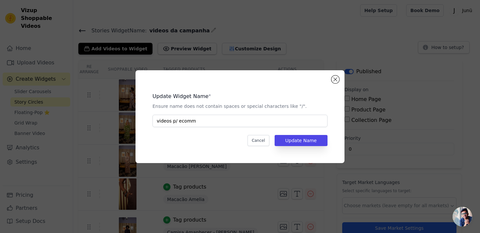
click at [296, 149] on div "Update Widget Name * Ensure name does not contain spaces or special characters …" at bounding box center [240, 117] width 188 height 72
click at [297, 145] on button "Update Name" at bounding box center [300, 140] width 53 height 11
click at [310, 141] on button "Update Name" at bounding box center [300, 140] width 53 height 11
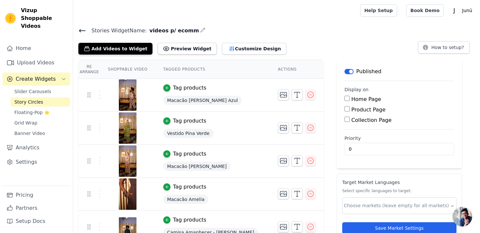
click at [316, 97] on div "Re Arrange Shoppable Video Tagged Products Actions Tag products Macacão [PERSON…" at bounding box center [276, 223] width 406 height 327
click at [344, 98] on input "Home Page" at bounding box center [346, 98] width 5 height 5
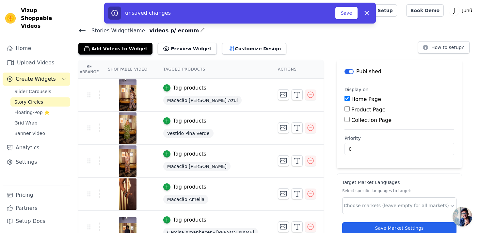
click at [321, 90] on div "Re Arrange Shoppable Video Tagged Products Actions Tag products Macacão [PERSON…" at bounding box center [276, 223] width 406 height 327
click at [343, 9] on button "Save" at bounding box center [346, 13] width 22 height 12
click at [314, 92] on div "Re Arrange Shoppable Video Tagged Products Actions Tag products Macacão [PERSON…" at bounding box center [276, 223] width 406 height 327
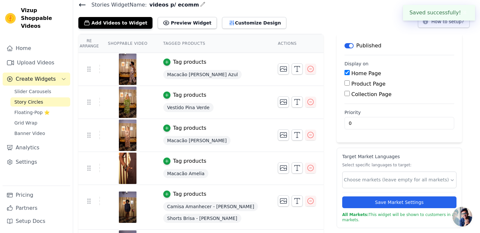
scroll to position [42, 0]
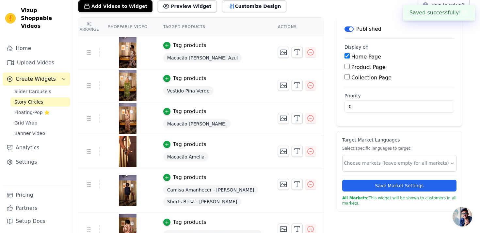
click at [344, 56] on input "Home Page" at bounding box center [346, 55] width 5 height 5
checkbox input "false"
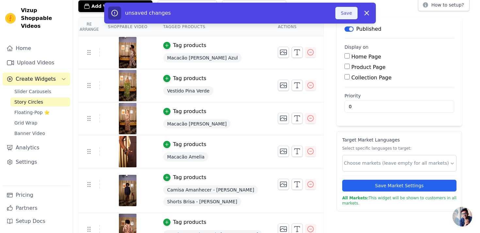
click at [345, 15] on button "Save" at bounding box center [346, 13] width 22 height 12
click at [316, 49] on div "Re Arrange Shoppable Video Tagged Products Actions Tag products Macacão [PERSON…" at bounding box center [276, 180] width 406 height 327
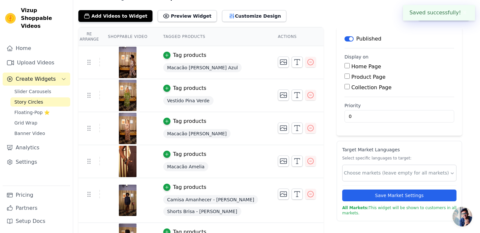
scroll to position [0, 0]
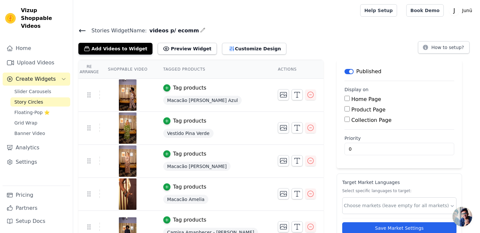
click at [81, 31] on icon at bounding box center [82, 31] width 8 height 8
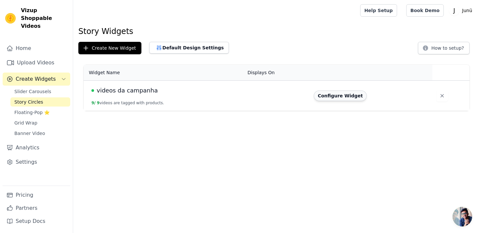
click at [339, 92] on button "Configure Widget" at bounding box center [339, 95] width 53 height 10
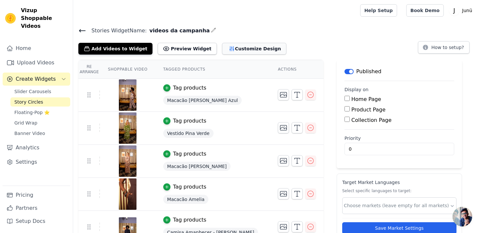
click at [254, 49] on button "Customize Design" at bounding box center [254, 49] width 64 height 12
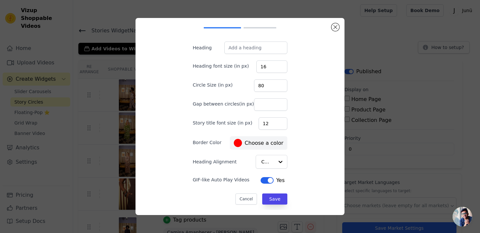
scroll to position [12, 0]
click at [245, 143] on label "#ff0000 Choose a color" at bounding box center [258, 143] width 49 height 8
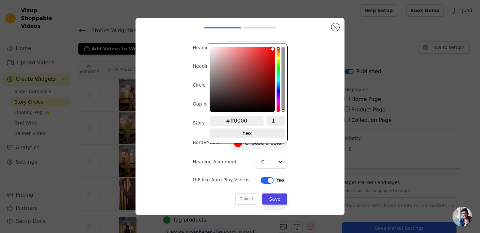
drag, startPoint x: 249, startPoint y: 122, endPoint x: 230, endPoint y: 122, distance: 19.2
click at [230, 122] on input "#ff0000" at bounding box center [236, 121] width 54 height 10
type input "#"
click at [332, 122] on div "Desktop Mobile Heading Heading font size (in px) 16 Circle Size (in px) 80 Gap …" at bounding box center [240, 116] width 198 height 186
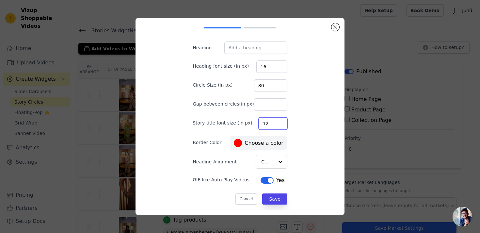
click at [265, 142] on div "Desktop Mobile Heading Heading font size (in px) 16 Circle Size (in px) 80 Gap …" at bounding box center [239, 104] width 115 height 186
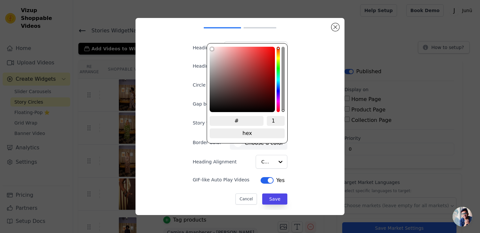
drag, startPoint x: 210, startPoint y: 50, endPoint x: 205, endPoint y: 41, distance: 10.5
click at [205, 41] on div "Desktop Mobile Heading Heading font size (in px) 16 Circle Size (in px) 80 Gap …" at bounding box center [239, 104] width 115 height 186
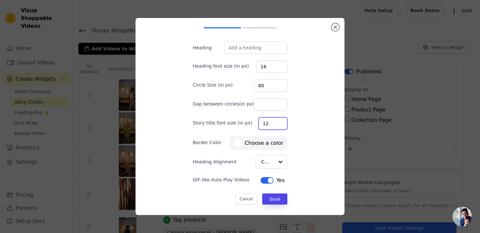
click at [297, 111] on div "Desktop Mobile Heading Heading font size (in px) 16 Circle Size (in px) 80 Gap …" at bounding box center [240, 116] width 198 height 186
click at [274, 158] on div at bounding box center [279, 161] width 13 height 13
click at [281, 159] on div "Center" at bounding box center [271, 162] width 32 height 14
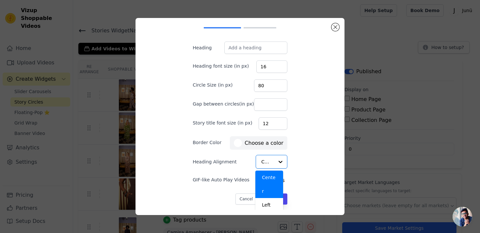
click at [293, 152] on div "Desktop Mobile Heading Heading font size (in px) 16 Circle Size (in px) 80 Gap …" at bounding box center [240, 116] width 198 height 186
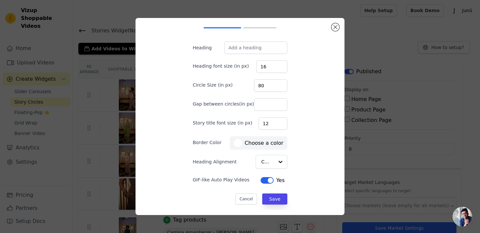
click at [287, 105] on div "Desktop Mobile Heading Heading font size (in px) 16 Circle Size (in px) 80 Gap …" at bounding box center [239, 104] width 115 height 186
click at [268, 201] on button "Save" at bounding box center [274, 198] width 25 height 11
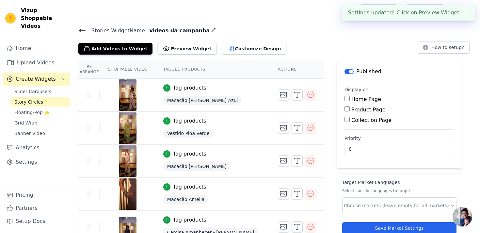
click at [344, 99] on input "Home Page" at bounding box center [346, 98] width 5 height 5
checkbox input "true"
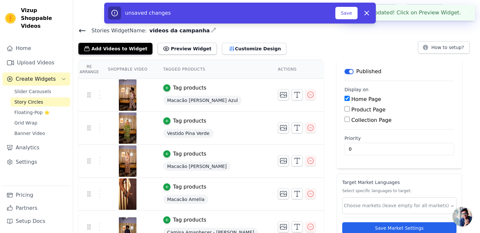
click at [321, 94] on div "Re Arrange Shoppable Video Tagged Products Actions Tag products Macacão [PERSON…" at bounding box center [276, 223] width 406 height 327
click at [344, 12] on button "Save" at bounding box center [346, 13] width 22 height 12
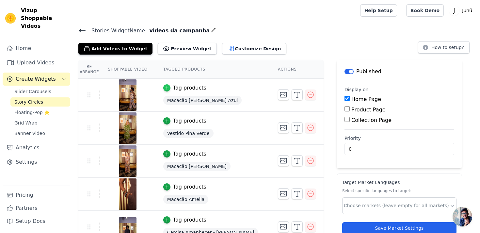
click at [168, 86] on icon "button" at bounding box center [166, 87] width 5 height 5
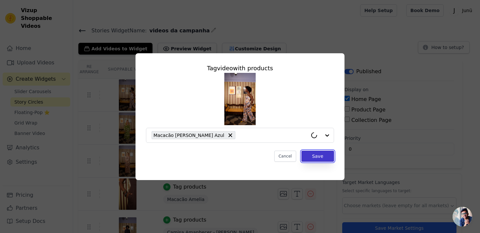
click at [310, 155] on button "Save" at bounding box center [317, 155] width 33 height 11
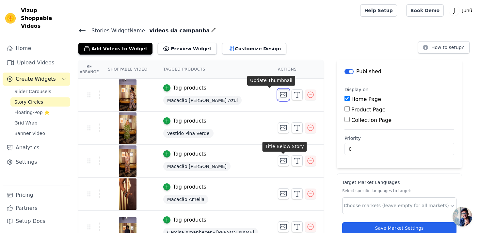
click at [279, 93] on icon "button" at bounding box center [283, 95] width 8 height 8
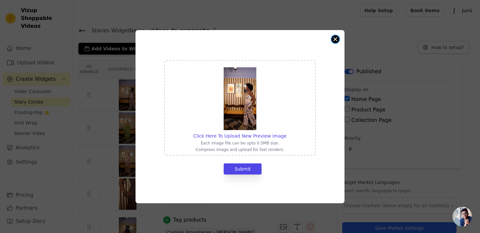
click at [333, 40] on button "Close modal" at bounding box center [335, 39] width 8 height 8
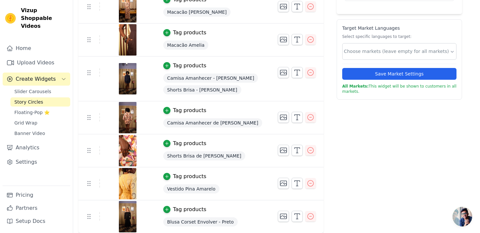
scroll to position [0, 0]
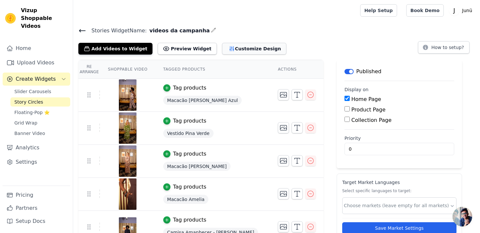
click at [253, 46] on button "Customize Design" at bounding box center [254, 49] width 64 height 12
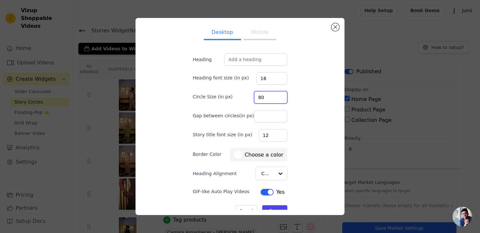
click at [264, 99] on input "80" at bounding box center [270, 97] width 33 height 12
type input "120"
click at [267, 204] on form "Heading Heading font size (in px) 16 Circle Size (in px) 120 Gap between circle…" at bounding box center [239, 134] width 105 height 173
click at [267, 205] on button "Save" at bounding box center [274, 210] width 25 height 11
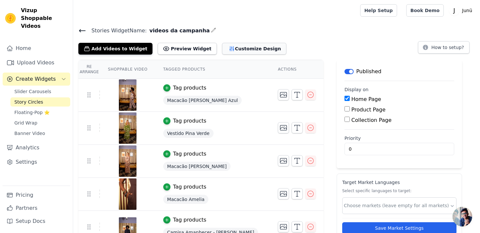
click at [242, 46] on button "Customize Design" at bounding box center [254, 49] width 64 height 12
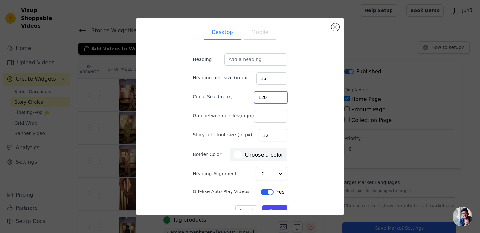
click at [266, 98] on input "120" at bounding box center [270, 97] width 33 height 12
type input "140"
click at [266, 209] on div "Desktop Mobile Heading Heading font size (in px) 16 Circle Size (in px) 140 Gap…" at bounding box center [239, 116] width 209 height 196
click at [266, 207] on button "Save" at bounding box center [274, 210] width 25 height 11
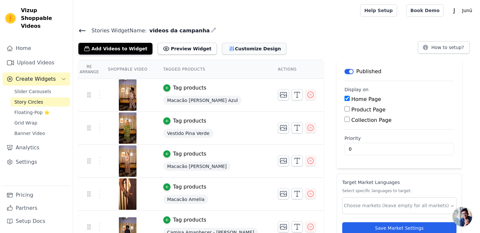
click at [241, 48] on button "Customize Design" at bounding box center [254, 49] width 64 height 12
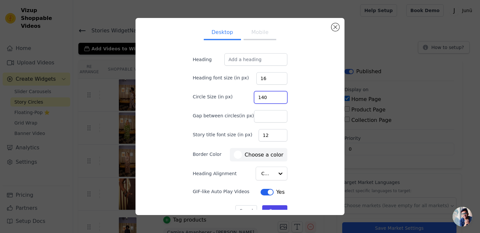
click at [265, 99] on input "140" at bounding box center [270, 97] width 33 height 12
type input "135"
click at [263, 206] on button "Save" at bounding box center [274, 210] width 25 height 11
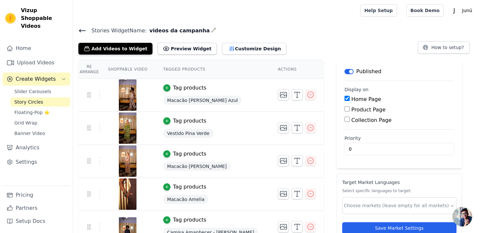
click at [46, 97] on link "Story Circles" at bounding box center [40, 101] width 60 height 9
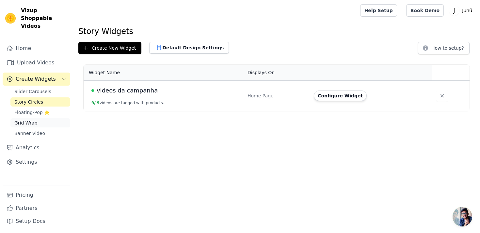
click at [48, 118] on link "Grid Wrap" at bounding box center [40, 122] width 60 height 9
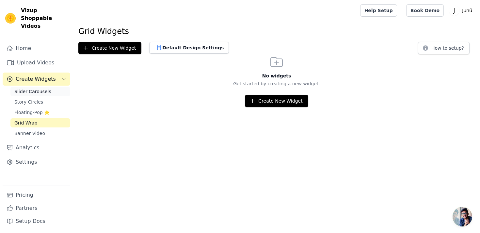
click at [52, 87] on link "Slider Carousels" at bounding box center [40, 91] width 60 height 9
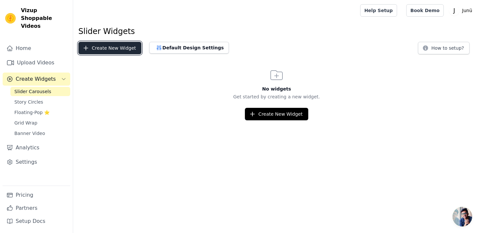
click at [119, 49] on button "Create New Widget" at bounding box center [109, 48] width 63 height 12
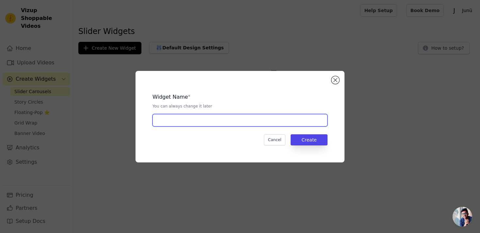
click at [190, 123] on input "text" at bounding box center [239, 120] width 175 height 12
type input "videos de clientes"
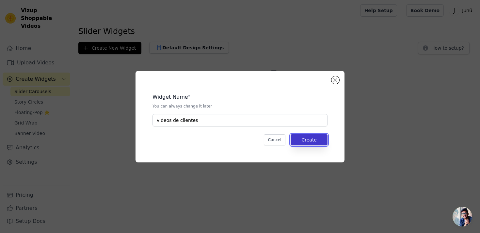
click at [324, 137] on button "Create" at bounding box center [308, 139] width 37 height 11
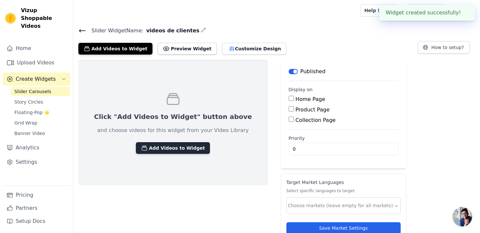
click at [179, 149] on button "Add Videos to Widget" at bounding box center [173, 148] width 74 height 12
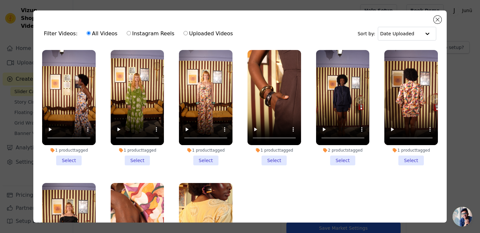
click at [64, 160] on li "1 product tagged Select" at bounding box center [68, 107] width 53 height 115
click at [0, 0] on input "1 product tagged Select" at bounding box center [0, 0] width 0 height 0
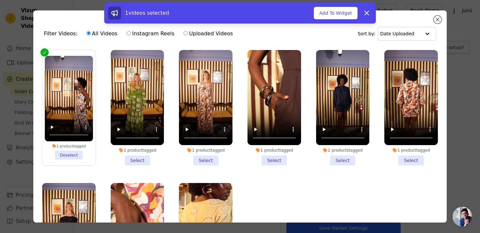
click at [121, 159] on li "1 product tagged Select" at bounding box center [137, 107] width 53 height 115
click at [0, 0] on input "1 product tagged Select" at bounding box center [0, 0] width 0 height 0
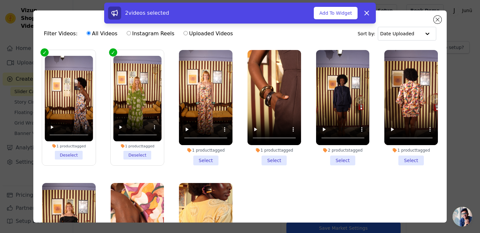
click at [199, 161] on li "1 product tagged Select" at bounding box center [205, 107] width 53 height 115
click at [0, 0] on input "1 product tagged Select" at bounding box center [0, 0] width 0 height 0
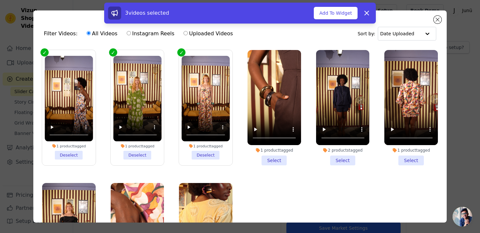
click at [261, 159] on li "1 product tagged Select" at bounding box center [273, 107] width 53 height 115
click at [0, 0] on input "1 product tagged Select" at bounding box center [0, 0] width 0 height 0
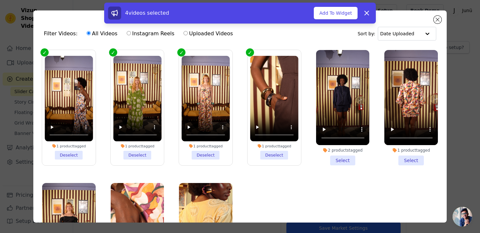
click at [328, 156] on li "2 products tagged Select" at bounding box center [342, 107] width 53 height 115
click at [0, 0] on input "2 products tagged Select" at bounding box center [0, 0] width 0 height 0
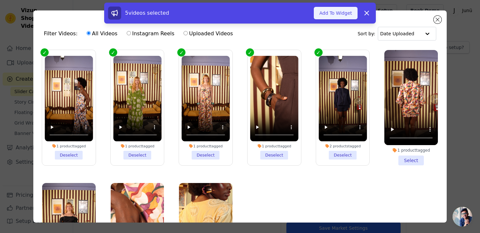
click at [337, 12] on button "Add To Widget" at bounding box center [335, 13] width 44 height 12
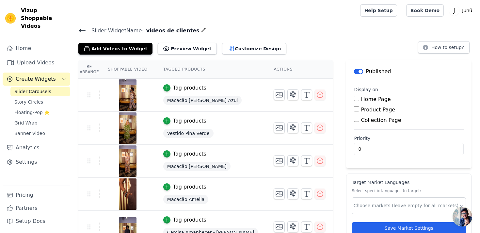
click at [354, 98] on input "Home Page" at bounding box center [356, 98] width 5 height 5
checkbox input "true"
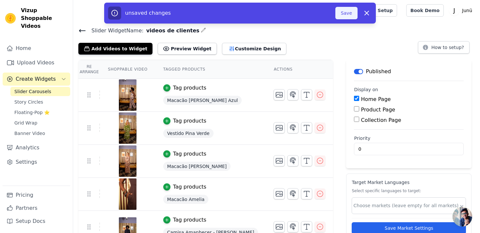
click at [346, 9] on button "Save" at bounding box center [346, 13] width 22 height 12
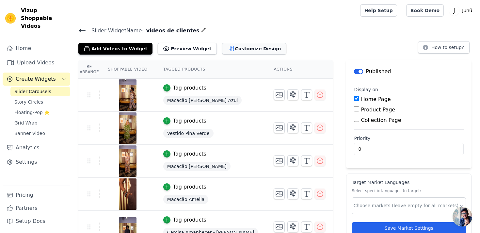
click at [229, 49] on icon "button" at bounding box center [231, 48] width 4 height 5
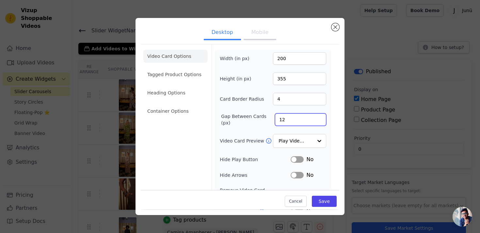
click at [286, 117] on input "12" at bounding box center [300, 119] width 51 height 12
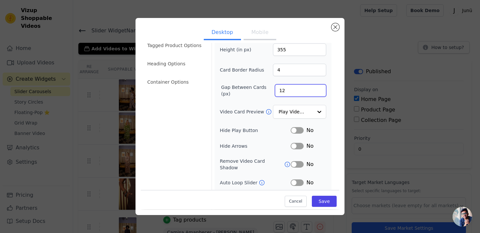
scroll to position [30, 0]
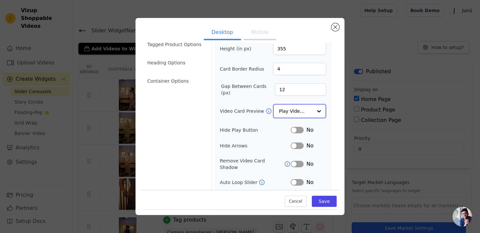
click at [295, 109] on input "Video Card Preview" at bounding box center [296, 110] width 34 height 13
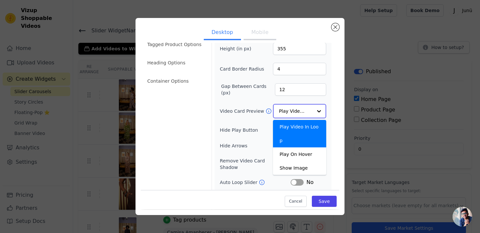
click at [295, 109] on input "Video Card Preview" at bounding box center [296, 110] width 34 height 13
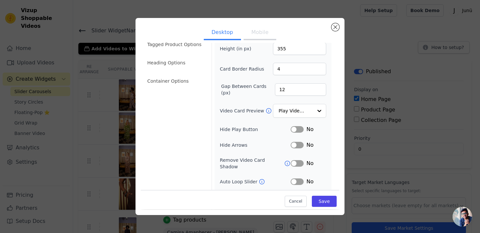
click at [258, 125] on div "Width (in px) 200 Height (in px) 355 Card Border Radius 4 Gap Between Cards (px…" at bounding box center [273, 119] width 106 height 194
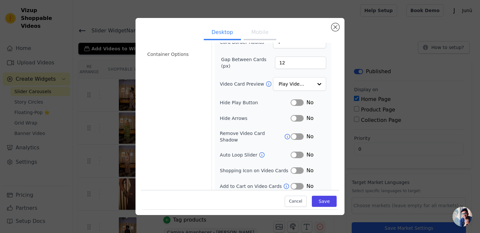
scroll to position [57, 0]
click at [297, 151] on button "Label" at bounding box center [296, 154] width 13 height 7
click at [260, 152] on icon at bounding box center [261, 154] width 5 height 5
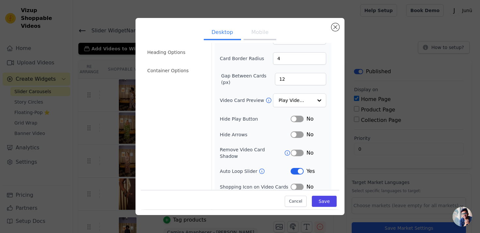
scroll to position [0, 0]
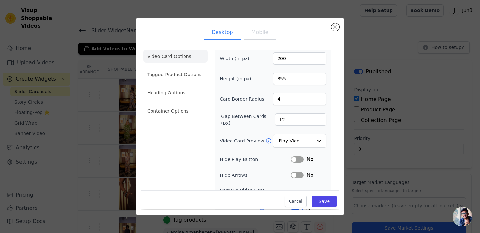
click at [175, 84] on ul "Video Card Options Tagged Product Options Heading Options Container Options" at bounding box center [175, 83] width 64 height 73
click at [284, 120] on input "12" at bounding box center [300, 119] width 51 height 12
click at [241, 95] on div "Card Border Radius 4" at bounding box center [273, 99] width 106 height 12
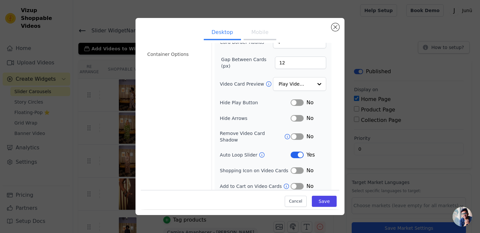
scroll to position [57, 0]
click at [299, 167] on button "Label" at bounding box center [296, 170] width 13 height 7
click at [298, 183] on button "Label" at bounding box center [296, 186] width 13 height 7
click at [320, 199] on button "Save" at bounding box center [324, 201] width 25 height 11
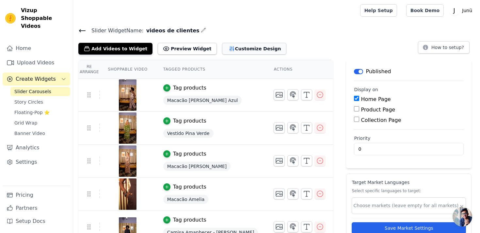
click at [244, 48] on button "Customize Design" at bounding box center [254, 49] width 64 height 12
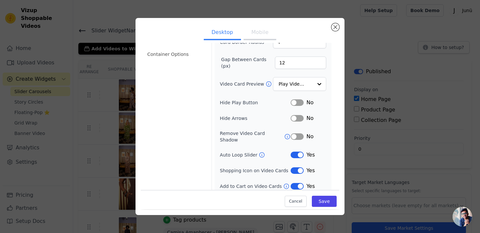
click at [283, 183] on icon at bounding box center [286, 186] width 7 height 7
click at [300, 183] on button "Label" at bounding box center [296, 186] width 13 height 7
click at [323, 201] on button "Save" at bounding box center [324, 201] width 25 height 11
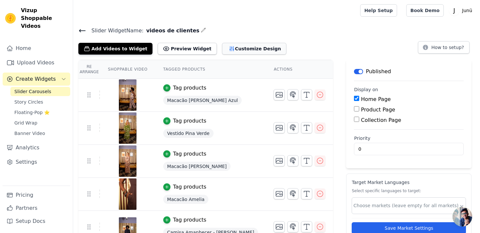
click at [243, 50] on button "Customize Design" at bounding box center [254, 49] width 64 height 12
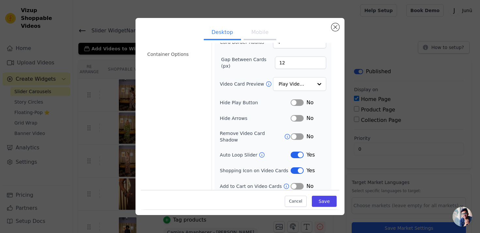
click at [294, 167] on button "Label" at bounding box center [296, 170] width 13 height 7
click at [296, 185] on div "Width (in px) 200 Height (in px) 355 Card Border Radius 4 Gap Between Cards (px…" at bounding box center [272, 93] width 117 height 200
click at [298, 183] on button "Label" at bounding box center [296, 186] width 13 height 7
click at [325, 200] on button "Save" at bounding box center [324, 201] width 25 height 11
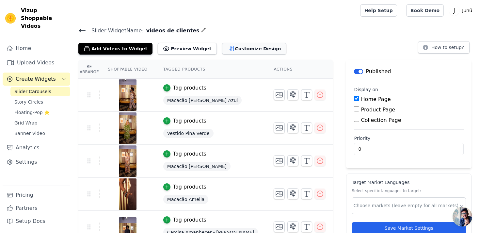
click at [236, 51] on button "Customize Design" at bounding box center [254, 49] width 64 height 12
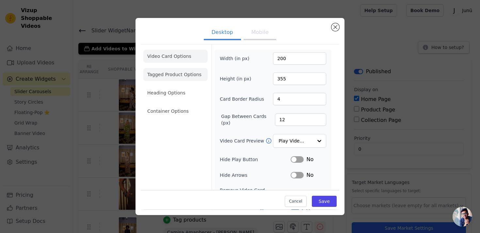
click at [186, 76] on li "Tagged Product Options" at bounding box center [175, 74] width 64 height 13
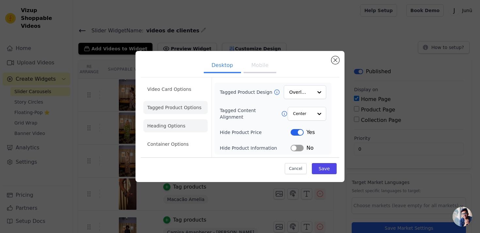
click at [182, 125] on li "Heading Options" at bounding box center [175, 125] width 64 height 13
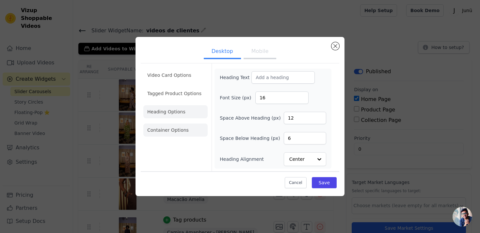
click at [181, 132] on li "Container Options" at bounding box center [175, 129] width 64 height 13
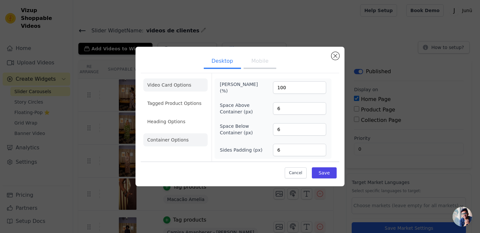
click at [192, 87] on li "Video Card Options" at bounding box center [175, 84] width 64 height 13
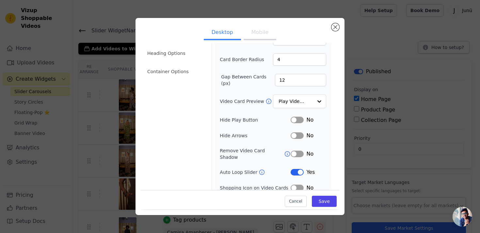
scroll to position [37, 0]
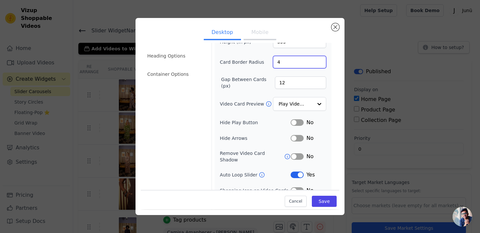
click at [291, 61] on input "4" at bounding box center [299, 62] width 53 height 12
type input "10"
click at [324, 201] on button "Save" at bounding box center [324, 201] width 25 height 11
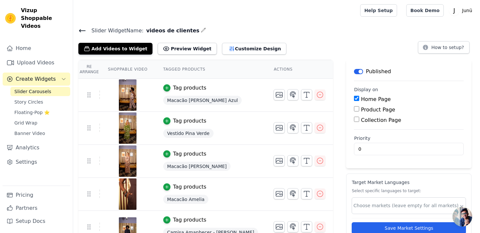
click at [354, 69] on button "Label" at bounding box center [358, 71] width 9 height 5
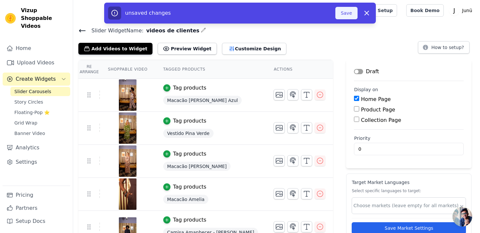
click at [343, 12] on button "Save" at bounding box center [346, 13] width 22 height 12
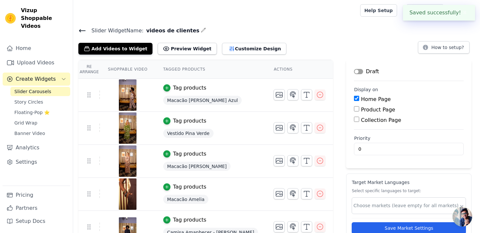
click at [328, 69] on div "Re Arrange Shoppable Video Tagged Products Actions Tag products Macacão [PERSON…" at bounding box center [276, 157] width 406 height 195
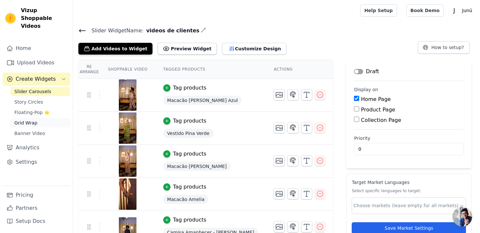
click at [48, 118] on link "Grid Wrap" at bounding box center [40, 122] width 60 height 9
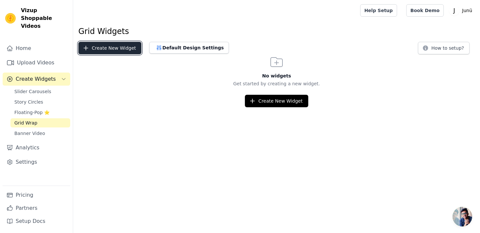
click at [120, 51] on button "Create New Widget" at bounding box center [109, 48] width 63 height 12
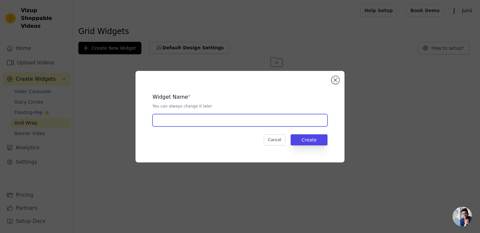
click at [199, 118] on input "text" at bounding box center [239, 120] width 175 height 12
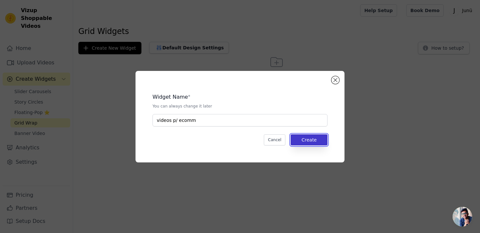
click at [313, 143] on button "Create" at bounding box center [308, 139] width 37 height 11
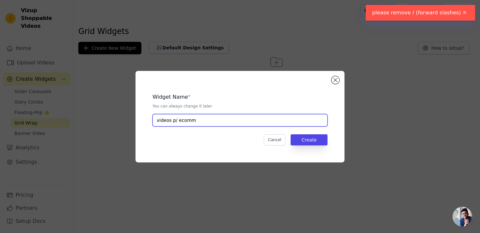
click at [178, 118] on input "videos p/ ecomm" at bounding box center [239, 120] width 175 height 12
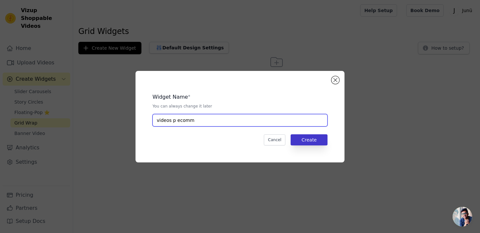
type input "videos p ecomm"
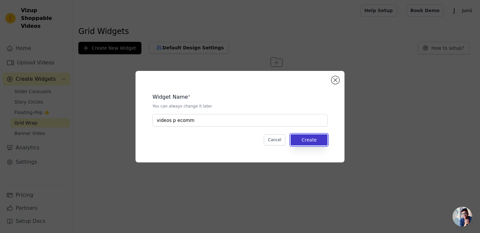
click at [306, 139] on button "Create" at bounding box center [308, 139] width 37 height 11
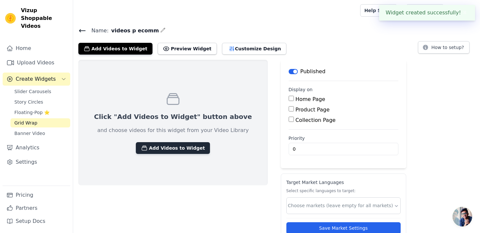
click at [158, 148] on button "Add Videos to Widget" at bounding box center [173, 148] width 74 height 12
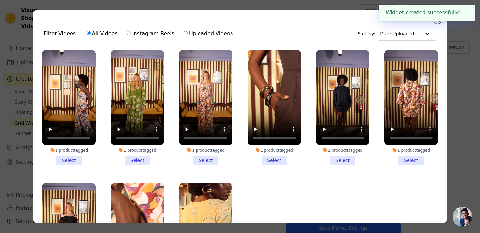
click at [84, 156] on li "1 product tagged Select" at bounding box center [68, 107] width 53 height 115
click at [0, 0] on input "1 product tagged Select" at bounding box center [0, 0] width 0 height 0
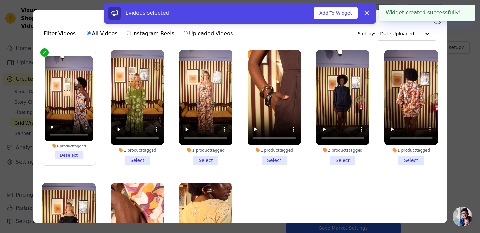
click at [126, 157] on li "1 product tagged Select" at bounding box center [137, 107] width 53 height 115
click at [0, 0] on input "1 product tagged Select" at bounding box center [0, 0] width 0 height 0
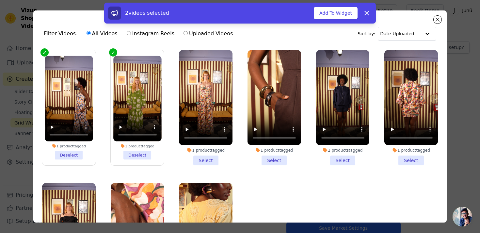
click at [178, 158] on label "1 product tagged Select" at bounding box center [205, 108] width 54 height 116
click at [0, 0] on input "1 product tagged Select" at bounding box center [0, 0] width 0 height 0
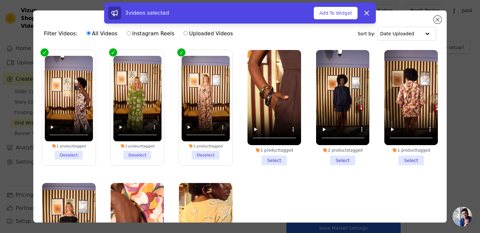
click at [286, 160] on li "1 product tagged Select" at bounding box center [273, 107] width 53 height 115
click at [0, 0] on input "1 product tagged Select" at bounding box center [0, 0] width 0 height 0
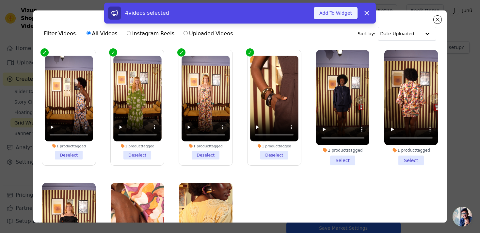
click at [340, 16] on button "Add To Widget" at bounding box center [335, 13] width 44 height 12
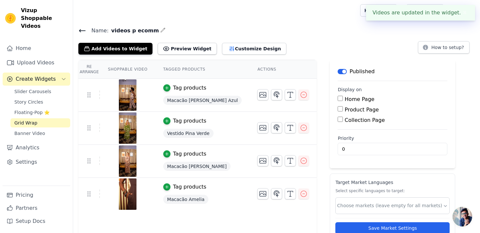
click at [343, 99] on input "Home Page" at bounding box center [339, 98] width 5 height 5
checkbox input "true"
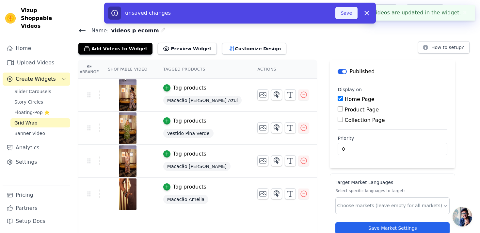
click at [350, 16] on button "Save" at bounding box center [346, 13] width 22 height 12
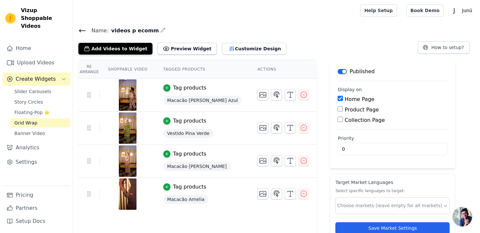
click at [329, 29] on h4 "Name: videos p ecomm" at bounding box center [276, 30] width 396 height 9
click at [120, 51] on button "Add Videos to Widget" at bounding box center [115, 49] width 74 height 12
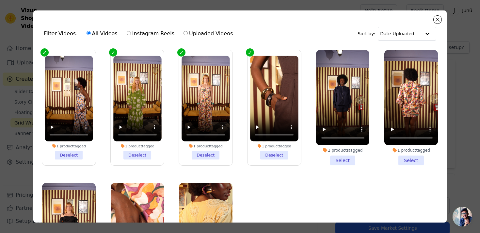
click at [341, 156] on li "2 products tagged Select" at bounding box center [342, 107] width 53 height 115
click at [0, 0] on input "2 products tagged Select" at bounding box center [0, 0] width 0 height 0
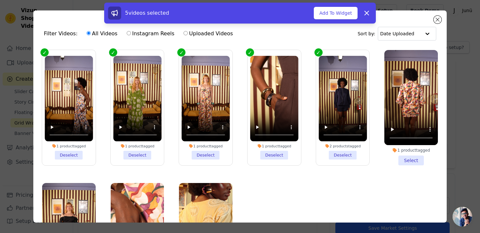
click at [399, 157] on li "1 product tagged Select" at bounding box center [410, 107] width 53 height 115
click at [0, 0] on input "1 product tagged Select" at bounding box center [0, 0] width 0 height 0
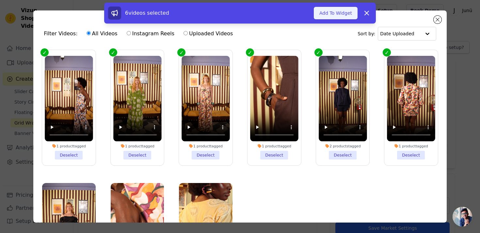
click at [341, 13] on button "Add To Widget" at bounding box center [335, 13] width 44 height 12
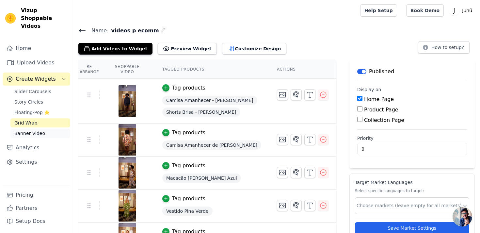
click at [49, 129] on link "Banner Video" at bounding box center [40, 133] width 60 height 9
